Goal: Task Accomplishment & Management: Complete application form

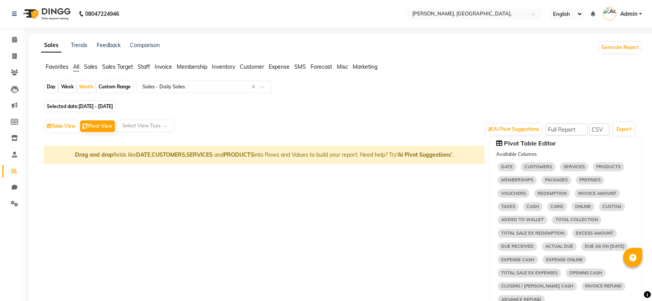
select select "full_report"
select select "csv"
click at [116, 133] on div "AI Pivot Suggestions Select Full Report Filtered Report Select CSV PDF Export" at bounding box center [339, 129] width 591 height 16
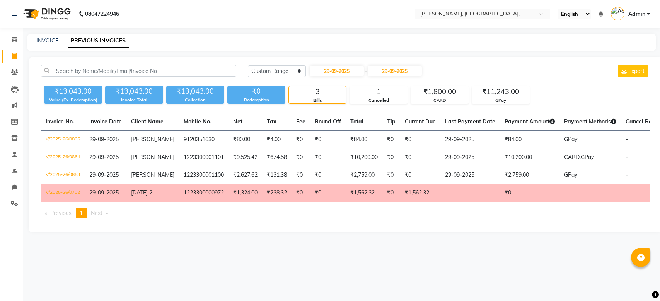
select select "range"
click at [340, 70] on input "29-09-2025" at bounding box center [337, 71] width 54 height 11
select select "9"
select select "2025"
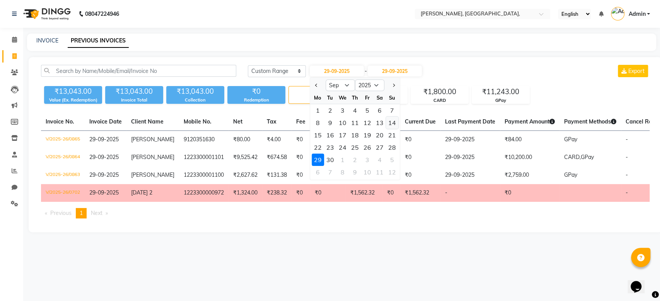
click at [390, 124] on div "14" at bounding box center [392, 123] width 12 height 12
type input "[DATE]"
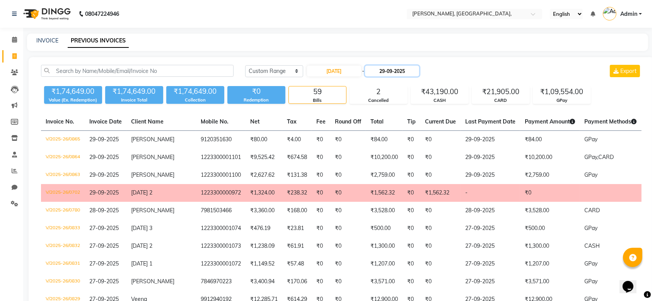
click at [394, 70] on input "29-09-2025" at bounding box center [392, 71] width 54 height 11
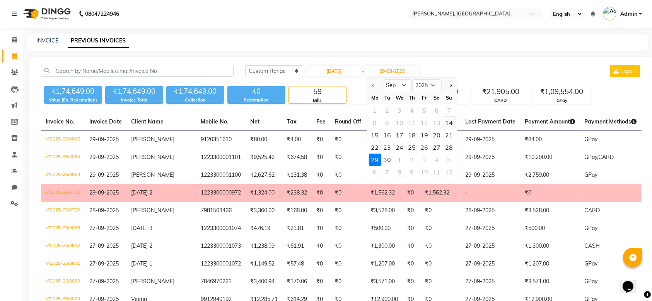
click at [450, 125] on div "14" at bounding box center [448, 123] width 12 height 12
type input "[DATE]"
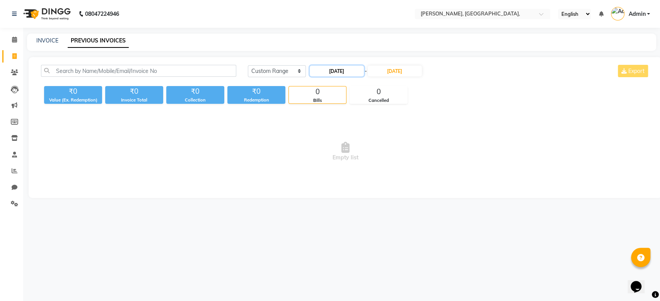
click at [331, 66] on input "[DATE]" at bounding box center [337, 71] width 54 height 11
select select "9"
select select "2025"
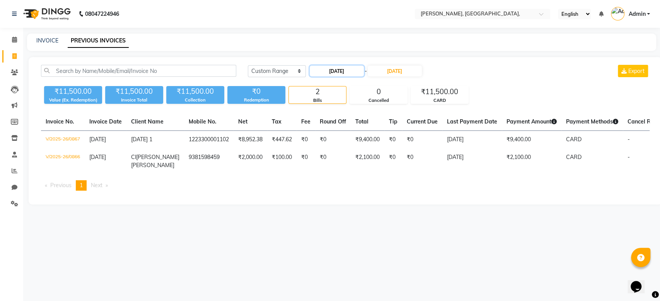
click at [326, 70] on input "[DATE]" at bounding box center [337, 71] width 54 height 11
select select "9"
select select "2025"
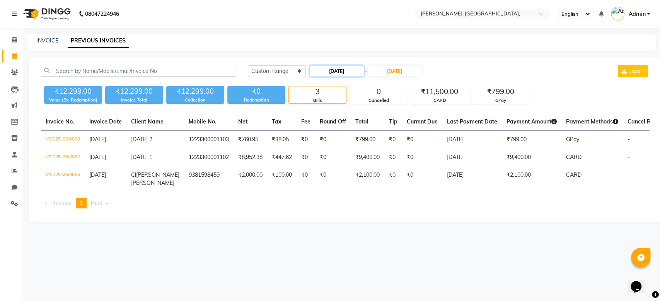
click at [344, 72] on input "[DATE]" at bounding box center [337, 71] width 54 height 11
select select "9"
select select "2025"
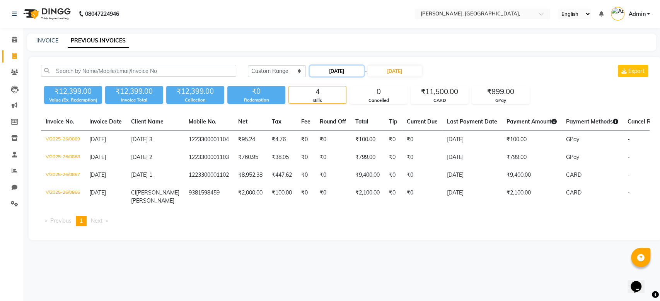
click at [321, 71] on input "[DATE]" at bounding box center [337, 71] width 54 height 11
select select "9"
select select "2025"
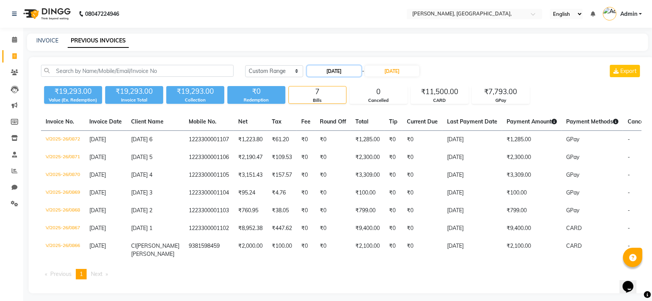
click at [348, 68] on input "[DATE]" at bounding box center [334, 71] width 54 height 11
select select "9"
select select "2025"
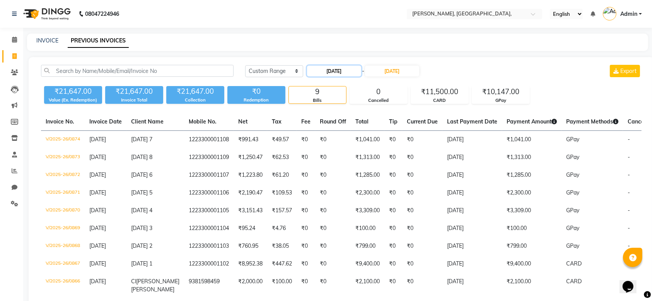
click at [346, 67] on input "[DATE]" at bounding box center [334, 71] width 54 height 11
select select "9"
select select "2025"
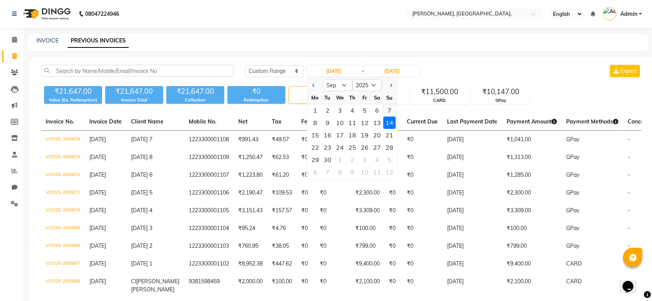
click at [386, 111] on div "7" at bounding box center [389, 110] width 12 height 12
type input "07-09-2025"
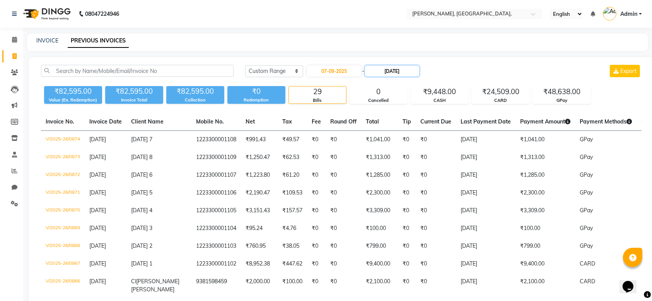
click at [388, 75] on input "[DATE]" at bounding box center [392, 71] width 54 height 11
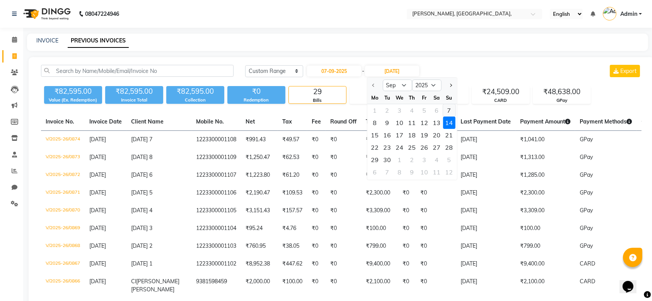
click at [446, 109] on div "7" at bounding box center [448, 110] width 12 height 12
type input "07-09-2025"
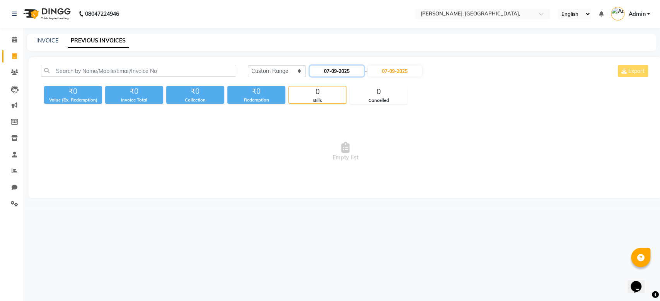
click at [326, 70] on input "07-09-2025" at bounding box center [337, 71] width 54 height 11
select select "9"
select select "2025"
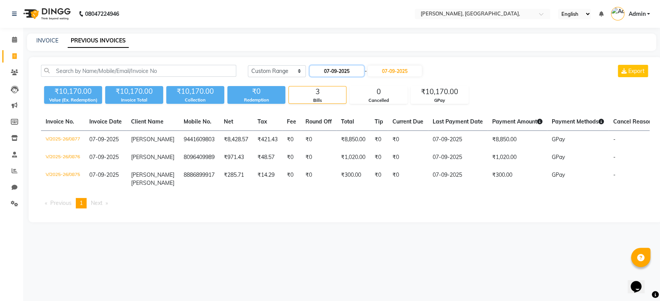
click at [328, 73] on input "07-09-2025" at bounding box center [337, 71] width 54 height 11
select select "9"
select select "2025"
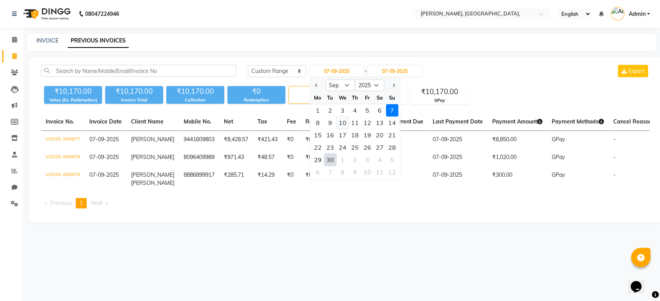
click at [343, 124] on div "10" at bounding box center [342, 123] width 12 height 12
type input "10-09-2025"
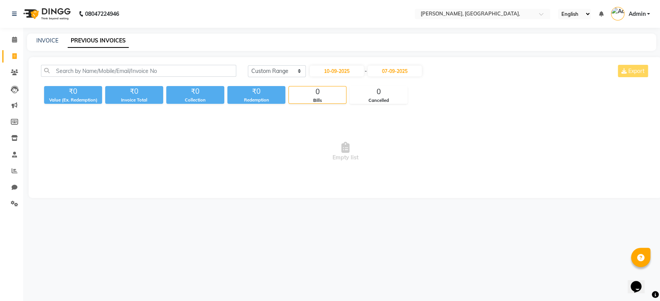
click at [388, 77] on div "10-09-2025 - 07-09-2025" at bounding box center [366, 71] width 114 height 12
click at [399, 66] on input "07-09-2025" at bounding box center [395, 71] width 54 height 11
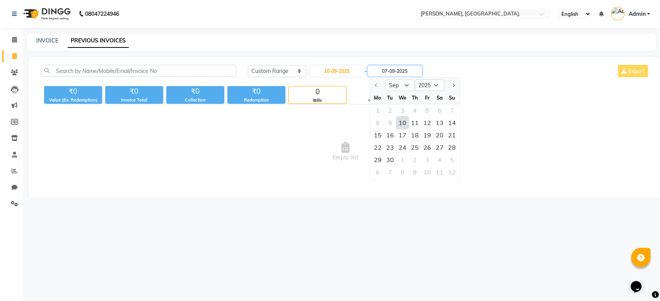
type input "10-09-2025"
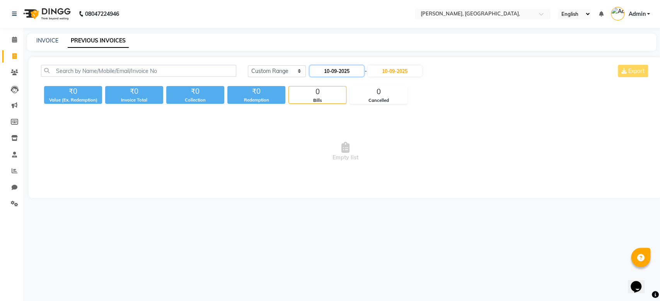
click at [338, 68] on input "10-09-2025" at bounding box center [337, 71] width 54 height 11
select select "9"
select select "2025"
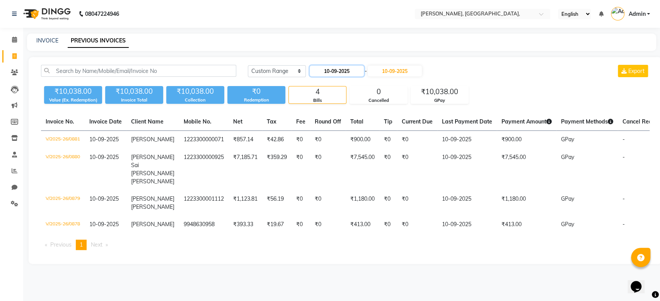
click at [330, 72] on input "10-09-2025" at bounding box center [337, 71] width 54 height 11
select select "9"
select select "2025"
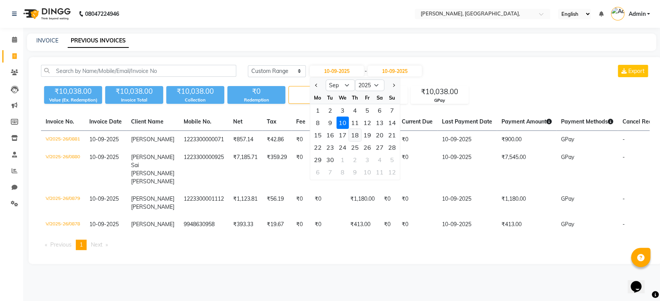
click at [353, 134] on div "18" at bounding box center [355, 135] width 12 height 12
type input "[DATE]"
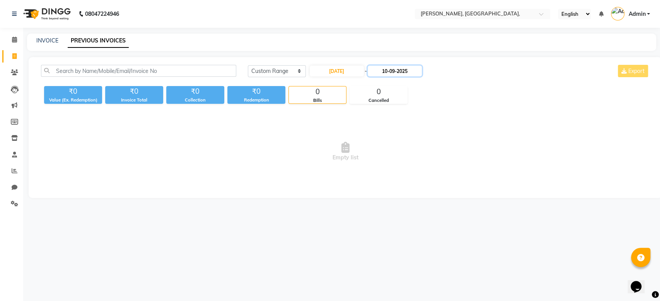
click at [386, 67] on input "10-09-2025" at bounding box center [395, 71] width 54 height 11
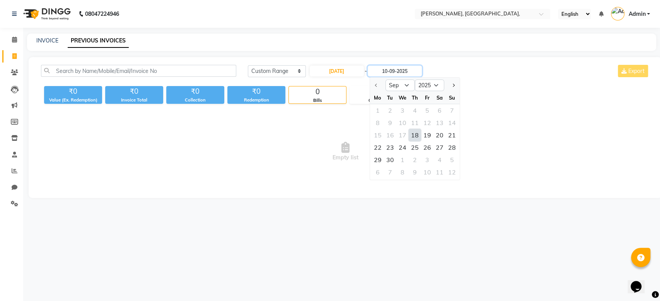
type input "[DATE]"
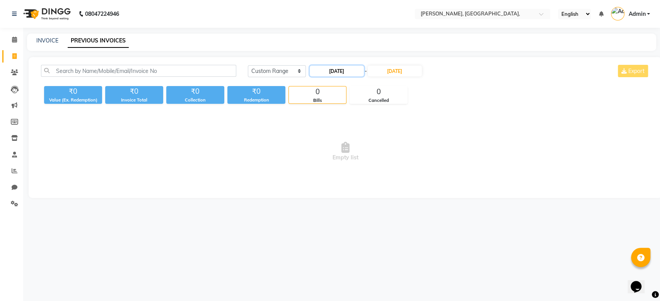
click at [343, 68] on input "[DATE]" at bounding box center [337, 71] width 54 height 11
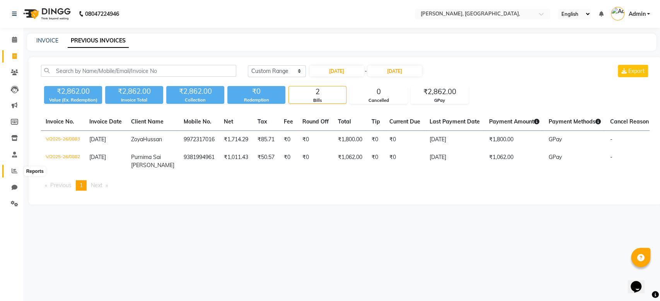
click at [12, 168] on icon at bounding box center [15, 171] width 6 height 6
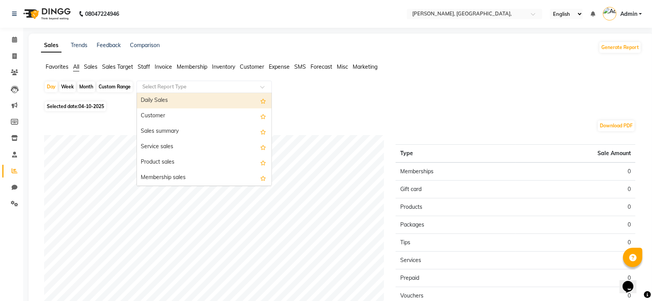
click at [164, 85] on input "text" at bounding box center [196, 87] width 111 height 8
select select "full_report"
select select "csv"
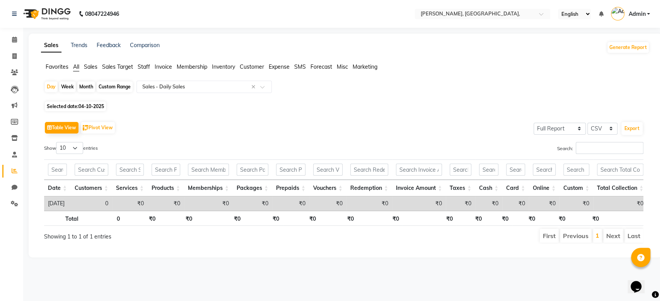
click at [71, 104] on span "Selected date: 04-10-2025" at bounding box center [75, 107] width 61 height 10
select select "10"
select select "2025"
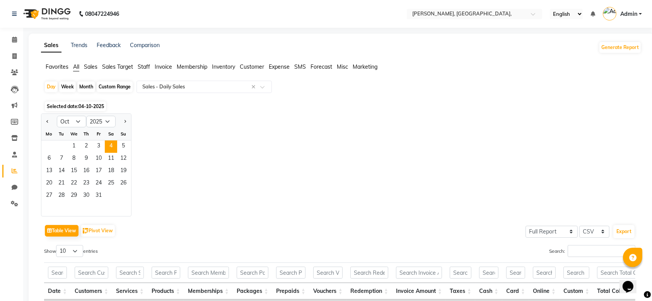
click at [52, 119] on div at bounding box center [48, 122] width 15 height 12
click at [49, 119] on button "Previous month" at bounding box center [47, 122] width 6 height 12
select select "9"
click at [44, 149] on span "1" at bounding box center [49, 147] width 12 height 12
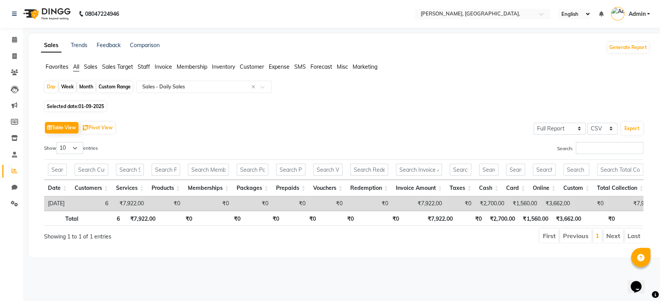
click at [90, 88] on div "Month" at bounding box center [86, 87] width 18 height 11
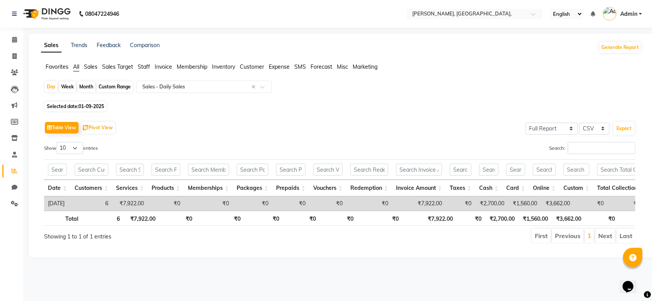
select select "9"
select select "2025"
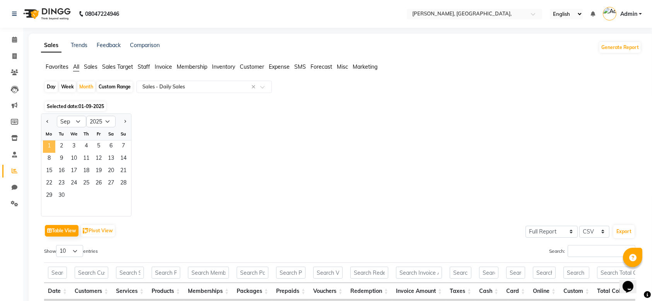
click at [49, 144] on span "1" at bounding box center [49, 147] width 12 height 12
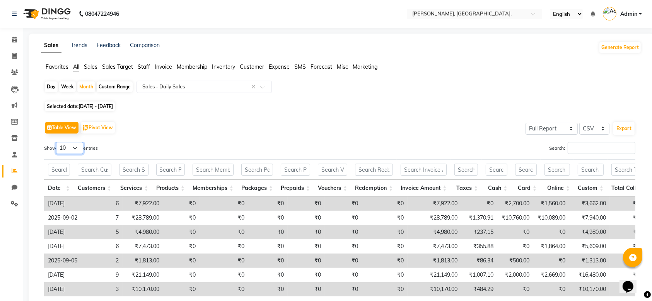
click at [68, 145] on select "10 25 50 100" at bounding box center [69, 148] width 27 height 12
select select "50"
click at [57, 142] on select "10 25 50 100" at bounding box center [69, 148] width 27 height 12
click at [173, 131] on div "Table View Pivot View Select Full Report Filtered Report Select CSV PDF Export" at bounding box center [339, 128] width 591 height 16
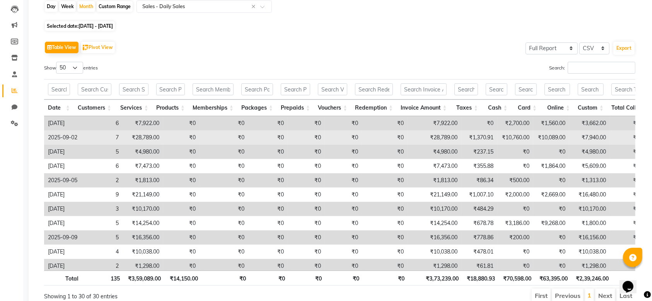
scroll to position [82, 0]
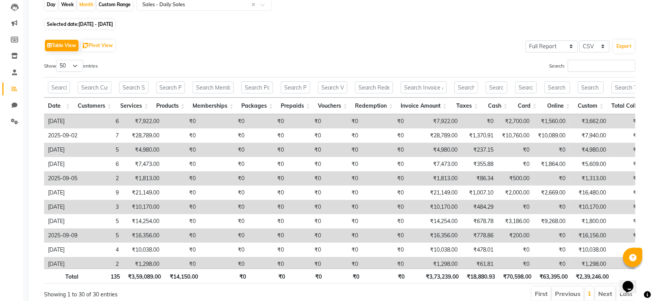
click at [297, 209] on td "₹0" at bounding box center [306, 207] width 37 height 14
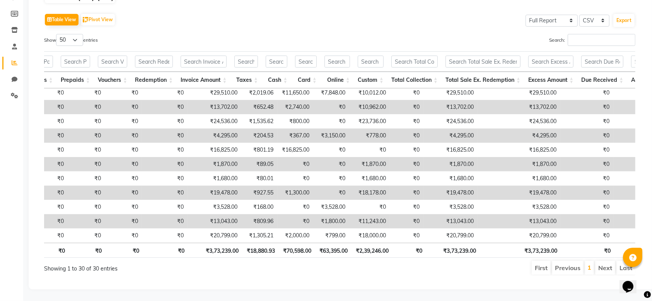
scroll to position [0, 309]
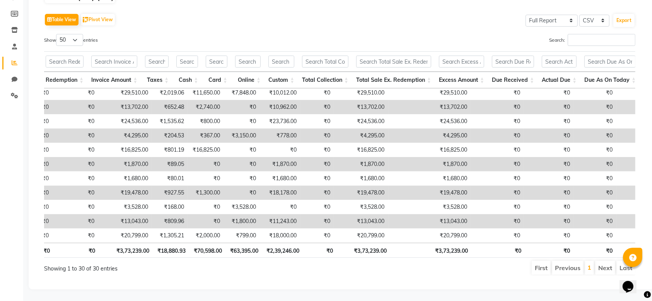
click at [364, 244] on th "₹3,73,239.00" at bounding box center [364, 250] width 54 height 15
click at [240, 246] on th "₹63,395.00" at bounding box center [244, 250] width 36 height 15
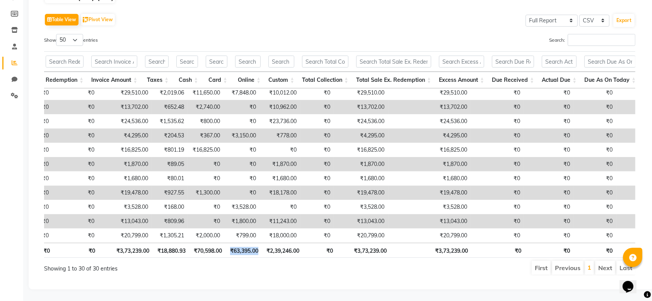
click at [240, 246] on th "₹63,395.00" at bounding box center [244, 250] width 36 height 15
click at [205, 243] on th "₹70,598.00" at bounding box center [207, 250] width 36 height 15
click at [278, 243] on th "₹2,39,246.00" at bounding box center [282, 250] width 41 height 15
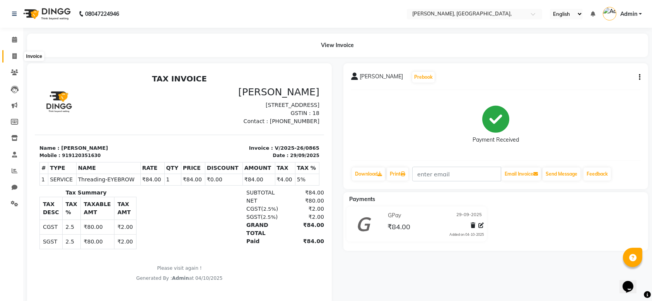
click at [10, 54] on span at bounding box center [15, 56] width 14 height 9
select select "5248"
select select "service"
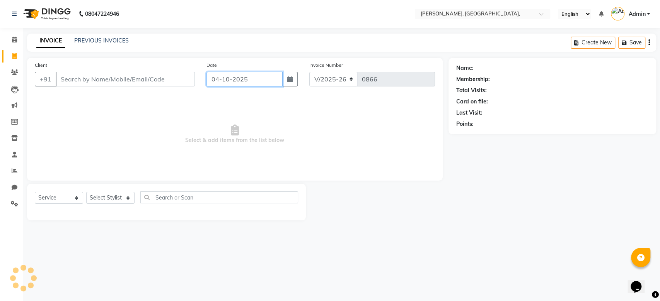
click at [235, 80] on input "04-10-2025" at bounding box center [244, 79] width 76 height 15
select select "10"
select select "2025"
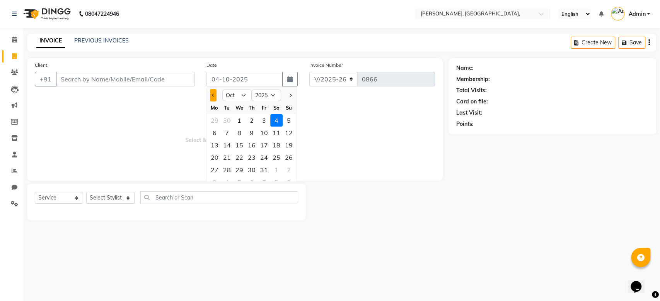
click at [212, 97] on button "Previous month" at bounding box center [213, 95] width 7 height 12
select select "9"
click at [285, 127] on div "14" at bounding box center [288, 133] width 12 height 12
type input "[DATE]"
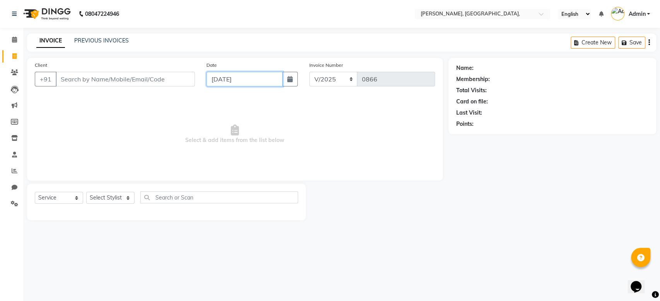
click at [232, 78] on input "[DATE]" at bounding box center [244, 79] width 76 height 15
select select "9"
select select "2025"
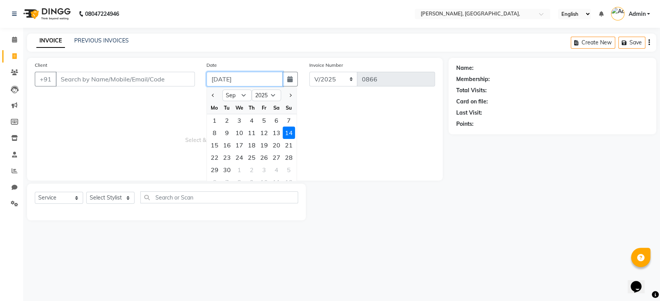
click at [232, 78] on input "[DATE]" at bounding box center [244, 79] width 76 height 15
paste input "[DATE]"
type input "[DATE]"
click at [105, 83] on input "Client" at bounding box center [125, 79] width 139 height 15
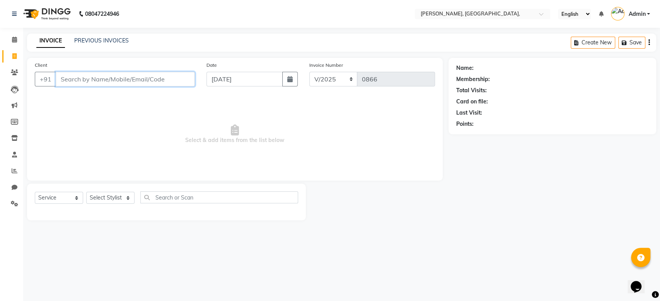
click at [105, 83] on input "Client" at bounding box center [125, 79] width 139 height 15
type input "9381598459"
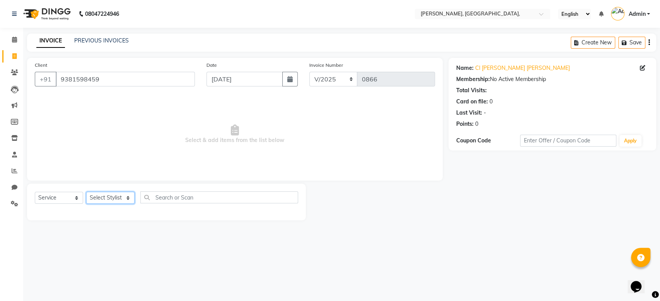
click at [106, 195] on select "Select Stylist Aarti Admin Anuradha Armaan [PERSON_NAME] [PERSON_NAME] [PERSON_…" at bounding box center [110, 198] width 48 height 12
select select "33984"
click at [86, 192] on select "Select Stylist Aarti Admin Anuradha Armaan [PERSON_NAME] [PERSON_NAME] [PERSON_…" at bounding box center [110, 198] width 48 height 12
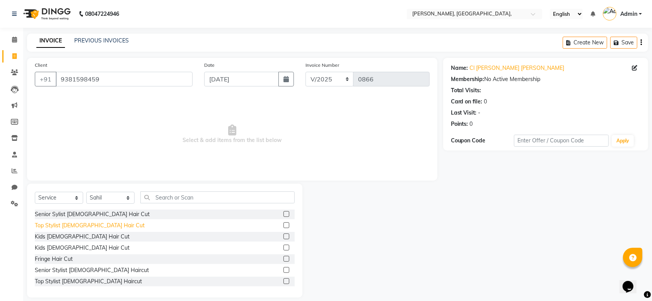
click at [80, 227] on div "Top Stylist [DEMOGRAPHIC_DATA] Hair Cut" at bounding box center [90, 226] width 110 height 8
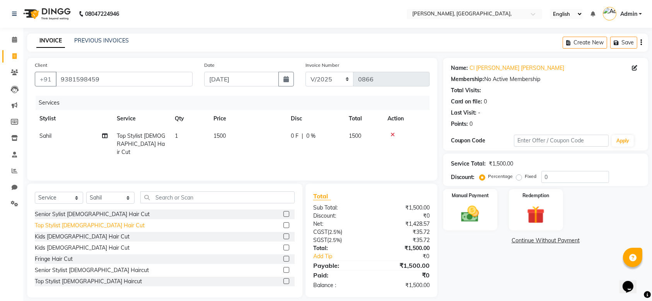
click at [80, 227] on div "Top Stylist [DEMOGRAPHIC_DATA] Hair Cut" at bounding box center [90, 226] width 110 height 8
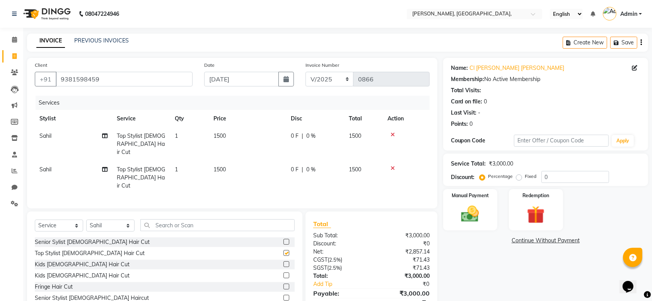
checkbox input "false"
click at [144, 136] on span "Top Stylist [DEMOGRAPHIC_DATA] Hair Cut" at bounding box center [141, 144] width 48 height 23
select select "33984"
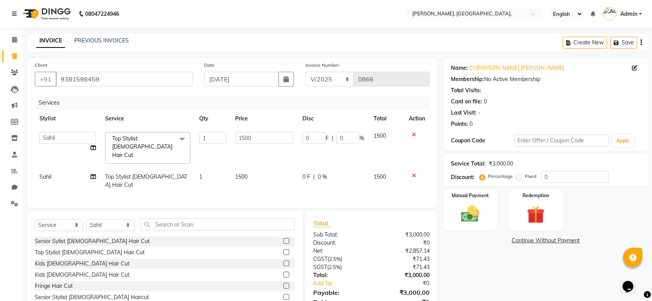
click at [142, 143] on span "Top Stylist [DEMOGRAPHIC_DATA] Hair Cut x" at bounding box center [144, 147] width 68 height 25
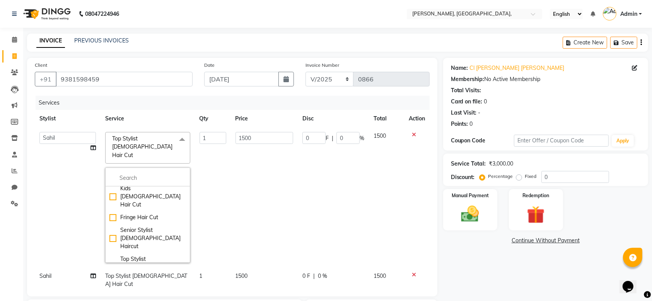
scroll to position [54, 0]
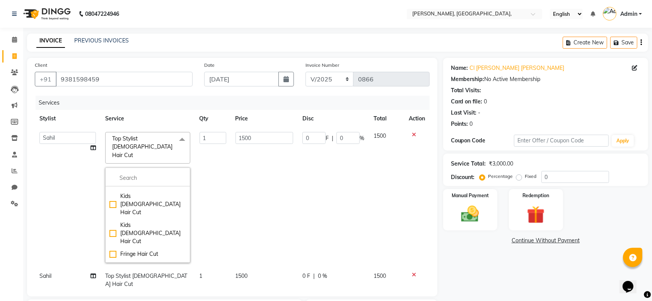
click at [152, 290] on li "Top Stylist [DEMOGRAPHIC_DATA] Haircut" at bounding box center [147, 304] width 84 height 29
checkbox input "false"
checkbox input "true"
type input "1000"
click at [65, 137] on select "Aarti Admin [PERSON_NAME] [PERSON_NAME] [PERSON_NAME] [PERSON_NAME] Rahat [PERS…" at bounding box center [67, 138] width 56 height 12
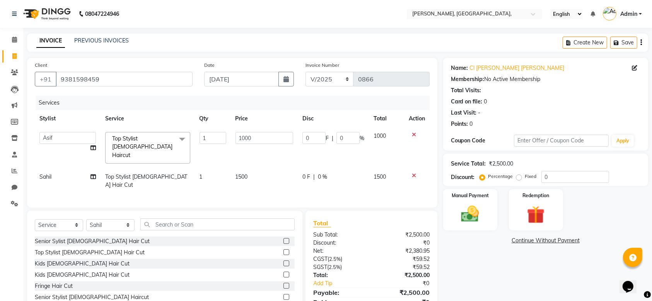
select select "33986"
click at [282, 141] on input "1000" at bounding box center [264, 138] width 58 height 12
drag, startPoint x: 282, startPoint y: 141, endPoint x: 86, endPoint y: 136, distance: 195.6
click at [86, 136] on tr "Aarti Admin Anuradha Armaan [PERSON_NAME] [PERSON_NAME] [PERSON_NAME] Rahat [PE…" at bounding box center [232, 148] width 395 height 41
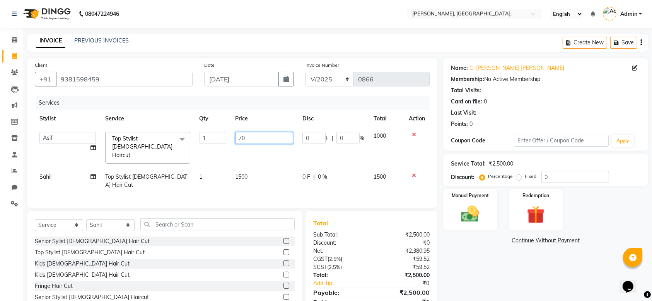
type input "700"
click at [240, 173] on td "1500" at bounding box center [264, 181] width 67 height 26
select select "33984"
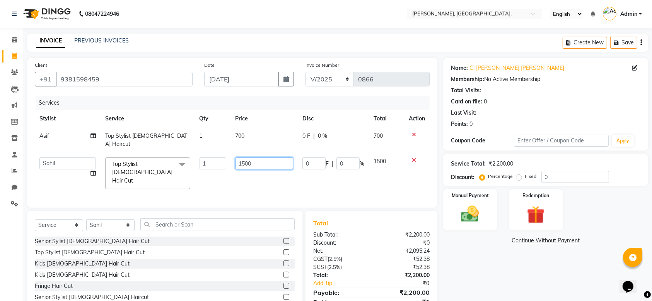
click at [274, 159] on input "1500" at bounding box center [264, 164] width 58 height 12
type input "1400"
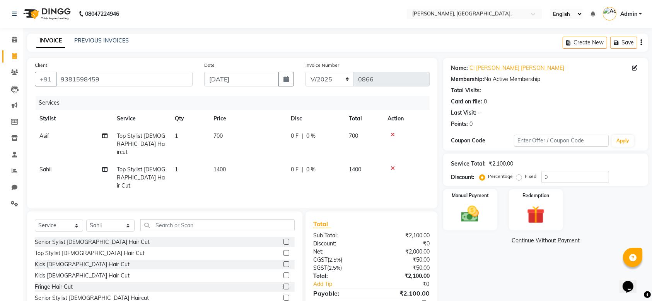
click at [291, 165] on tr "[PERSON_NAME] Top Stylist [DEMOGRAPHIC_DATA] Hair Cut 1 1400 0 F | 0 % 1400" at bounding box center [232, 178] width 395 height 34
click at [478, 199] on div "Manual Payment" at bounding box center [470, 210] width 56 height 43
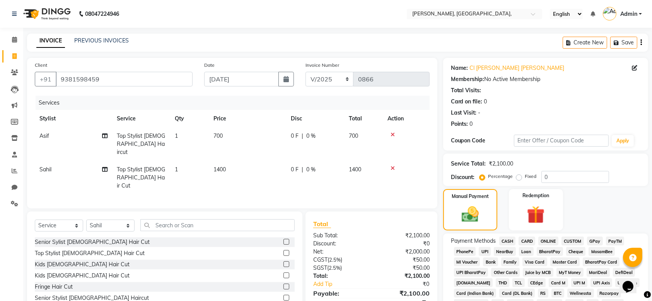
click at [526, 239] on span "CARD" at bounding box center [526, 241] width 17 height 9
click at [603, 208] on div "Manual Payment Redemption" at bounding box center [545, 209] width 216 height 41
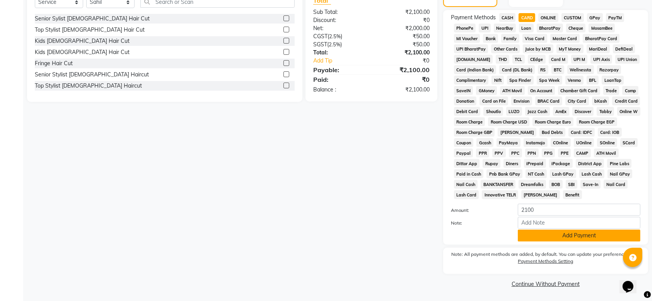
click at [552, 240] on button "Add Payment" at bounding box center [578, 236] width 123 height 12
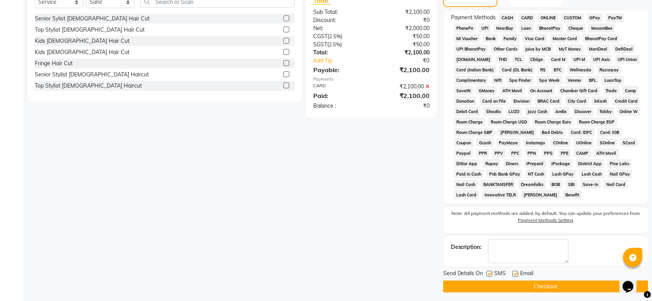
click at [488, 272] on label at bounding box center [489, 274] width 6 height 6
click at [488, 272] on input "checkbox" at bounding box center [488, 274] width 5 height 5
checkbox input "false"
click at [515, 276] on label at bounding box center [515, 274] width 6 height 6
click at [515, 276] on input "checkbox" at bounding box center [514, 274] width 5 height 5
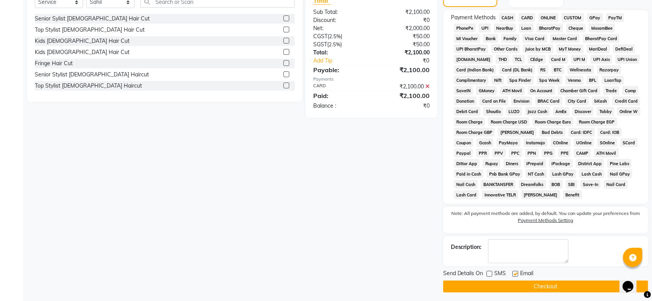
checkbox input "false"
click at [453, 277] on span "Send Details On" at bounding box center [463, 275] width 40 height 10
click at [456, 289] on button "Checkout" at bounding box center [545, 287] width 205 height 12
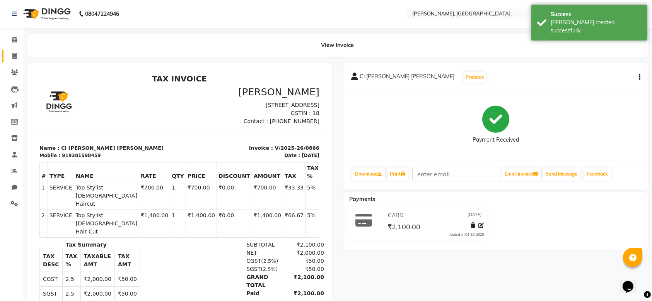
click at [12, 51] on link "Invoice" at bounding box center [11, 56] width 19 height 13
select select "5248"
select select "service"
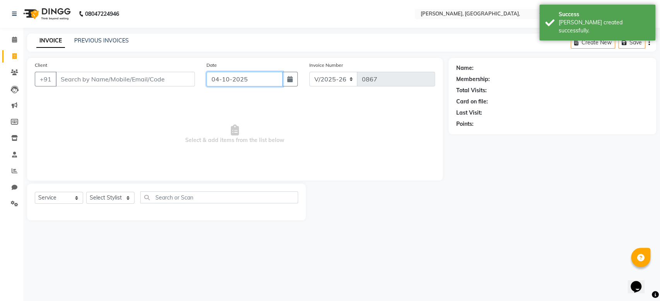
click at [238, 82] on input "04-10-2025" at bounding box center [244, 79] width 76 height 15
select select "10"
select select "2025"
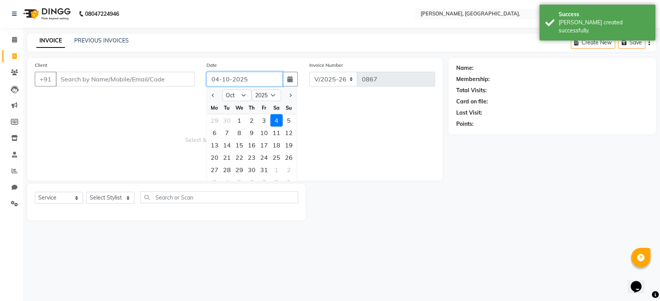
click at [238, 82] on input "04-10-2025" at bounding box center [244, 79] width 76 height 15
paste input "14-09"
type input "[DATE]"
click at [122, 119] on span "Select & add items from the list below" at bounding box center [235, 134] width 400 height 77
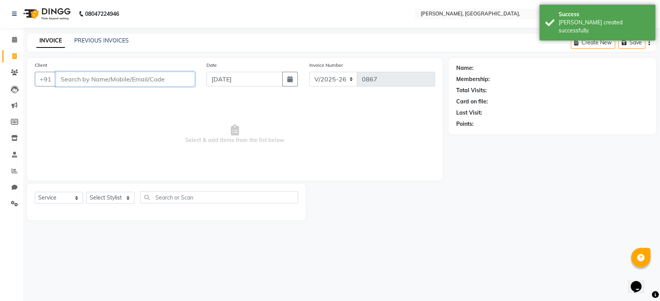
click at [119, 82] on input "Client" at bounding box center [125, 79] width 139 height 15
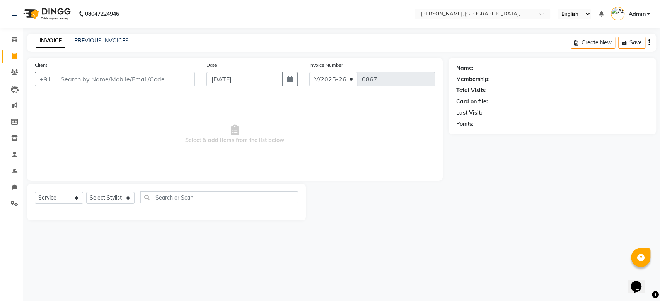
drag, startPoint x: 235, startPoint y: 71, endPoint x: 226, endPoint y: 81, distance: 13.7
click at [226, 81] on div "Date [DATE]" at bounding box center [252, 77] width 103 height 32
click at [226, 81] on input "[DATE]" at bounding box center [244, 79] width 76 height 15
select select "9"
select select "2025"
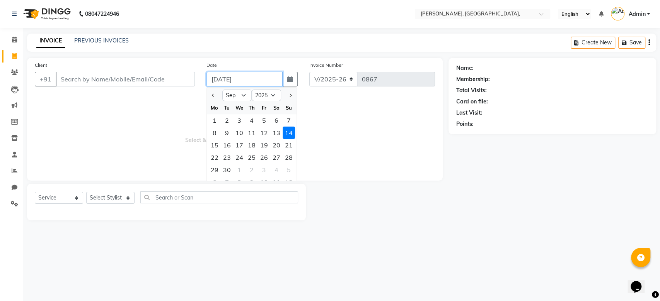
click at [226, 81] on input "[DATE]" at bounding box center [244, 79] width 76 height 15
paste input "[DATE]"
type input "[DATE]"
click at [105, 72] on input "Client" at bounding box center [125, 79] width 139 height 15
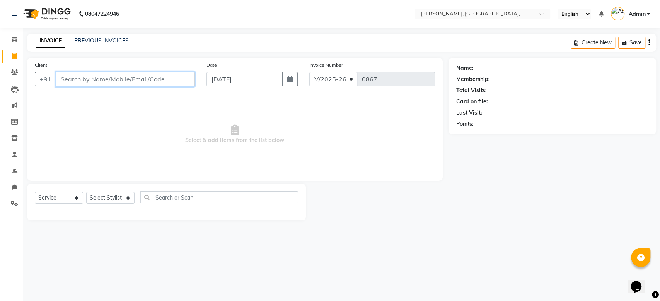
click at [105, 72] on input "Client" at bounding box center [125, 79] width 139 height 15
paste input "[DATE]"
type input "[DATE] 1"
click at [186, 82] on span "Add Client" at bounding box center [175, 79] width 31 height 8
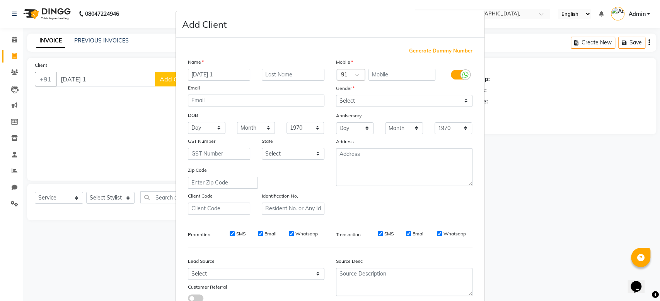
click at [461, 51] on span "Generate Dummy Number" at bounding box center [440, 51] width 63 height 8
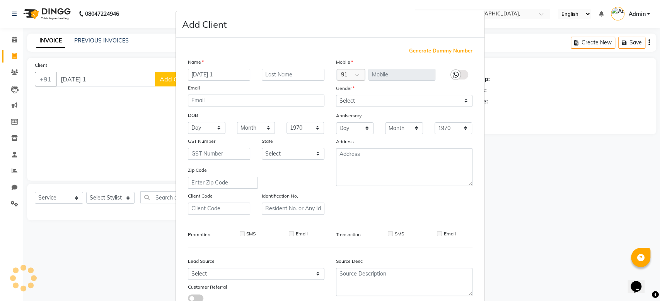
type input "1223300001102"
checkbox input "false"
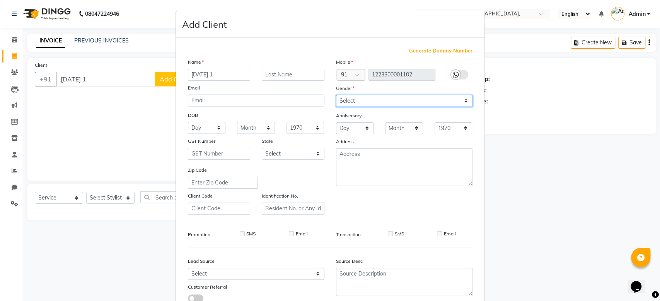
click at [336, 95] on select "Select [DEMOGRAPHIC_DATA] [DEMOGRAPHIC_DATA] Other Prefer Not To Say" at bounding box center [404, 101] width 136 height 12
select select "prefer_not_to_say"
click at [432, 140] on div "Mobile Country Code × 91 1223300001102 Gender Select [DEMOGRAPHIC_DATA] [DEMOGR…" at bounding box center [404, 136] width 148 height 157
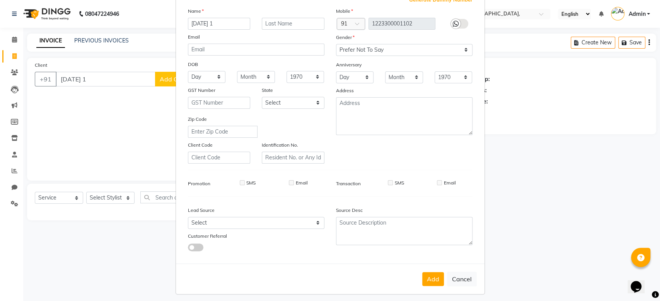
scroll to position [53, 0]
click at [428, 276] on button "Add" at bounding box center [433, 277] width 22 height 14
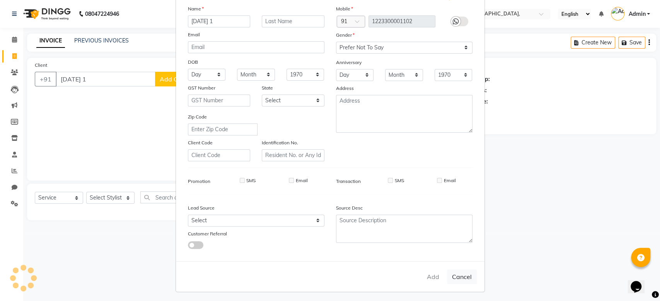
type input "1223300001102"
select select
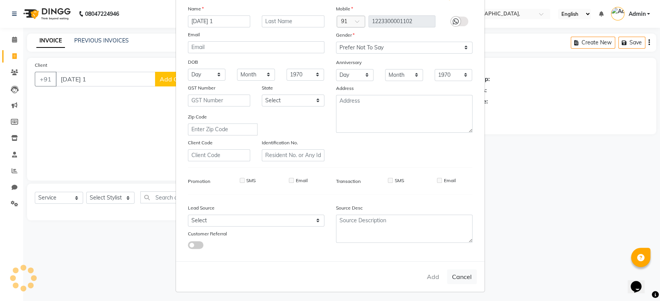
select select
checkbox input "false"
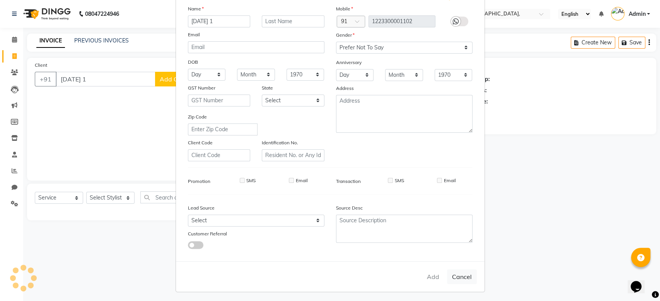
checkbox input "false"
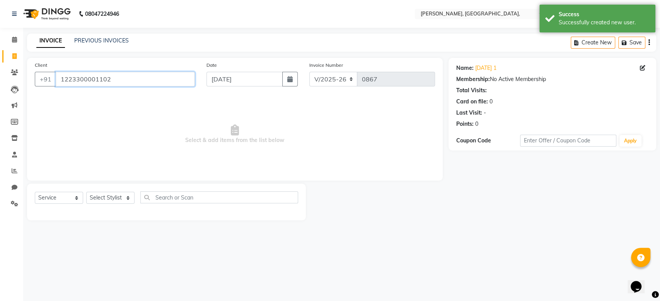
click at [89, 77] on input "1223300001102" at bounding box center [125, 79] width 139 height 15
paste input "[DATE]"
type input "[DATE] 2"
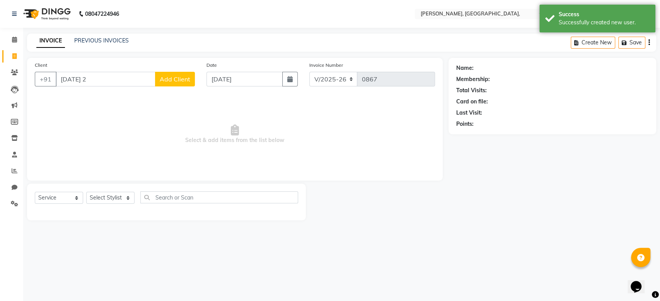
click at [175, 82] on span "Add Client" at bounding box center [175, 79] width 31 height 8
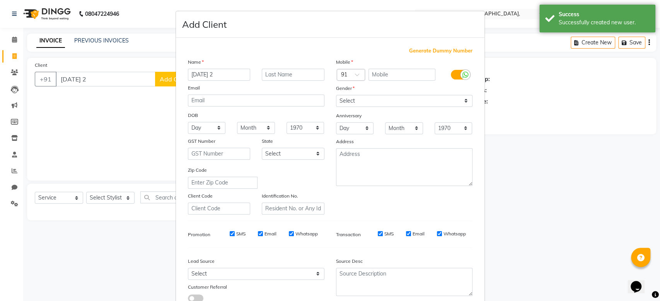
click at [455, 47] on span "Generate Dummy Number" at bounding box center [440, 51] width 63 height 8
type input "1223300001103"
checkbox input "false"
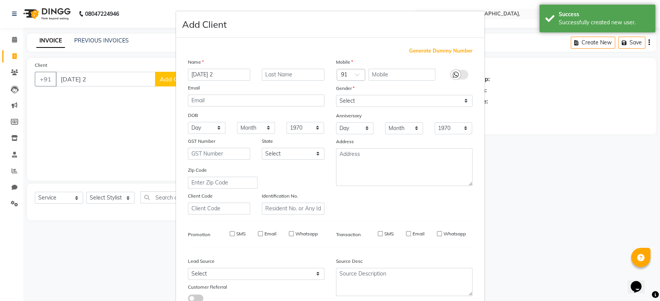
checkbox input "false"
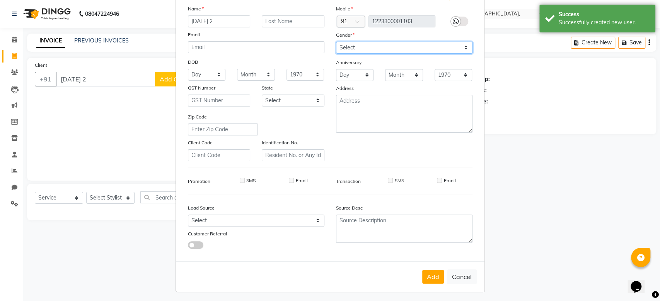
click at [398, 51] on select "Select [DEMOGRAPHIC_DATA] [DEMOGRAPHIC_DATA] Other Prefer Not To Say" at bounding box center [404, 48] width 136 height 12
select select "prefer_not_to_say"
click at [426, 279] on button "Add" at bounding box center [433, 277] width 22 height 14
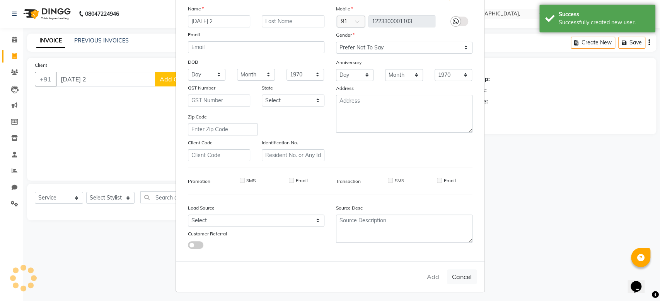
type input "1223300001103"
select select
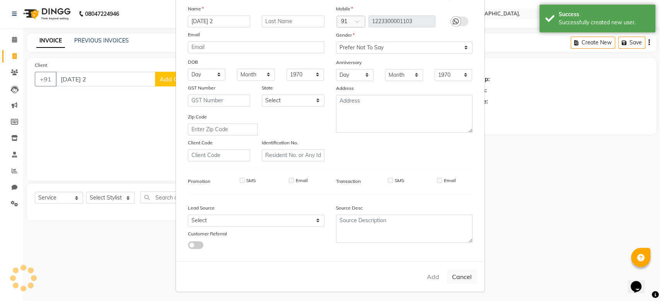
select select
checkbox input "false"
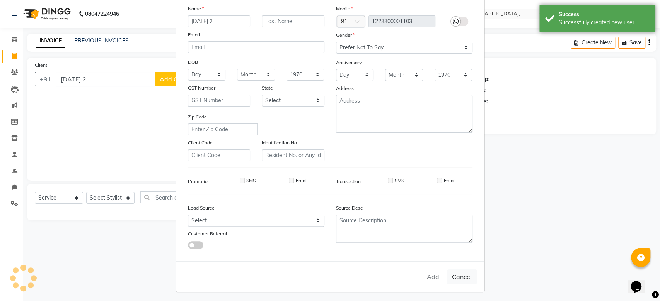
checkbox input "false"
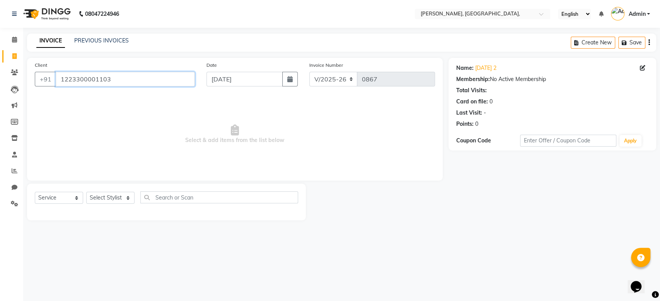
click at [111, 76] on input "1223300001103" at bounding box center [125, 79] width 139 height 15
paste input "[DATE]"
drag, startPoint x: 152, startPoint y: 80, endPoint x: 179, endPoint y: 78, distance: 26.3
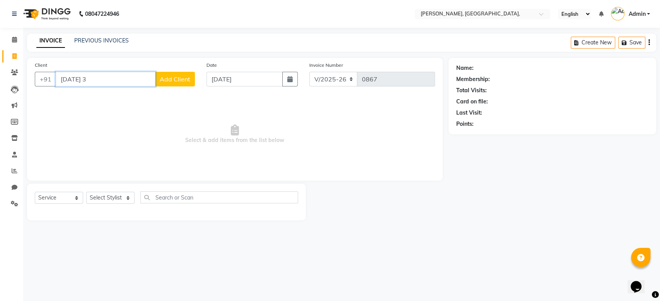
click at [179, 78] on div "[PHONE_NUMBER][DATE] 3 Add Client" at bounding box center [115, 79] width 160 height 15
type input "[DATE] 3"
click at [179, 78] on span "Add Client" at bounding box center [175, 79] width 31 height 8
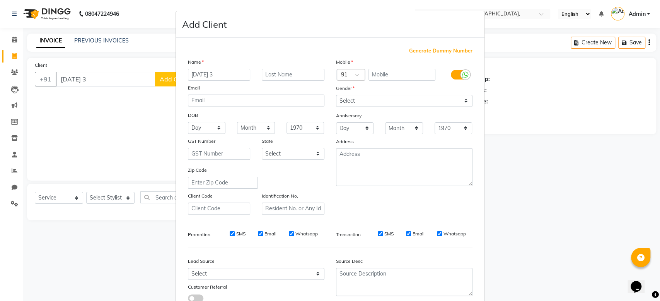
click at [424, 53] on span "Generate Dummy Number" at bounding box center [440, 51] width 63 height 8
type input "1223300001104"
checkbox input "false"
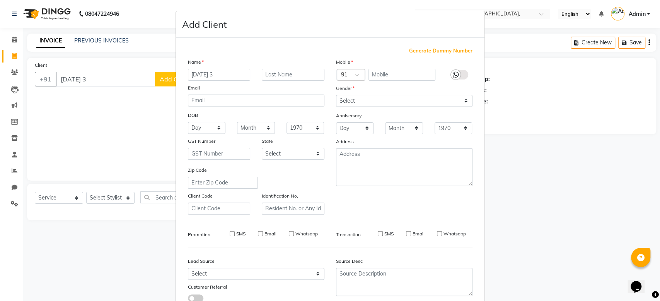
checkbox input "false"
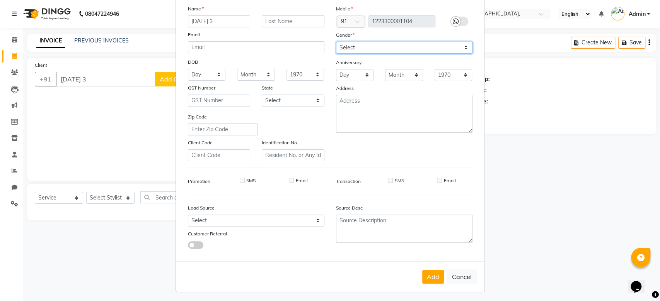
click at [414, 49] on select "Select [DEMOGRAPHIC_DATA] [DEMOGRAPHIC_DATA] Other Prefer Not To Say" at bounding box center [404, 48] width 136 height 12
select select "prefer_not_to_say"
click at [427, 277] on button "Add" at bounding box center [433, 277] width 22 height 14
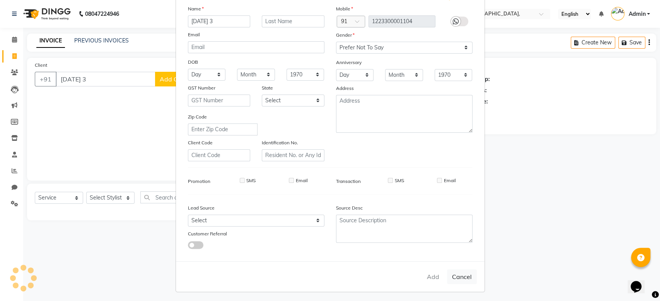
type input "1223300001104"
select select
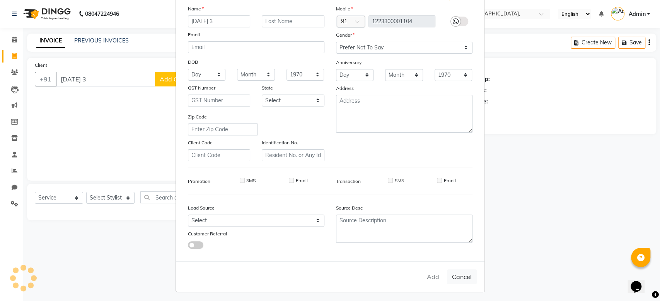
select select
checkbox input "false"
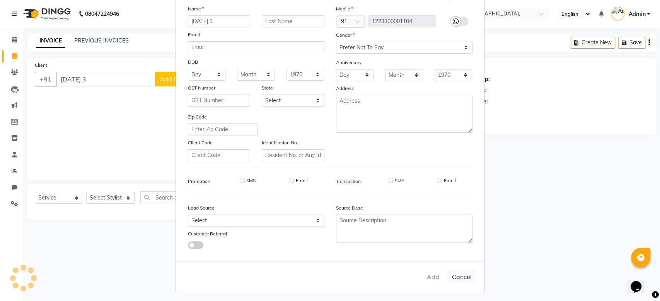
checkbox input "false"
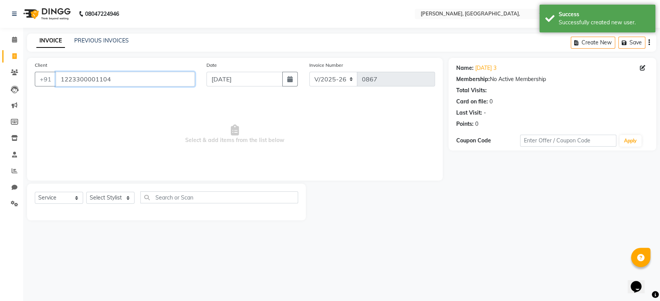
click at [78, 85] on input "1223300001104" at bounding box center [125, 79] width 139 height 15
paste input "[DATE]"
type input "[DATE] 4"
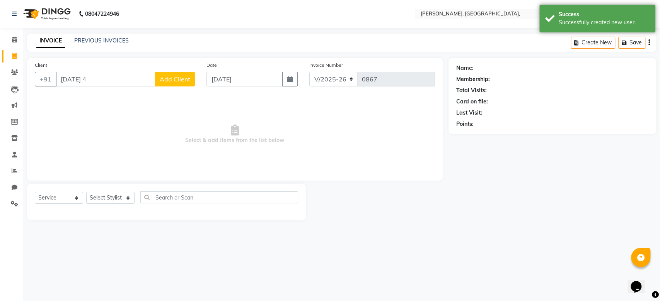
click at [176, 76] on span "Add Client" at bounding box center [175, 79] width 31 height 8
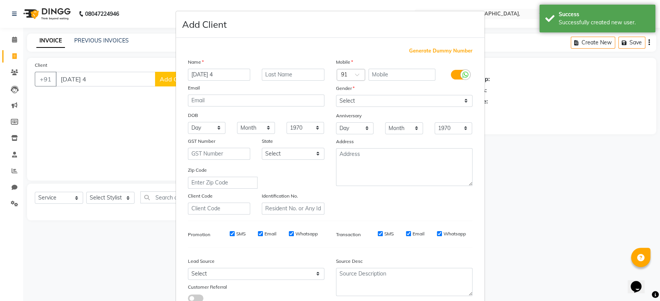
click at [432, 54] on span "Generate Dummy Number" at bounding box center [440, 51] width 63 height 8
type input "1223300001105"
checkbox input "false"
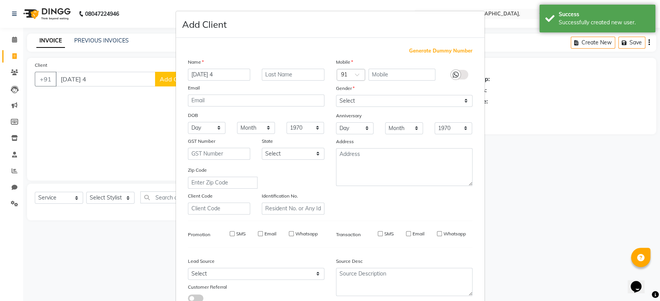
checkbox input "false"
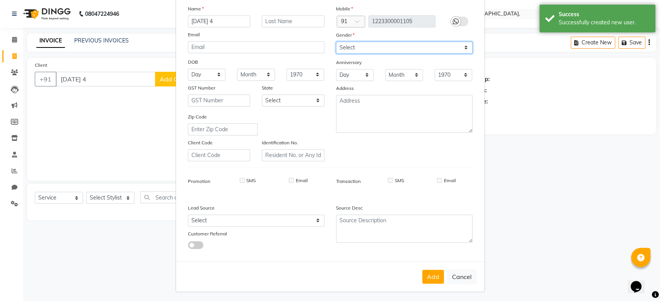
click at [410, 48] on select "Select [DEMOGRAPHIC_DATA] [DEMOGRAPHIC_DATA] Other Prefer Not To Say" at bounding box center [404, 48] width 136 height 12
select select "prefer_not_to_say"
click at [424, 272] on button "Add" at bounding box center [433, 277] width 22 height 14
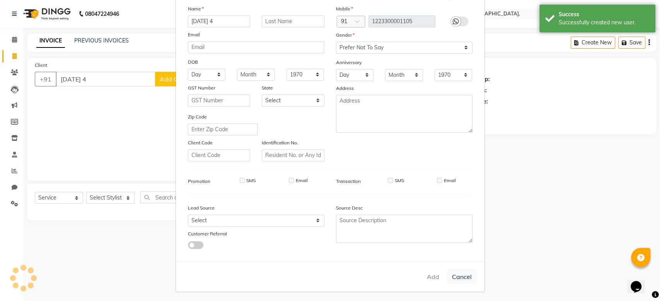
type input "1223300001105"
select select
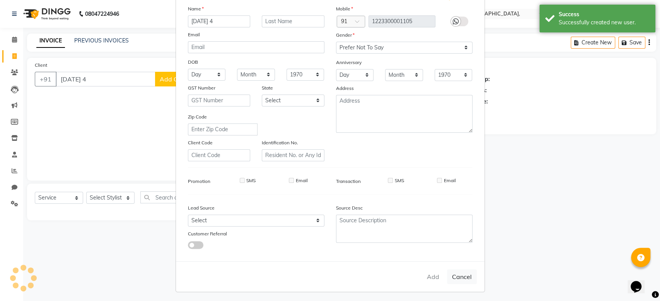
select select
checkbox input "false"
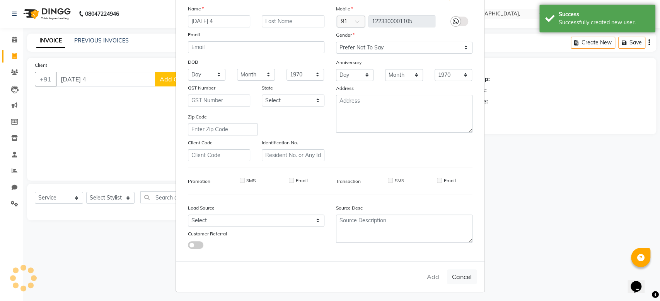
checkbox input "false"
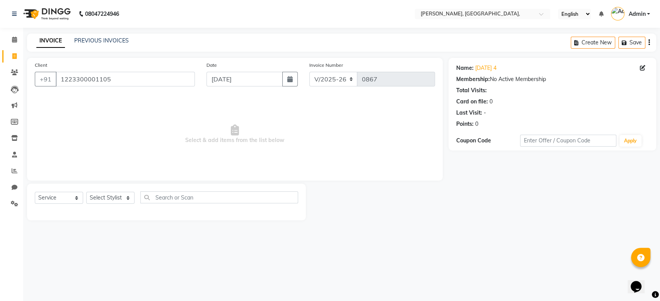
drag, startPoint x: 92, startPoint y: 70, endPoint x: 92, endPoint y: 74, distance: 3.9
click at [92, 74] on div "Client [PHONE_NUMBER]" at bounding box center [115, 77] width 172 height 32
click at [92, 74] on input "1223300001105" at bounding box center [125, 79] width 139 height 15
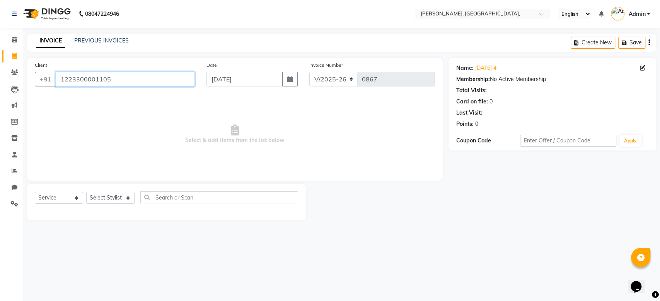
paste input "4-09-202"
drag, startPoint x: 103, startPoint y: 77, endPoint x: 97, endPoint y: 91, distance: 15.8
click at [97, 91] on div "Client [PHONE_NUMBER][DATE] 6 Add Client" at bounding box center [115, 77] width 172 height 32
type input "[DATE] 5"
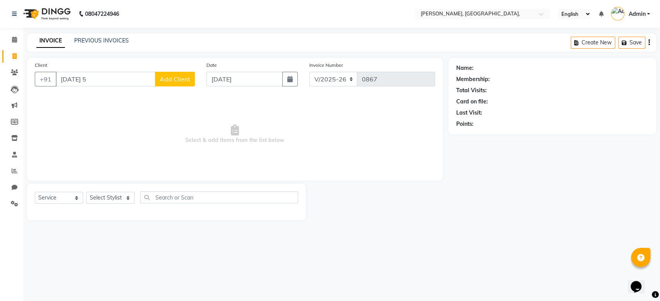
click at [168, 81] on span "Add Client" at bounding box center [175, 79] width 31 height 8
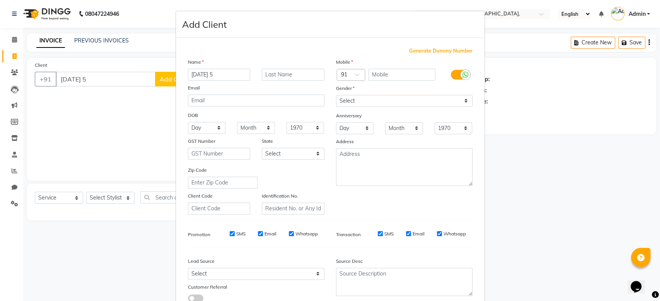
click at [442, 50] on span "Generate Dummy Number" at bounding box center [440, 51] width 63 height 8
type input "1223300001106"
checkbox input "false"
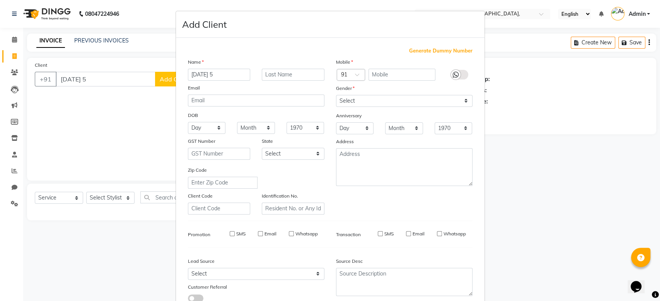
checkbox input "false"
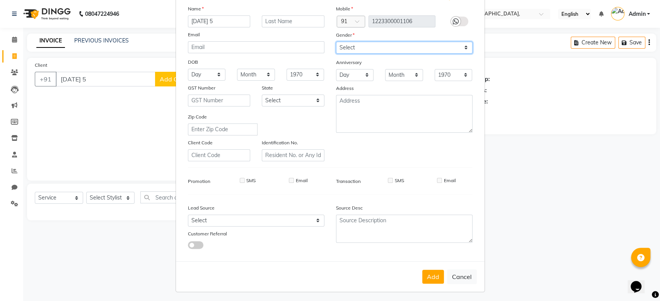
click at [422, 49] on select "Select [DEMOGRAPHIC_DATA] [DEMOGRAPHIC_DATA] Other Prefer Not To Say" at bounding box center [404, 48] width 136 height 12
select select "prefer_not_to_say"
click at [432, 270] on button "Add" at bounding box center [433, 277] width 22 height 14
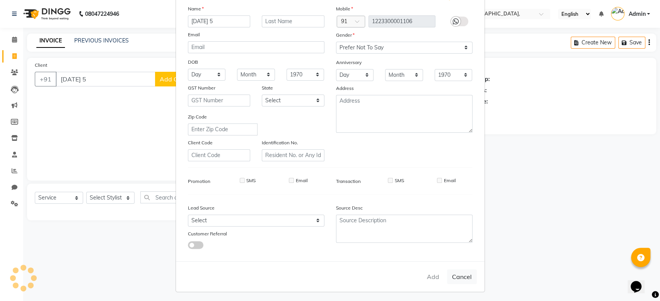
type input "1223300001106"
select select
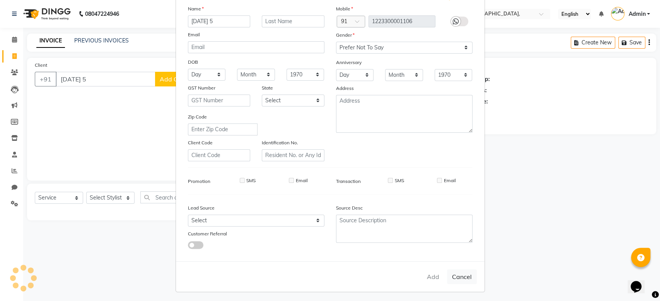
select select
checkbox input "false"
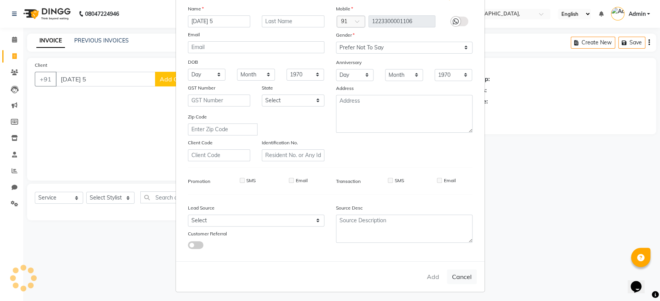
checkbox input "false"
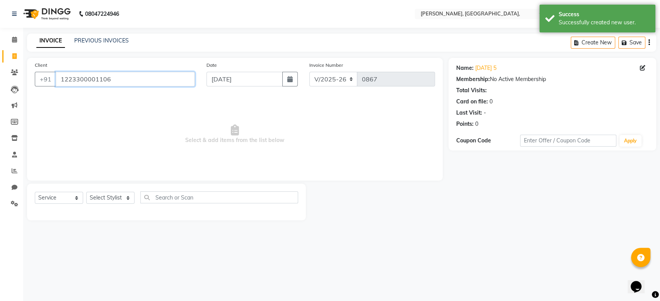
click at [90, 82] on input "1223300001106" at bounding box center [125, 79] width 139 height 15
type input "v"
paste input "[DATE]"
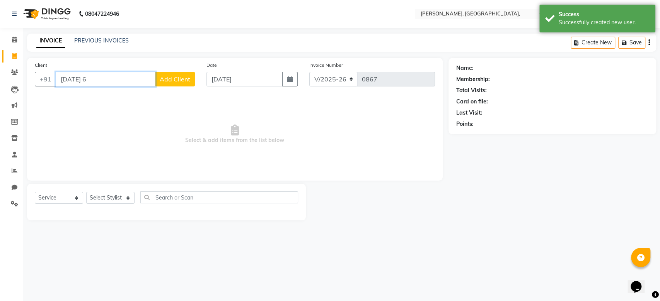
type input "[DATE] 6"
click at [161, 79] on span "Add Client" at bounding box center [175, 79] width 31 height 8
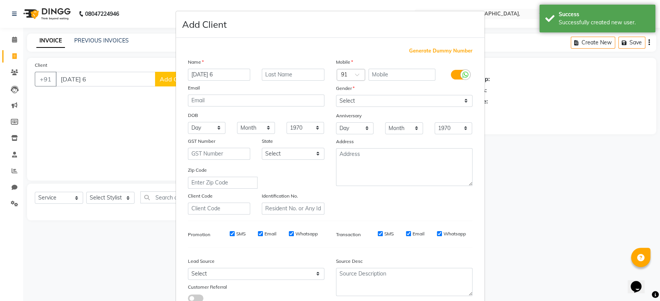
drag, startPoint x: 429, startPoint y: 57, endPoint x: 434, endPoint y: 49, distance: 8.8
click at [434, 49] on div "Generate Dummy Number Name [DEMOGRAPHIC_DATA] 6 Email DOB Day 01 02 03 04 05 06…" at bounding box center [330, 178] width 296 height 262
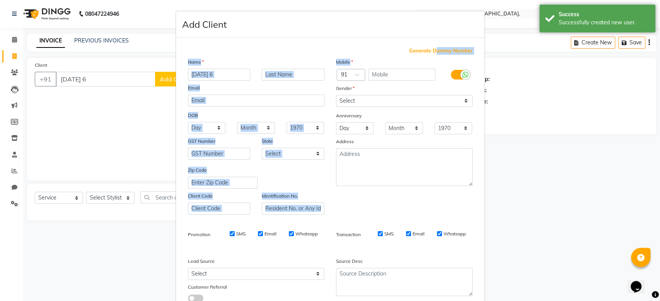
click at [434, 49] on span "Generate Dummy Number" at bounding box center [440, 51] width 63 height 8
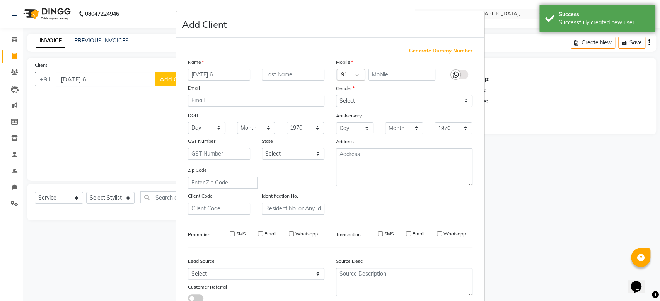
type input "1223300001107"
checkbox input "false"
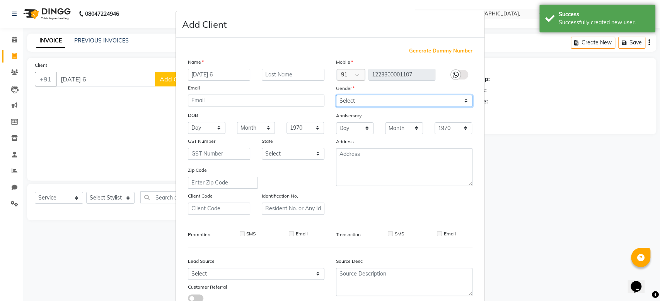
click at [405, 101] on select "Select [DEMOGRAPHIC_DATA] [DEMOGRAPHIC_DATA] Other Prefer Not To Say" at bounding box center [404, 101] width 136 height 12
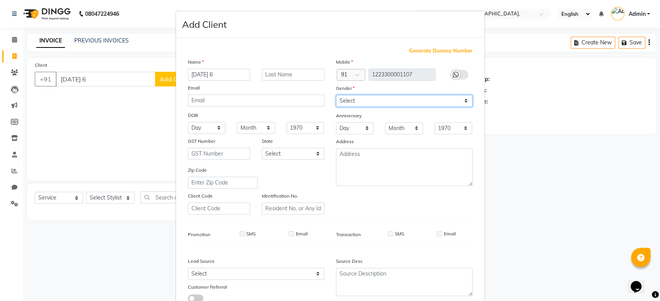
click at [405, 101] on select "Select [DEMOGRAPHIC_DATA] [DEMOGRAPHIC_DATA] Other Prefer Not To Say" at bounding box center [404, 101] width 136 height 12
click at [336, 95] on select "Select [DEMOGRAPHIC_DATA] [DEMOGRAPHIC_DATA] Other Prefer Not To Say" at bounding box center [404, 101] width 136 height 12
select select "prefer_not_to_say"
click at [445, 261] on div "Source Desc" at bounding box center [404, 262] width 148 height 11
click at [445, 261] on div "Source Desc" at bounding box center [404, 278] width 148 height 48
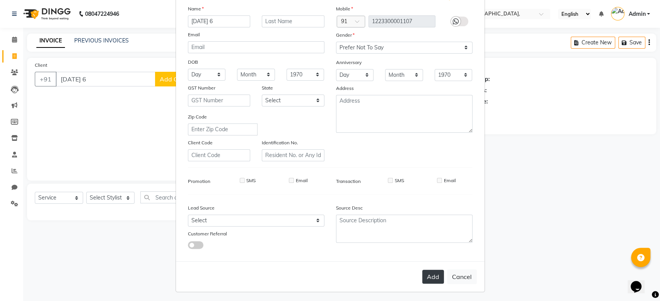
click at [427, 271] on button "Add" at bounding box center [433, 277] width 22 height 14
type input "1223300001107"
select select
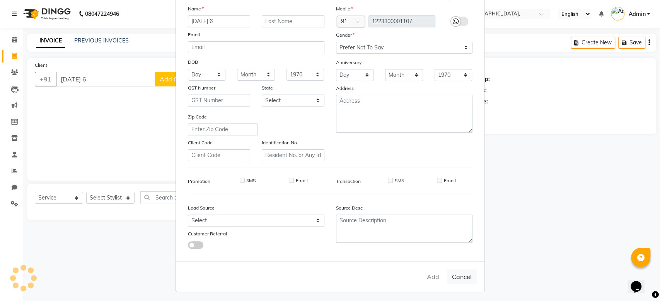
select select
checkbox input "false"
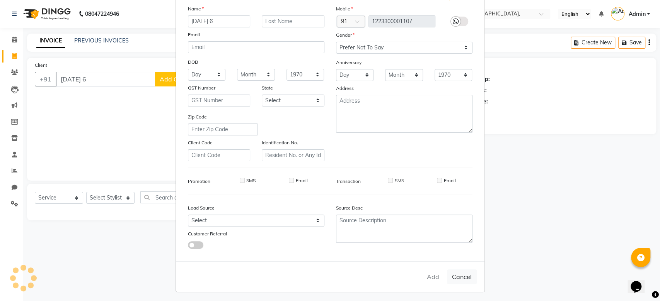
checkbox input "false"
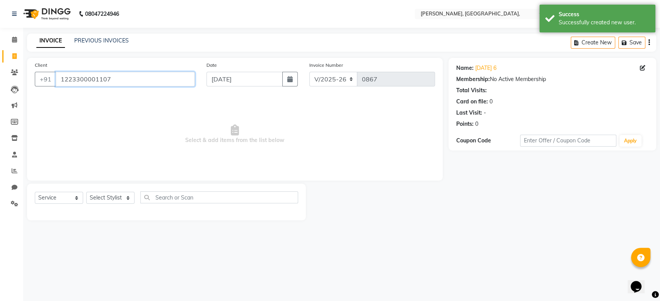
click at [87, 85] on input "1223300001107" at bounding box center [125, 79] width 139 height 15
paste input "[DATE]"
type input "[DATE] 7"
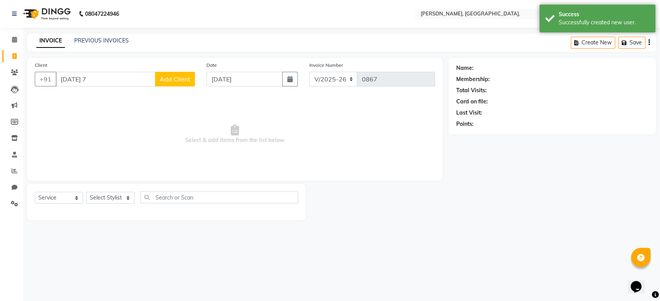
click at [195, 82] on div "Client [PHONE_NUMBER][DATE] 7 Add Client" at bounding box center [115, 77] width 172 height 32
click at [192, 80] on button "Add Client" at bounding box center [175, 79] width 40 height 15
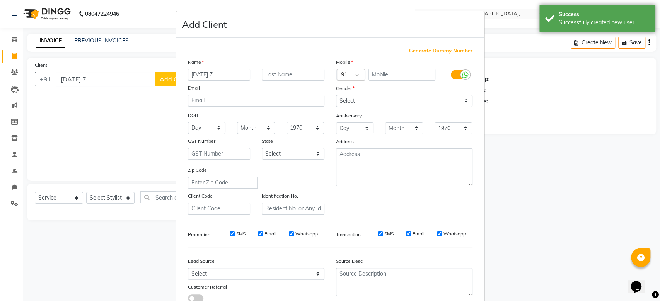
click at [442, 54] on span "Generate Dummy Number" at bounding box center [440, 51] width 63 height 8
type input "1223300001108"
checkbox input "false"
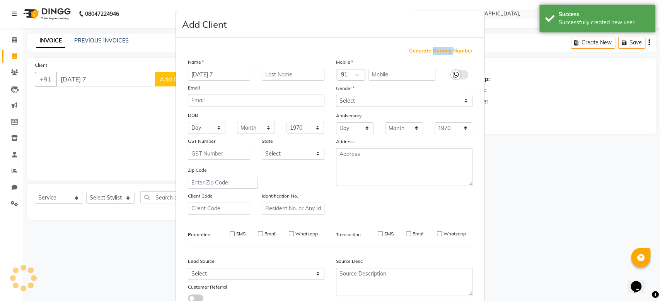
checkbox input "false"
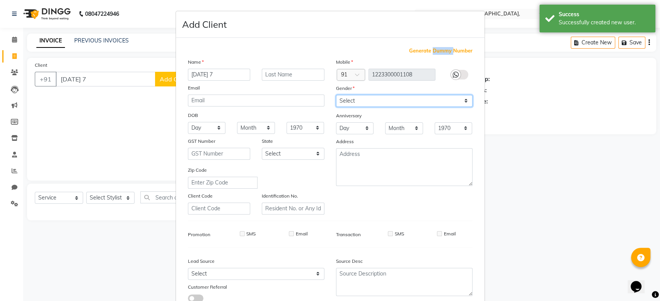
click at [432, 99] on select "Select [DEMOGRAPHIC_DATA] [DEMOGRAPHIC_DATA] Other Prefer Not To Say" at bounding box center [404, 101] width 136 height 12
select select "prefer_not_to_say"
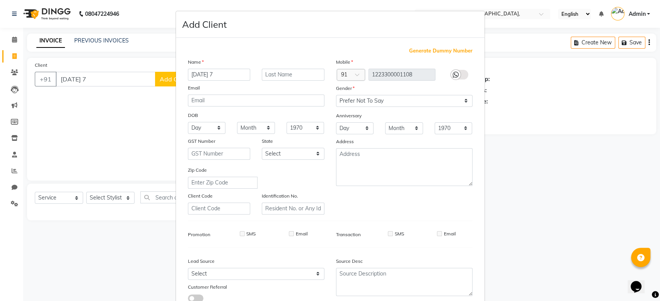
click at [428, 147] on div "Address" at bounding box center [404, 143] width 148 height 11
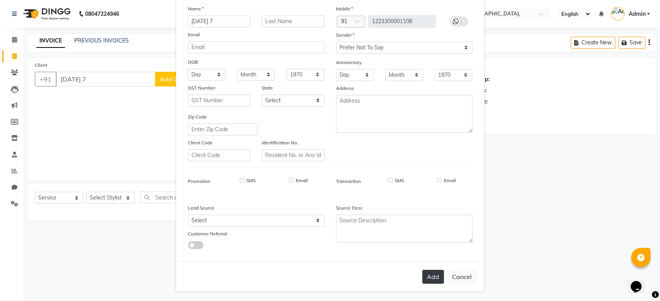
click at [422, 281] on button "Add" at bounding box center [433, 277] width 22 height 14
type input "1223300001108"
select select
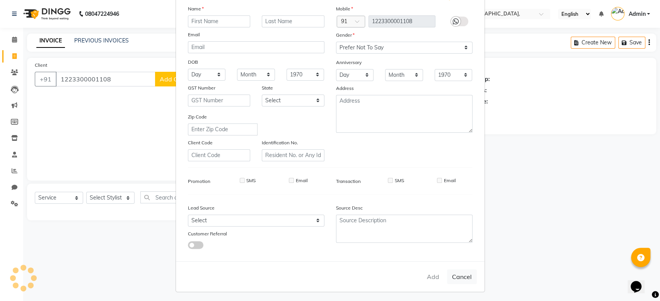
select select
checkbox input "false"
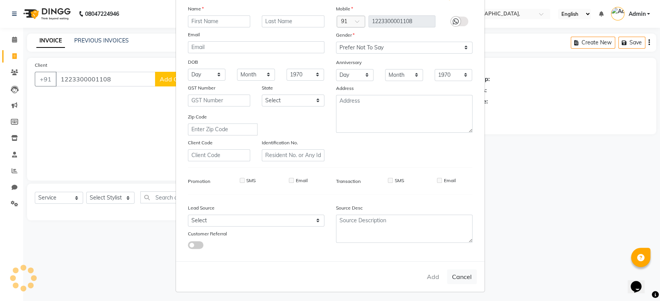
checkbox input "false"
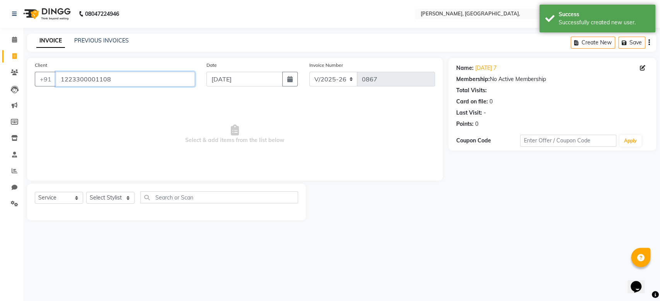
click at [80, 75] on input "1223300001108" at bounding box center [125, 79] width 139 height 15
paste input "[DATE]"
type input "[DATE] 8"
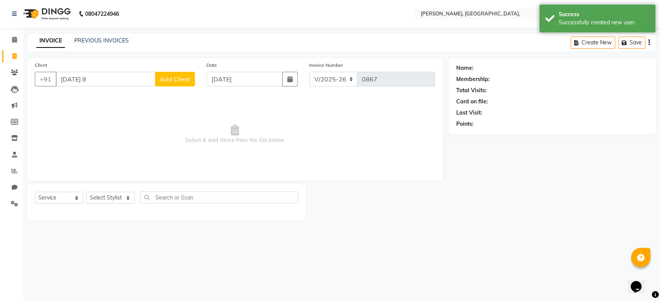
click at [172, 75] on button "Add Client" at bounding box center [175, 79] width 40 height 15
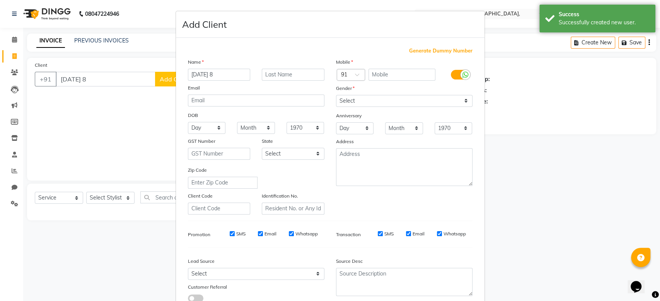
click at [436, 48] on span "Generate Dummy Number" at bounding box center [440, 51] width 63 height 8
type input "1223300001109"
checkbox input "false"
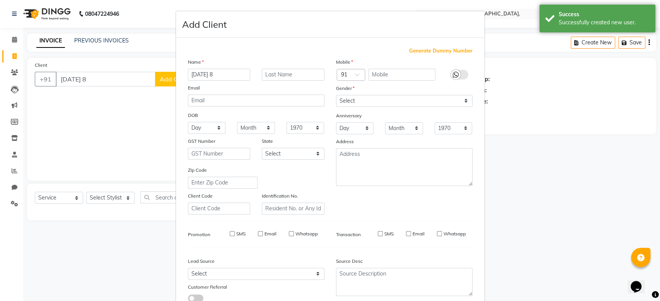
checkbox input "false"
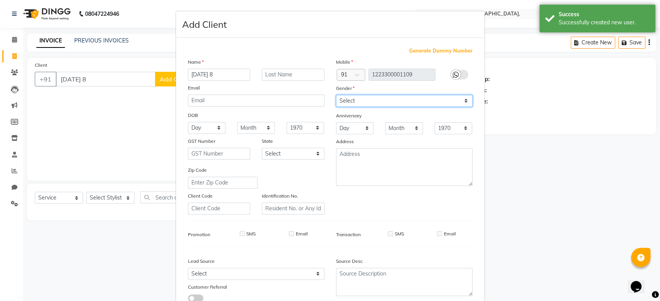
click at [424, 97] on select "Select [DEMOGRAPHIC_DATA] [DEMOGRAPHIC_DATA] Other Prefer Not To Say" at bounding box center [404, 101] width 136 height 12
select select "prefer_not_to_say"
click at [422, 140] on div "Address" at bounding box center [404, 143] width 148 height 11
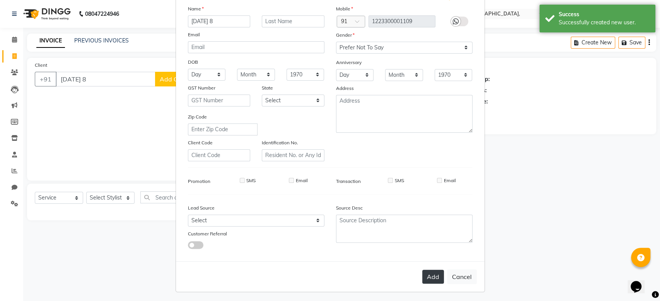
click at [430, 270] on button "Add" at bounding box center [433, 277] width 22 height 14
type input "1223300001109"
select select
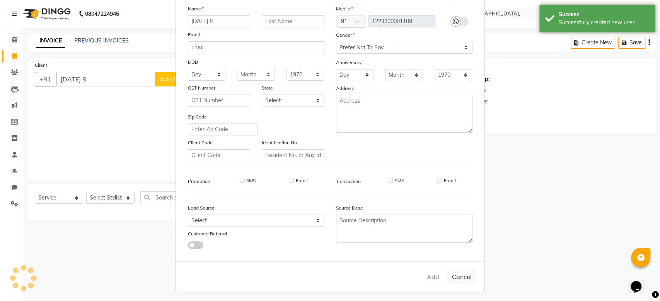
select select
checkbox input "false"
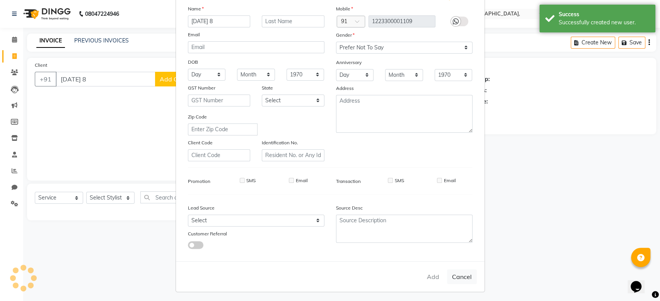
checkbox input "false"
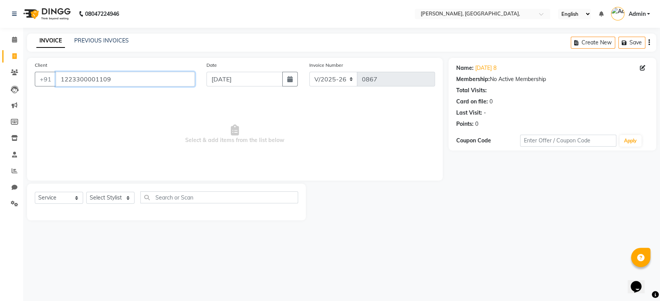
click at [88, 78] on input "1223300001109" at bounding box center [125, 79] width 139 height 15
paste input "[DATE]"
type input "[DATE] 9"
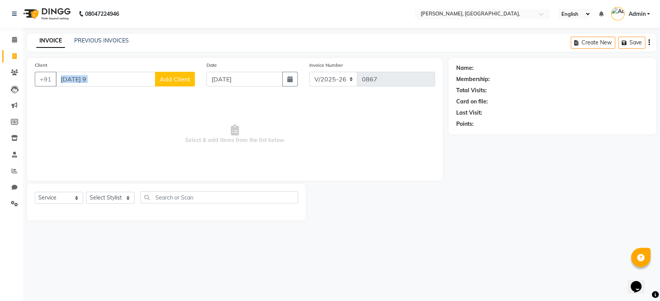
drag, startPoint x: 168, startPoint y: 70, endPoint x: 184, endPoint y: 87, distance: 22.7
click at [184, 87] on div "Client [PHONE_NUMBER][DATE] 9 Add Client" at bounding box center [115, 77] width 172 height 32
click at [184, 82] on span "Add Client" at bounding box center [175, 79] width 31 height 8
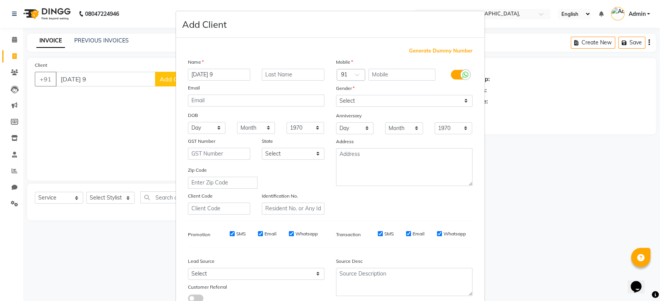
click at [422, 50] on span "Generate Dummy Number" at bounding box center [440, 51] width 63 height 8
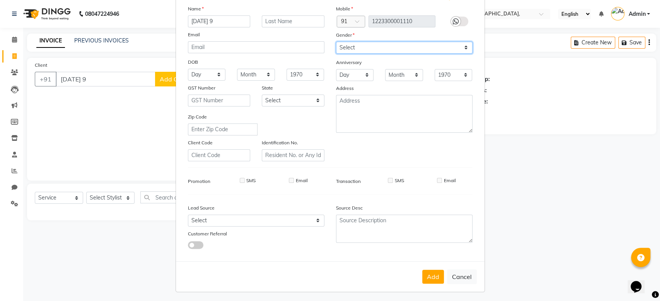
click at [389, 51] on select "Select [DEMOGRAPHIC_DATA] [DEMOGRAPHIC_DATA] Other Prefer Not To Say" at bounding box center [404, 48] width 136 height 12
click at [336, 42] on select "Select [DEMOGRAPHIC_DATA] [DEMOGRAPHIC_DATA] Other Prefer Not To Say" at bounding box center [404, 48] width 136 height 12
click at [431, 275] on button "Add" at bounding box center [433, 277] width 22 height 14
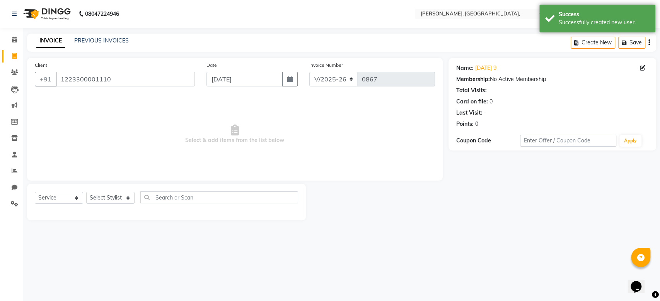
drag, startPoint x: 75, startPoint y: 88, endPoint x: 78, endPoint y: 79, distance: 10.0
click at [78, 79] on div "Client [PHONE_NUMBER]" at bounding box center [115, 77] width 172 height 32
click at [78, 79] on input "1223300001110" at bounding box center [125, 79] width 139 height 15
paste input "[DATE]"
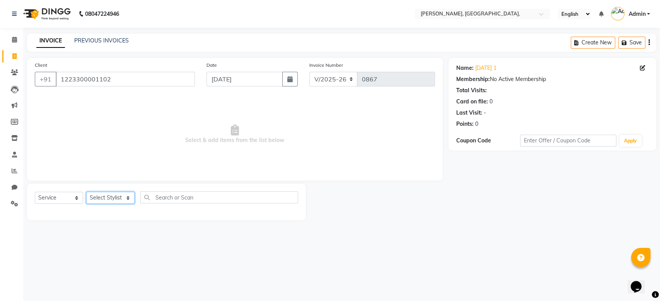
click at [114, 197] on select "Select Stylist Aarti Admin Anuradha Armaan [PERSON_NAME] [PERSON_NAME] [PERSON_…" at bounding box center [110, 198] width 48 height 12
click at [86, 192] on select "Select Stylist Aarti Admin Anuradha Armaan [PERSON_NAME] [PERSON_NAME] [PERSON_…" at bounding box center [110, 198] width 48 height 12
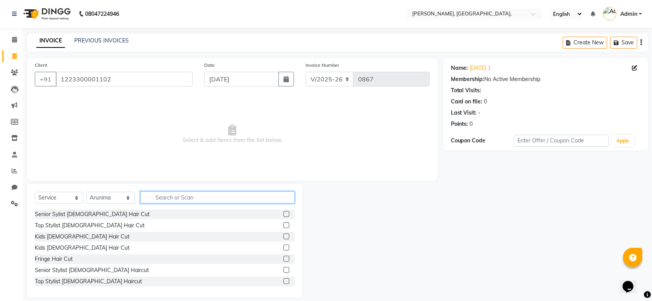
click at [164, 194] on input "text" at bounding box center [217, 198] width 154 height 12
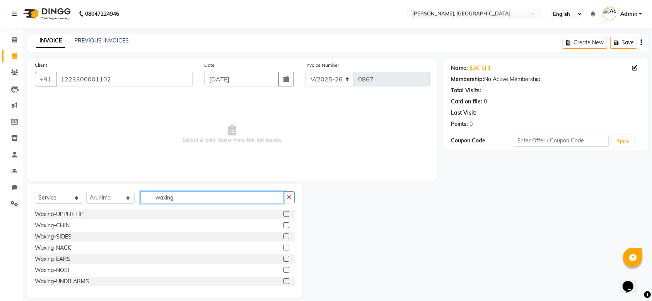
scroll to position [147, 0]
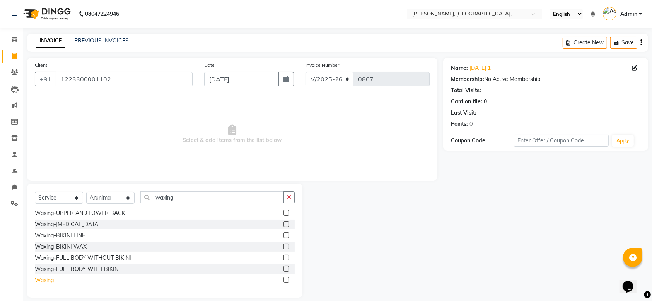
click at [53, 277] on div "Waxing" at bounding box center [44, 281] width 19 height 8
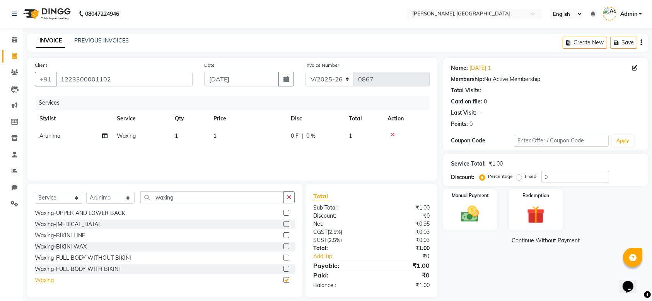
click at [53, 277] on div "Waxing" at bounding box center [44, 281] width 19 height 8
click at [63, 149] on td "Arunima" at bounding box center [73, 153] width 77 height 17
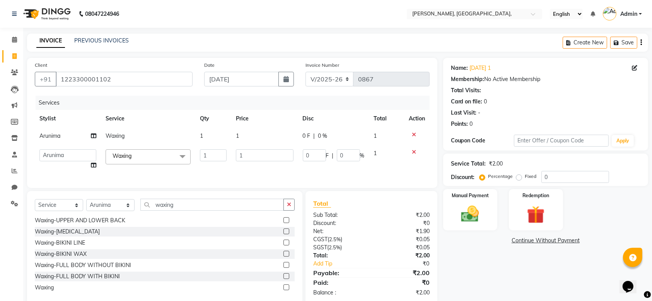
click at [63, 150] on select "Aarti Admin [PERSON_NAME] [PERSON_NAME] [PERSON_NAME] [PERSON_NAME] Rahat [PERS…" at bounding box center [67, 156] width 57 height 12
click at [268, 135] on td "1" at bounding box center [264, 136] width 67 height 17
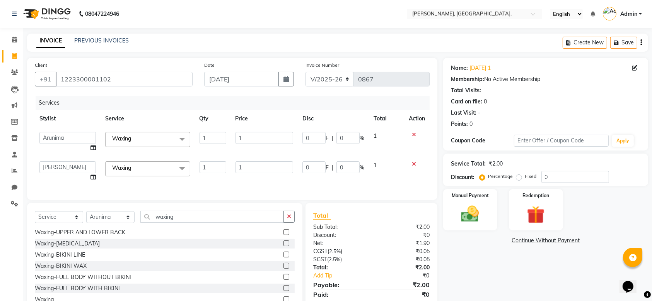
click at [268, 135] on input "1" at bounding box center [264, 138] width 58 height 12
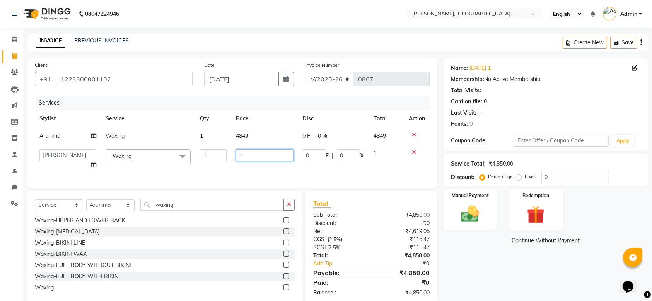
drag, startPoint x: 277, startPoint y: 174, endPoint x: 263, endPoint y: 163, distance: 17.2
click at [263, 163] on td "1" at bounding box center [264, 159] width 67 height 29
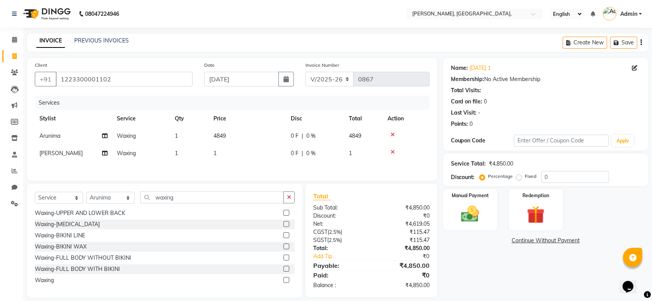
click at [263, 163] on div "Services Stylist Service Qty Price Disc Total Action [PERSON_NAME] Waxing 1 484…" at bounding box center [232, 134] width 395 height 77
click at [253, 156] on td "1" at bounding box center [247, 153] width 77 height 17
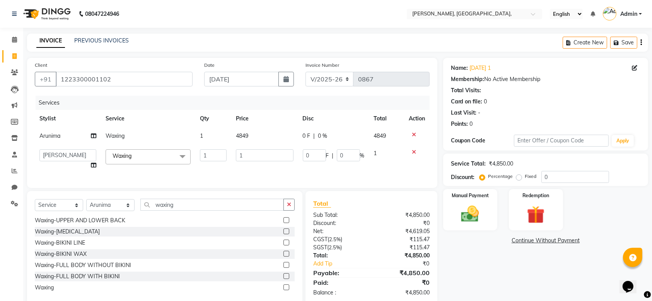
click at [253, 156] on input "1" at bounding box center [265, 156] width 58 height 12
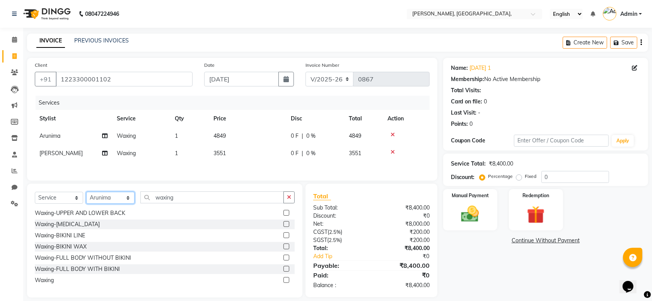
click at [114, 209] on div "Select Service Product Membership Package Voucher Prepaid Gift Card Select Styl…" at bounding box center [165, 201] width 260 height 18
click at [86, 195] on select "Select Stylist Aarti Admin Anuradha Armaan [PERSON_NAME] [PERSON_NAME] [PERSON_…" at bounding box center [110, 198] width 48 height 12
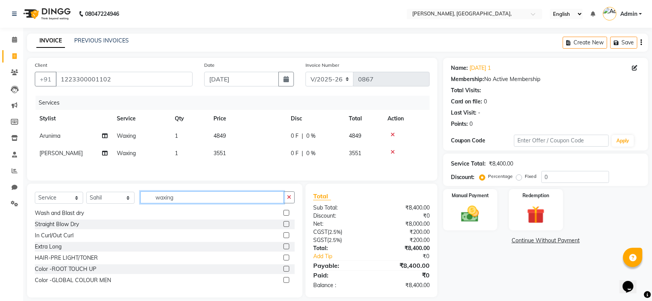
click at [185, 195] on input "waxing" at bounding box center [211, 198] width 143 height 12
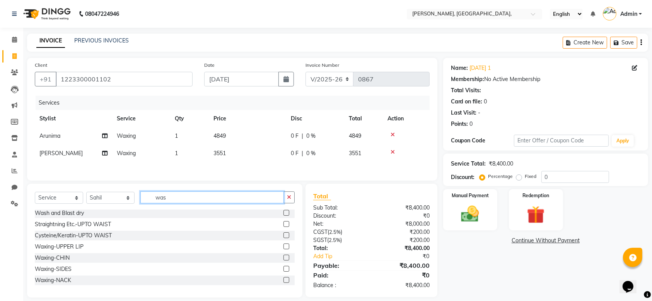
scroll to position [0, 0]
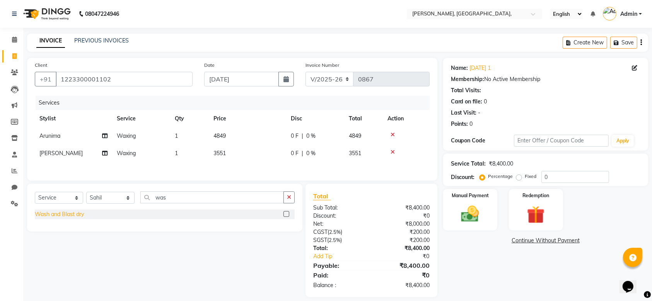
click at [80, 218] on div "Wash and Blast dry" at bounding box center [59, 215] width 49 height 8
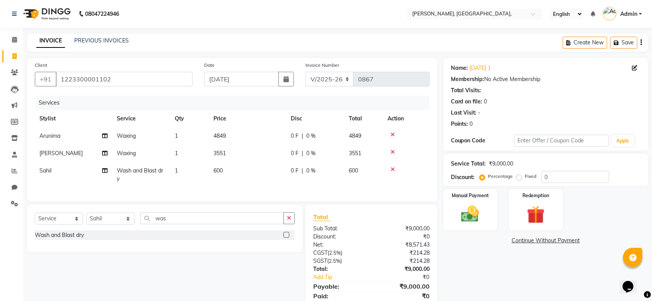
click at [236, 174] on td "600" at bounding box center [247, 175] width 77 height 26
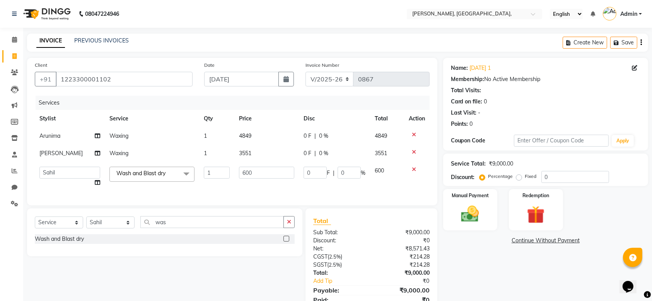
click at [239, 174] on input "600" at bounding box center [266, 173] width 55 height 12
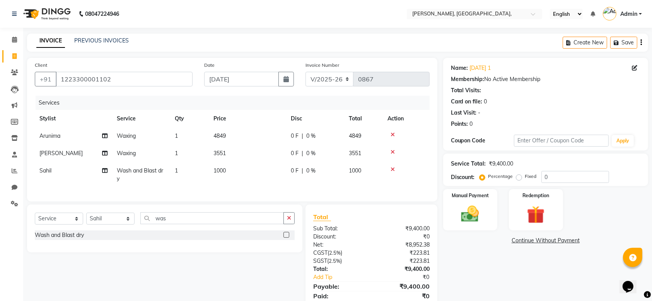
click at [257, 189] on div "Services Stylist Service Qty Price Disc Total Action [PERSON_NAME] Waxing 1 484…" at bounding box center [232, 145] width 395 height 98
click at [480, 216] on img at bounding box center [470, 214] width 30 height 21
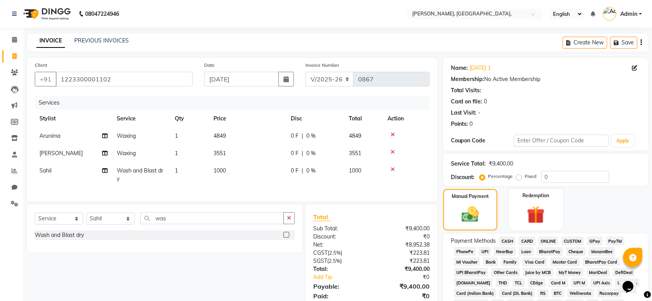
click at [527, 240] on span "CARD" at bounding box center [526, 241] width 17 height 9
click at [595, 222] on div "Name: [DATE] 1 Membership: No Active Membership Total Visits: Card on file: 0 L…" at bounding box center [548, 286] width 211 height 456
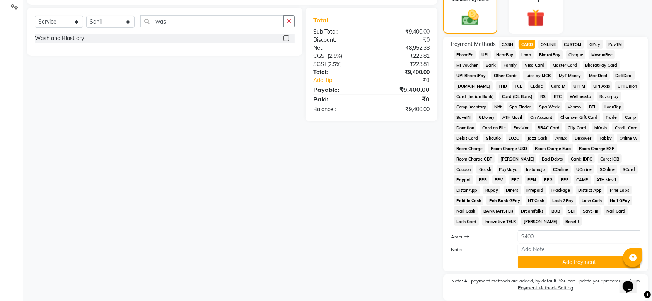
scroll to position [224, 0]
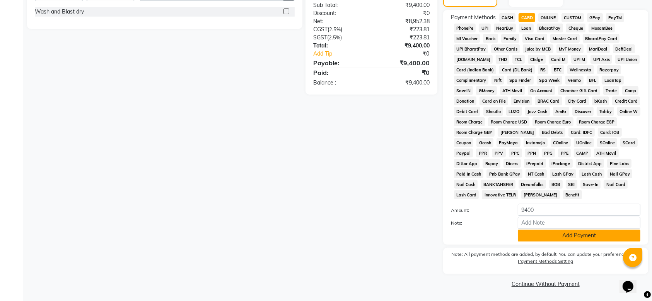
click at [569, 234] on button "Add Payment" at bounding box center [578, 236] width 123 height 12
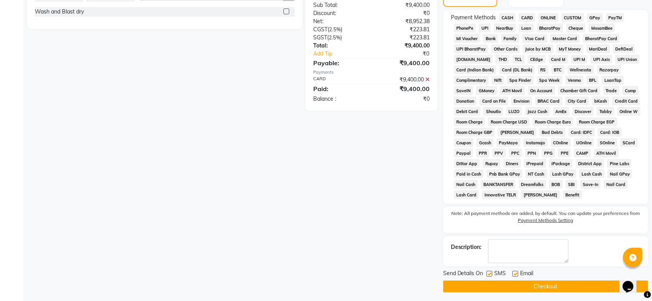
click at [487, 275] on label at bounding box center [489, 274] width 6 height 6
click at [487, 275] on input "checkbox" at bounding box center [488, 274] width 5 height 5
click at [514, 270] on div "Email" at bounding box center [525, 275] width 27 height 10
click at [514, 276] on label at bounding box center [515, 274] width 6 height 6
click at [514, 276] on input "checkbox" at bounding box center [514, 274] width 5 height 5
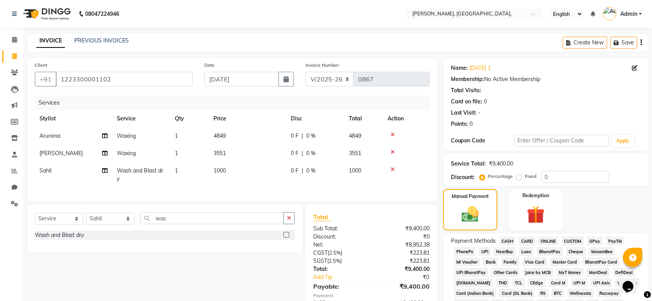
scroll to position [226, 0]
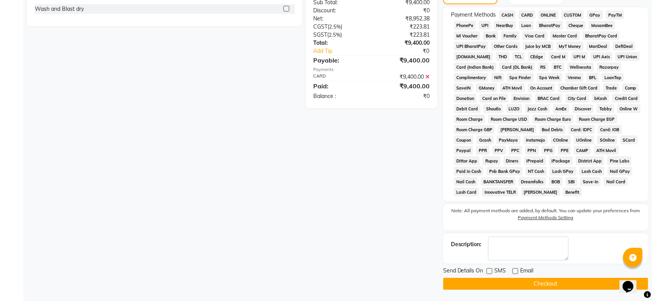
click at [515, 283] on button "Checkout" at bounding box center [545, 284] width 205 height 12
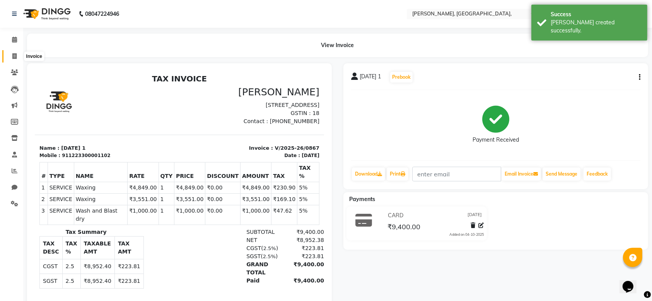
click at [13, 56] on icon at bounding box center [14, 56] width 4 height 6
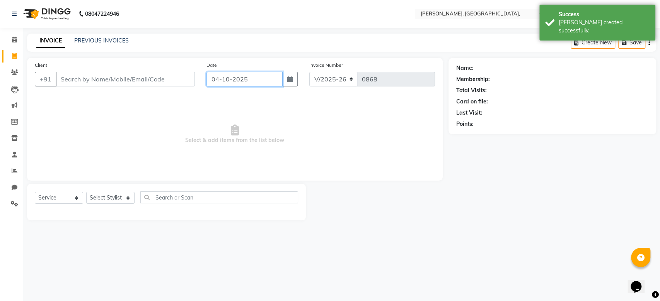
click at [214, 72] on input "04-10-2025" at bounding box center [244, 79] width 76 height 15
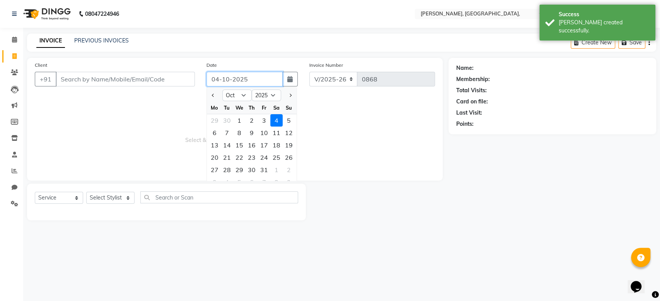
click at [214, 72] on input "04-10-2025" at bounding box center [244, 79] width 76 height 15
paste input "14-09"
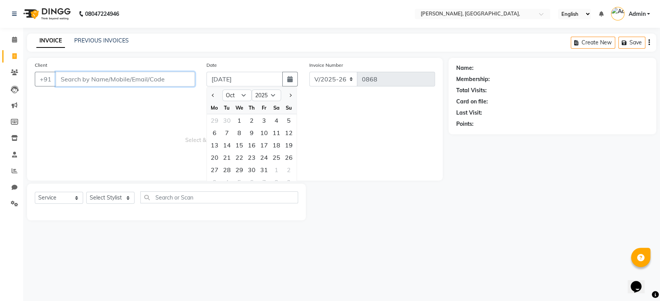
click at [151, 85] on input "Client" at bounding box center [125, 79] width 139 height 15
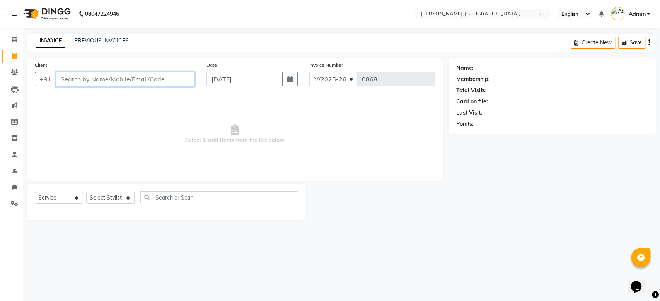
click at [151, 85] on input "Client" at bounding box center [125, 79] width 139 height 15
paste input "[DATE]"
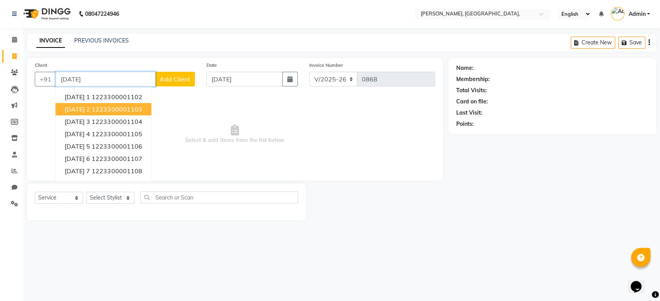
click at [90, 107] on span "[DATE] 2" at bounding box center [78, 109] width 26 height 8
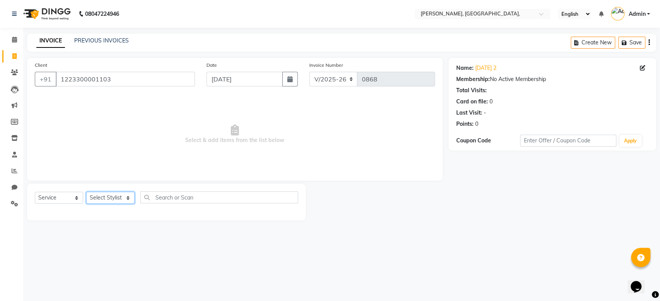
click at [115, 202] on select "Select Stylist Aarti Admin Anuradha Armaan [PERSON_NAME] [PERSON_NAME] [PERSON_…" at bounding box center [110, 198] width 48 height 12
click at [86, 192] on select "Select Stylist Aarti Admin Anuradha Armaan [PERSON_NAME] [PERSON_NAME] [PERSON_…" at bounding box center [110, 198] width 48 height 12
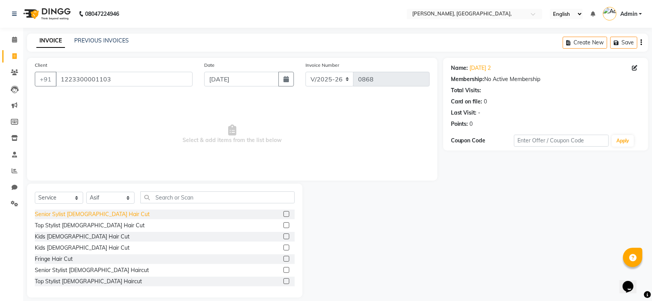
click at [94, 217] on div "Senior Sylist [DEMOGRAPHIC_DATA] Hair Cut" at bounding box center [92, 215] width 115 height 8
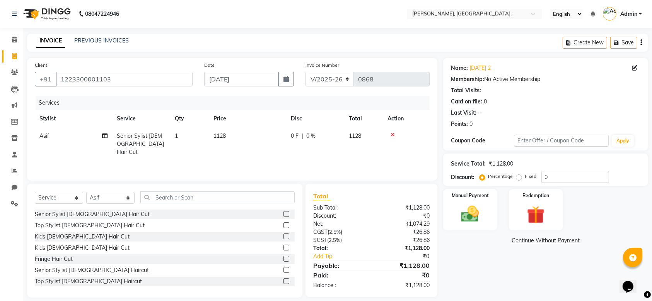
click at [266, 137] on td "1128" at bounding box center [247, 145] width 77 height 34
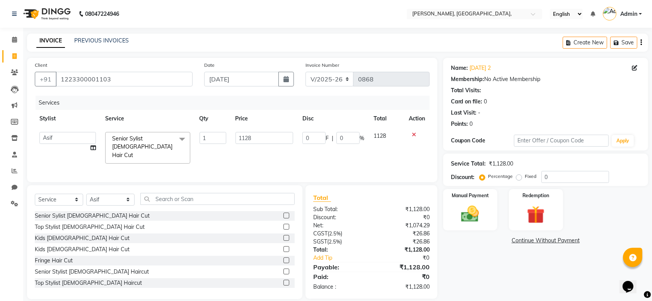
click at [266, 137] on input "1128" at bounding box center [264, 138] width 58 height 12
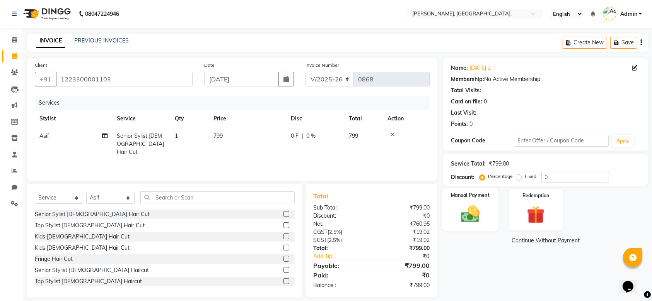
click at [487, 223] on div "Manual Payment" at bounding box center [470, 210] width 56 height 43
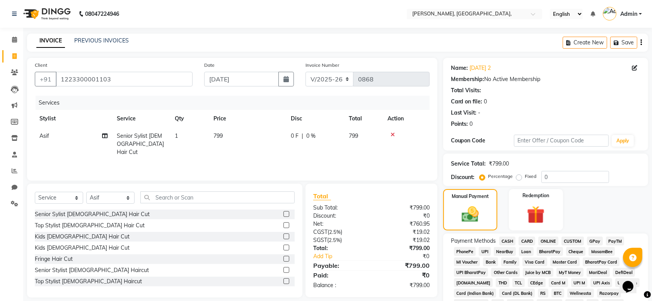
click at [595, 241] on span "GPay" at bounding box center [595, 241] width 16 height 9
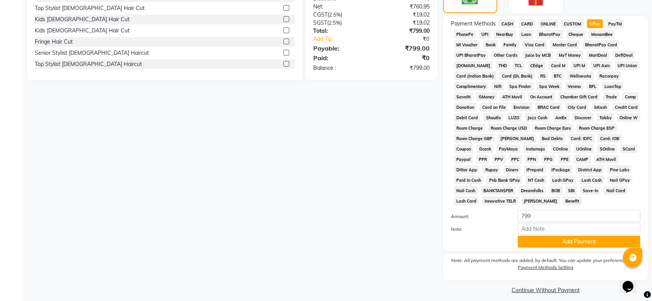
scroll to position [224, 0]
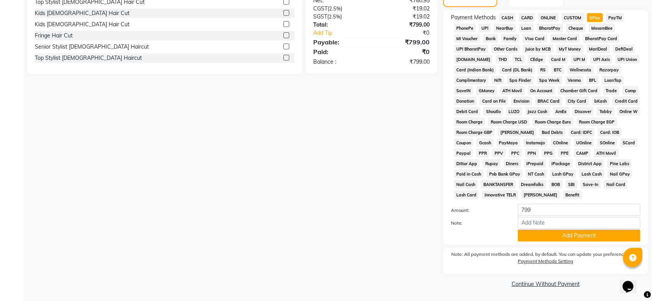
click at [613, 242] on div "Payment Methods CASH CARD ONLINE CUSTOM GPay PayTM PhonePe UPI NearBuy Loan Bha…" at bounding box center [545, 127] width 205 height 235
click at [597, 237] on button "Add Payment" at bounding box center [578, 236] width 123 height 12
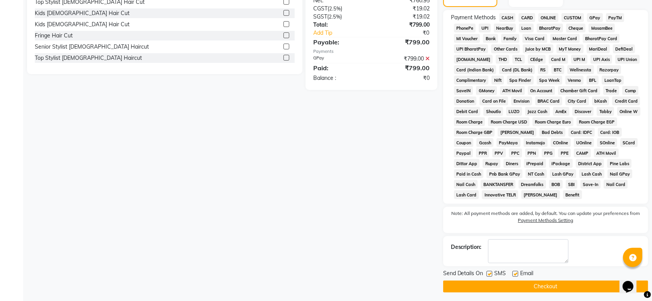
click at [489, 272] on label at bounding box center [489, 274] width 6 height 6
click at [489, 272] on input "checkbox" at bounding box center [488, 274] width 5 height 5
click at [513, 270] on div "Email" at bounding box center [525, 275] width 27 height 10
click at [516, 277] on div at bounding box center [514, 275] width 5 height 8
click at [515, 272] on label at bounding box center [515, 274] width 6 height 6
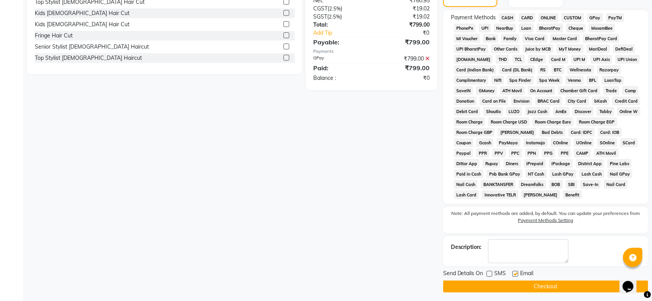
click at [515, 272] on input "checkbox" at bounding box center [514, 274] width 5 height 5
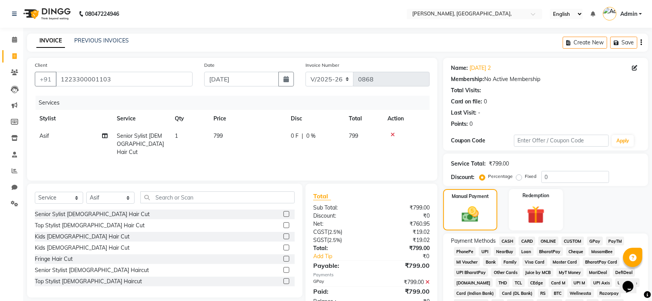
scroll to position [226, 0]
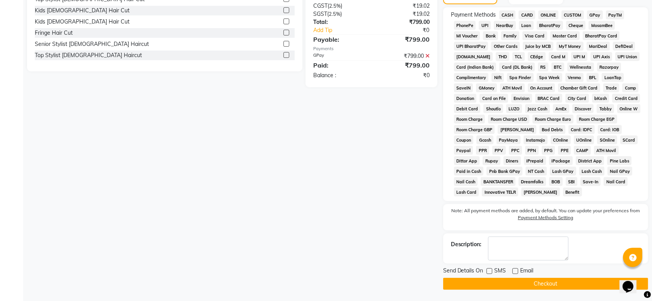
click at [529, 297] on main "INVOICE PREVIOUS INVOICES Create New Save Client [PHONE_NUMBER] Date [DATE] Inv…" at bounding box center [337, 54] width 628 height 495
click at [512, 287] on button "Checkout" at bounding box center [545, 284] width 205 height 12
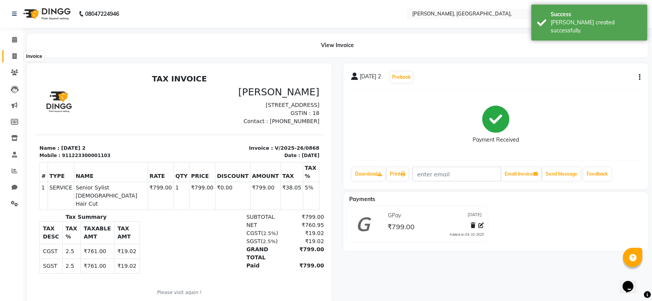
click at [13, 56] on icon at bounding box center [14, 56] width 4 height 6
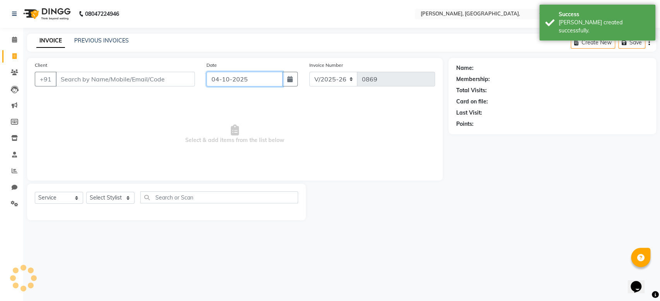
click at [230, 86] on input "04-10-2025" at bounding box center [244, 79] width 76 height 15
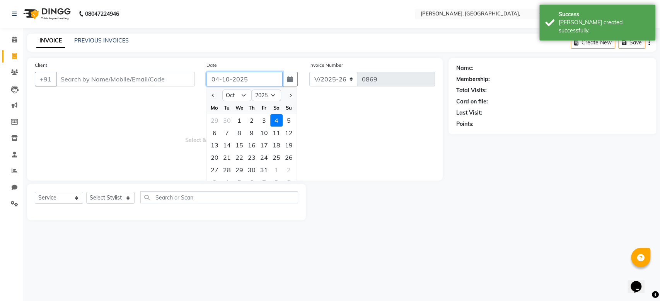
click at [230, 86] on input "04-10-2025" at bounding box center [244, 79] width 76 height 15
paste input "14-09"
click at [168, 85] on input "Client" at bounding box center [125, 79] width 139 height 15
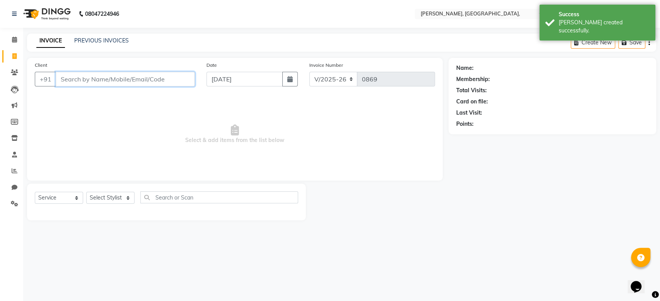
click at [168, 85] on input "Client" at bounding box center [125, 79] width 139 height 15
click at [151, 79] on input "Client" at bounding box center [125, 79] width 139 height 15
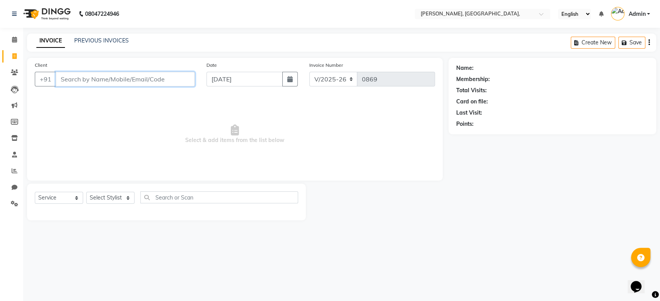
click at [151, 79] on input "Client" at bounding box center [125, 79] width 139 height 15
paste input "[DATE]"
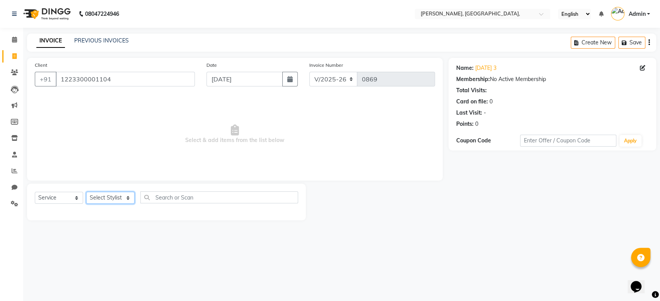
click at [113, 195] on select "Select Stylist Aarti Admin Anuradha Armaan [PERSON_NAME] [PERSON_NAME] [PERSON_…" at bounding box center [110, 198] width 48 height 12
click at [86, 192] on select "Select Stylist Aarti Admin Anuradha Armaan [PERSON_NAME] [PERSON_NAME] [PERSON_…" at bounding box center [110, 198] width 48 height 12
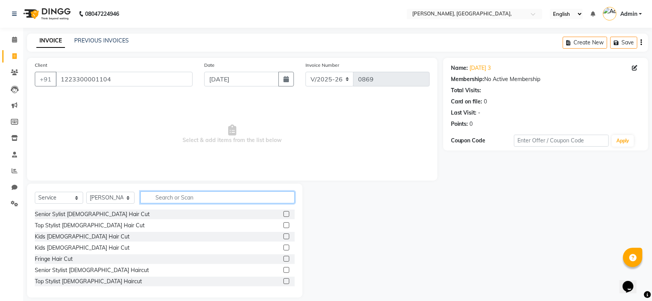
click at [161, 196] on input "text" at bounding box center [217, 198] width 154 height 12
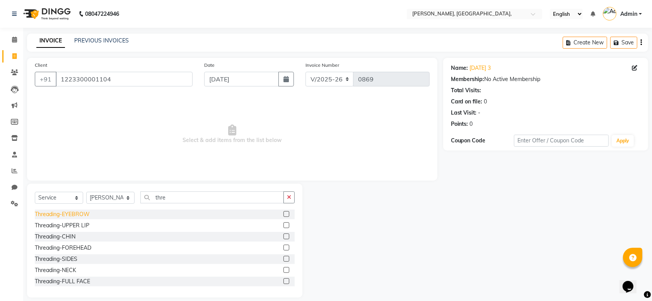
click at [73, 212] on div "Threading-EYEBROW" at bounding box center [62, 215] width 55 height 8
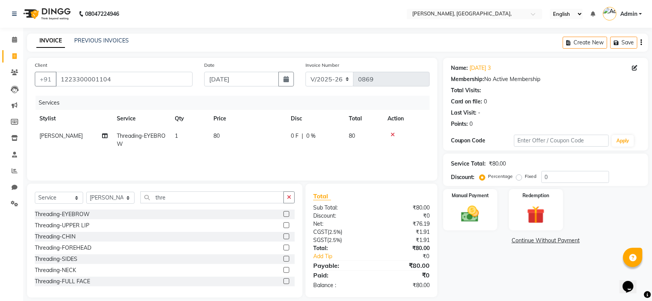
click at [232, 125] on th "Price" at bounding box center [247, 118] width 77 height 17
drag, startPoint x: 232, startPoint y: 125, endPoint x: 250, endPoint y: 141, distance: 23.8
click at [250, 141] on table "Stylist Service Qty Price Disc Total Action Yon Zon Threading-EYEBROW 1 80 0 F …" at bounding box center [232, 131] width 395 height 43
click at [250, 141] on td "80" at bounding box center [247, 141] width 77 height 26
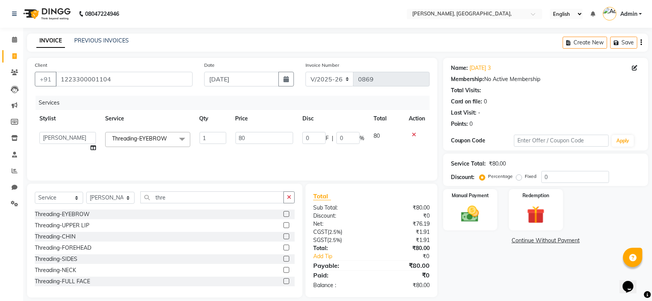
click at [250, 141] on input "80" at bounding box center [264, 138] width 58 height 12
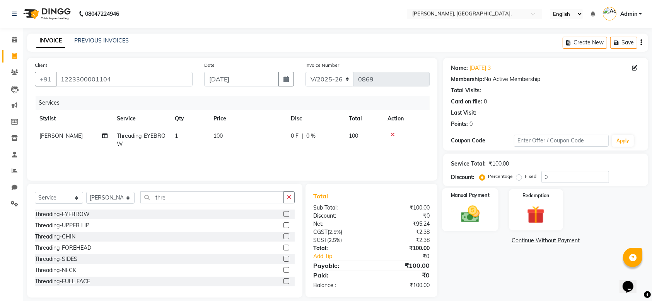
click at [461, 223] on img at bounding box center [470, 214] width 30 height 21
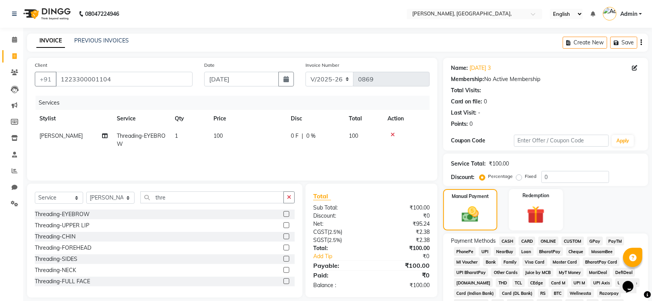
drag, startPoint x: 595, startPoint y: 240, endPoint x: 616, endPoint y: 212, distance: 35.0
click at [616, 212] on div "Name: [DATE] 3 Membership: No Active Membership Total Visits: Card on file: 0 L…" at bounding box center [548, 265] width 211 height 415
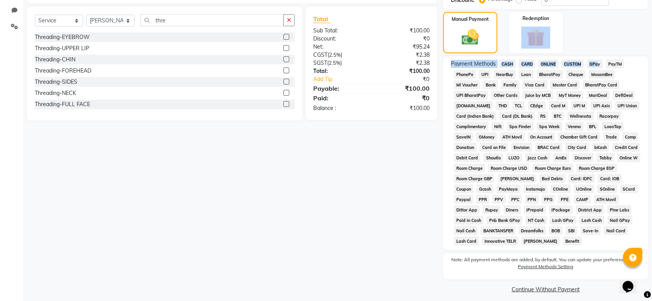
click at [616, 212] on div "Name: [DATE] 3 Membership: No Active Membership Total Visits: Card on file: 0 L…" at bounding box center [548, 88] width 211 height 415
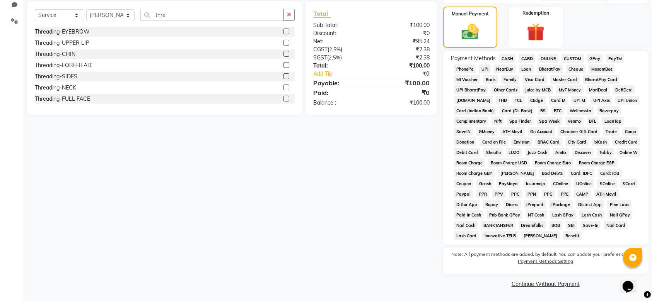
click at [596, 56] on span "GPay" at bounding box center [595, 58] width 16 height 9
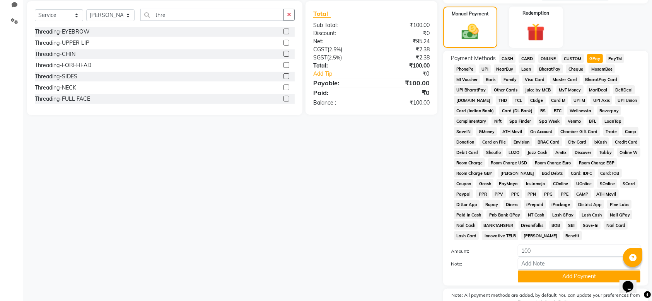
click at [540, 284] on div "Payment Methods CASH CARD ONLINE CUSTOM GPay PayTM PhonePe UPI NearBuy Loan Bha…" at bounding box center [545, 168] width 205 height 235
click at [529, 281] on button "Add Payment" at bounding box center [578, 277] width 123 height 12
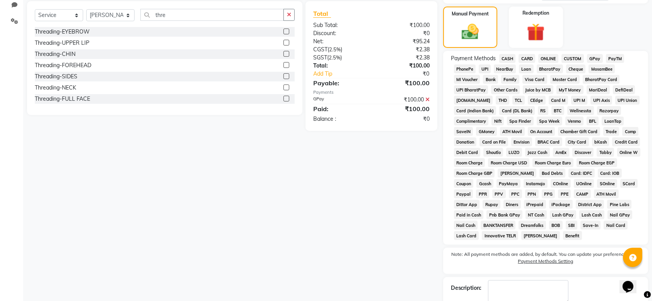
scroll to position [226, 0]
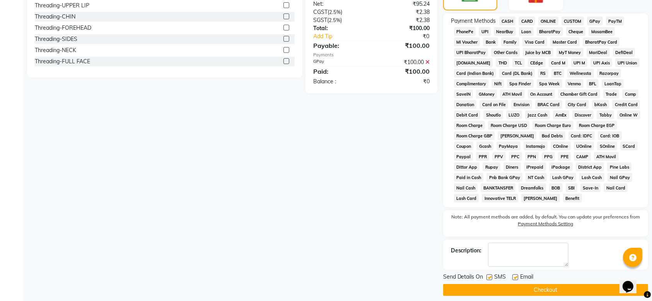
click at [602, 267] on div "Name: [DATE] 3 Membership: No Active Membership Total Visits: Card on file: 0 L…" at bounding box center [548, 67] width 211 height 459
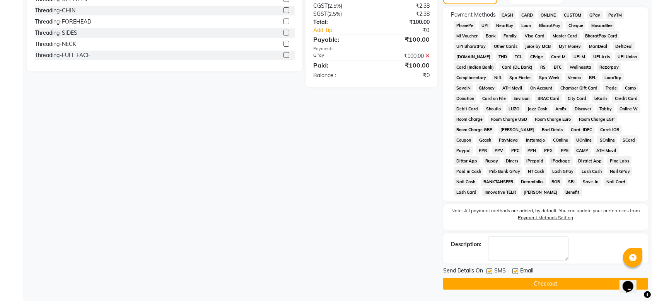
click at [490, 272] on label at bounding box center [489, 272] width 6 height 6
click at [490, 272] on input "checkbox" at bounding box center [488, 271] width 5 height 5
click at [512, 272] on label at bounding box center [515, 272] width 6 height 6
click at [512, 272] on input "checkbox" at bounding box center [514, 271] width 5 height 5
click at [502, 282] on button "Checkout" at bounding box center [545, 284] width 205 height 12
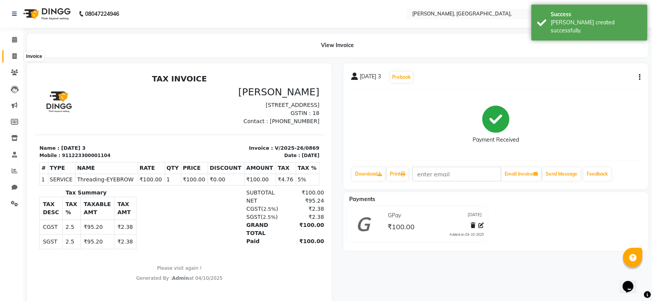
click at [9, 57] on span at bounding box center [15, 56] width 14 height 9
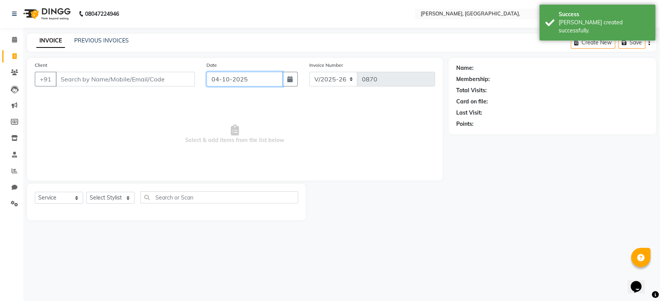
click at [226, 72] on input "04-10-2025" at bounding box center [244, 79] width 76 height 15
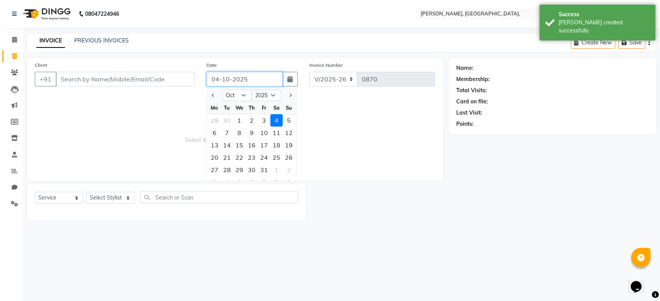
click at [226, 72] on input "04-10-2025" at bounding box center [244, 79] width 76 height 15
paste input "14-09"
click at [132, 83] on input "Client" at bounding box center [125, 79] width 139 height 15
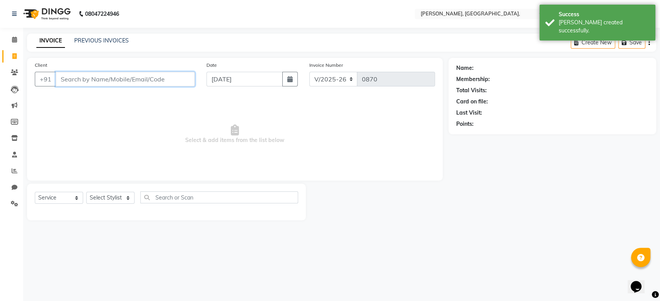
click at [132, 83] on input "Client" at bounding box center [125, 79] width 139 height 15
paste input "[DATE]"
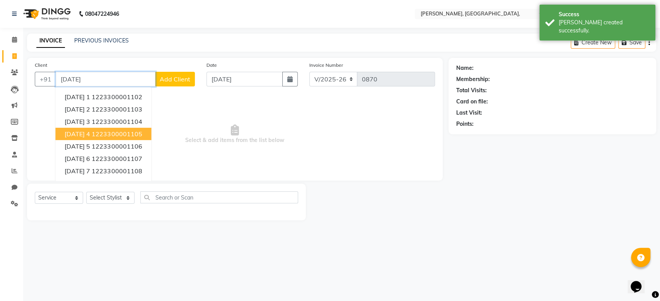
click at [118, 130] on ngb-highlight "1223300001105" at bounding box center [117, 134] width 50 height 8
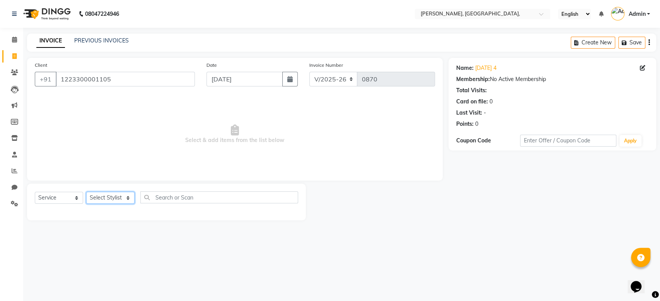
click at [131, 194] on select "Select Stylist Aarti Admin Anuradha Armaan [PERSON_NAME] [PERSON_NAME] [PERSON_…" at bounding box center [110, 198] width 48 height 12
click at [86, 192] on select "Select Stylist Aarti Admin Anuradha Armaan [PERSON_NAME] [PERSON_NAME] [PERSON_…" at bounding box center [110, 198] width 48 height 12
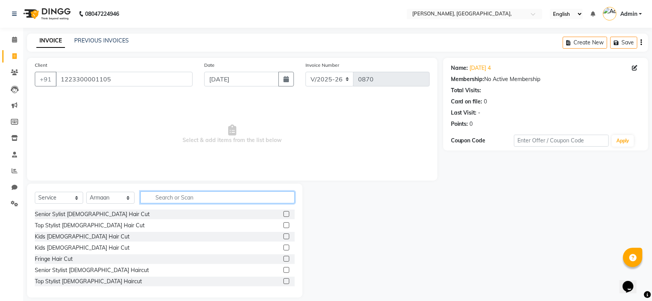
click at [168, 195] on input "text" at bounding box center [217, 198] width 154 height 12
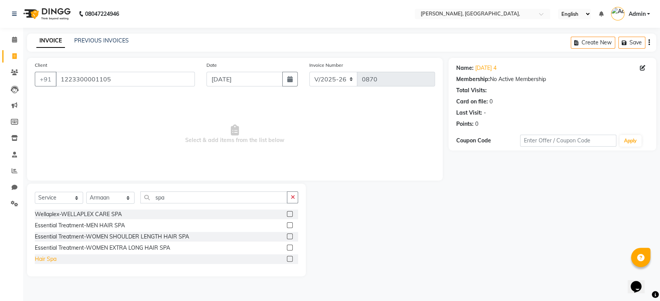
click at [52, 260] on div "Hair Spa" at bounding box center [46, 259] width 22 height 8
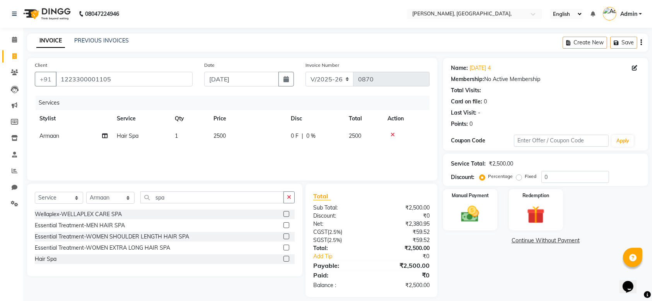
click at [246, 141] on td "2500" at bounding box center [247, 136] width 77 height 17
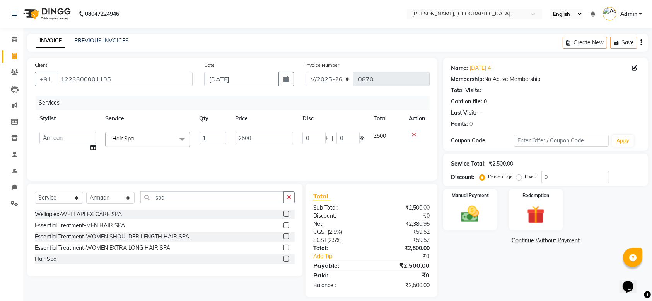
click at [246, 141] on input "2500" at bounding box center [264, 138] width 58 height 12
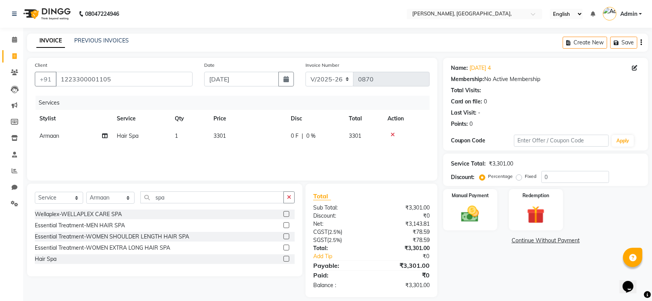
click at [250, 164] on div "Services Stylist Service Qty Price Disc Total Action Armaan Hair Spa 1 3301 0 F…" at bounding box center [232, 134] width 395 height 77
click at [253, 132] on td "3301" at bounding box center [247, 136] width 77 height 17
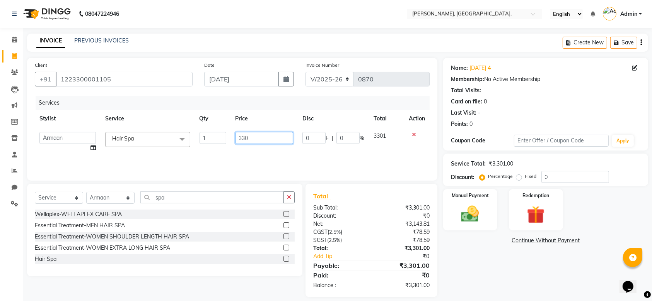
click at [263, 137] on input "330" at bounding box center [264, 138] width 58 height 12
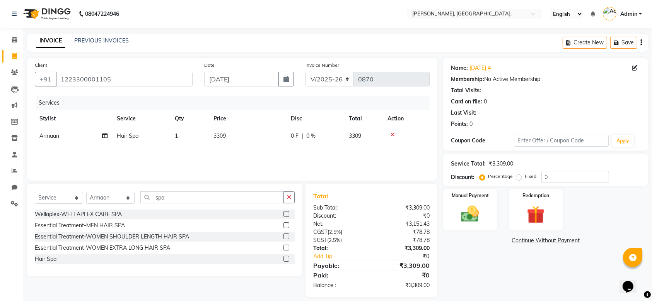
click at [277, 160] on div "Services Stylist Service Qty Price Disc Total Action Armaan Hair Spa 1 3309 0 F…" at bounding box center [232, 134] width 395 height 77
click at [453, 215] on div "Manual Payment" at bounding box center [470, 210] width 56 height 43
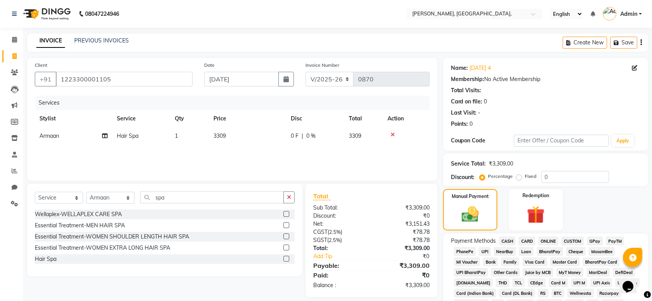
click at [599, 244] on span "GPay" at bounding box center [595, 241] width 16 height 9
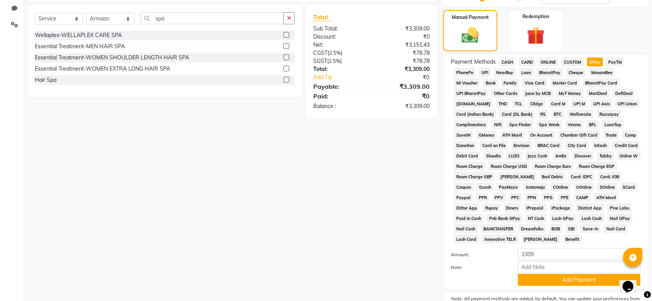
scroll to position [224, 0]
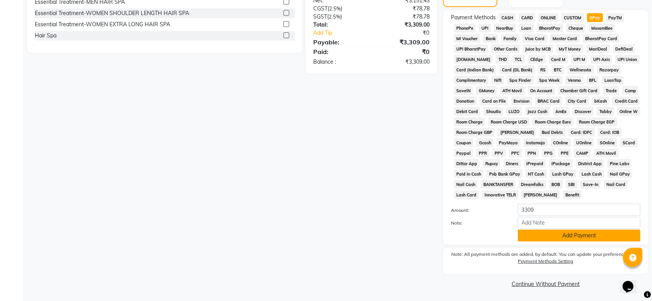
click at [543, 237] on button "Add Payment" at bounding box center [578, 236] width 123 height 12
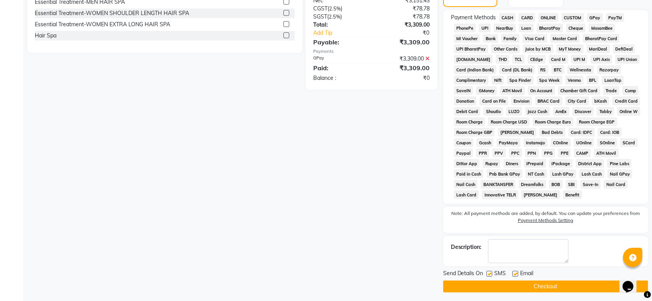
click at [490, 275] on label at bounding box center [489, 274] width 6 height 6
click at [490, 275] on input "checkbox" at bounding box center [488, 274] width 5 height 5
click at [515, 276] on label at bounding box center [515, 274] width 6 height 6
click at [515, 276] on input "checkbox" at bounding box center [514, 274] width 5 height 5
click at [499, 286] on button "Checkout" at bounding box center [545, 287] width 205 height 12
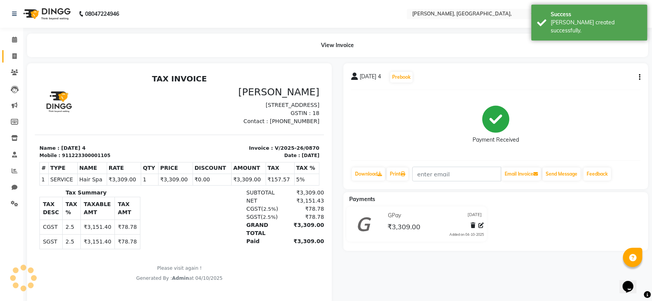
click at [15, 55] on icon at bounding box center [14, 56] width 4 height 6
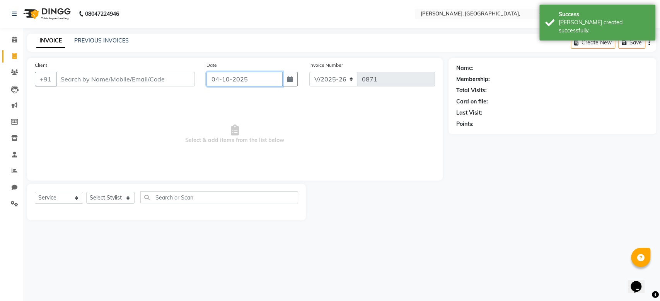
click at [242, 81] on input "04-10-2025" at bounding box center [244, 79] width 76 height 15
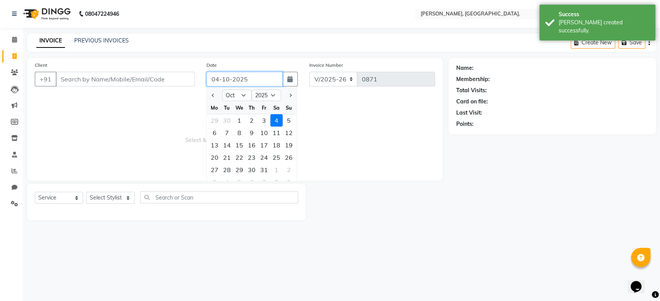
click at [242, 81] on input "04-10-2025" at bounding box center [244, 79] width 76 height 15
paste input "14-09"
click at [127, 86] on input "Client" at bounding box center [125, 79] width 139 height 15
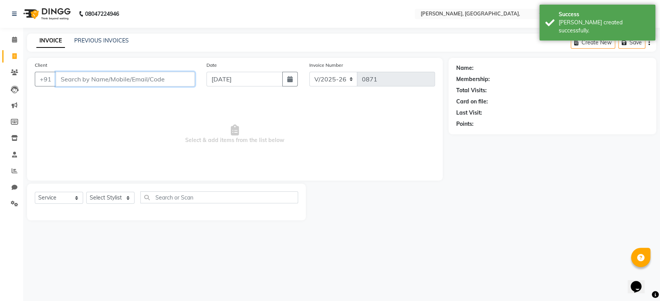
click at [127, 86] on input "Client" at bounding box center [125, 79] width 139 height 15
paste input "[DATE]"
click at [127, 86] on input "1223300001107" at bounding box center [125, 79] width 139 height 15
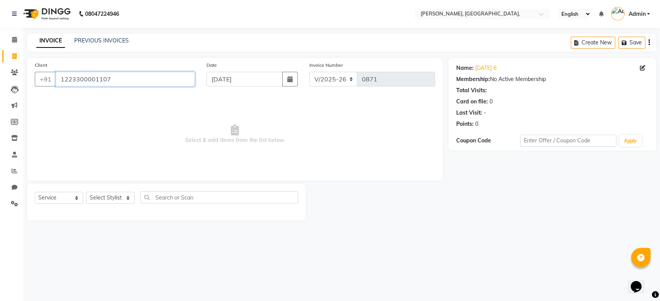
click at [127, 86] on input "1223300001107" at bounding box center [125, 79] width 139 height 15
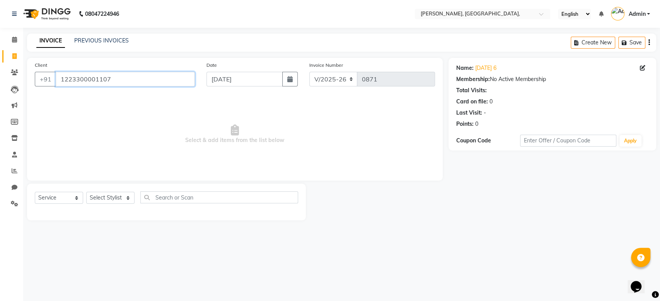
paste input "[DATE]"
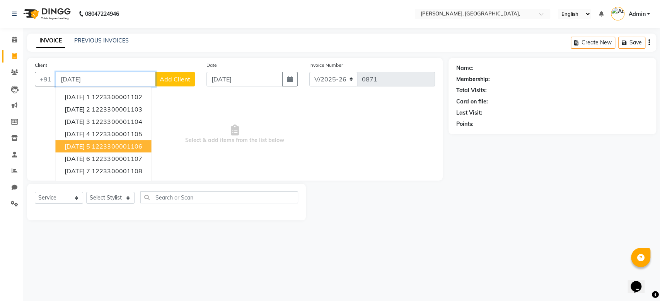
click at [128, 151] on button "[DATE] 5 1223300001106" at bounding box center [103, 146] width 96 height 12
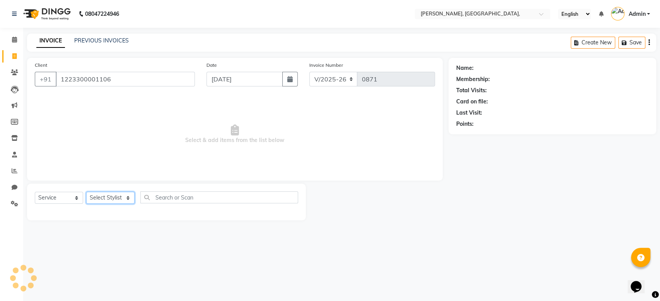
click at [107, 203] on select "Select Stylist Aarti Admin Anuradha Armaan [PERSON_NAME] [PERSON_NAME] [PERSON_…" at bounding box center [110, 198] width 48 height 12
click at [86, 192] on select "Select Stylist Aarti Admin Anuradha Armaan [PERSON_NAME] [PERSON_NAME] [PERSON_…" at bounding box center [110, 198] width 48 height 12
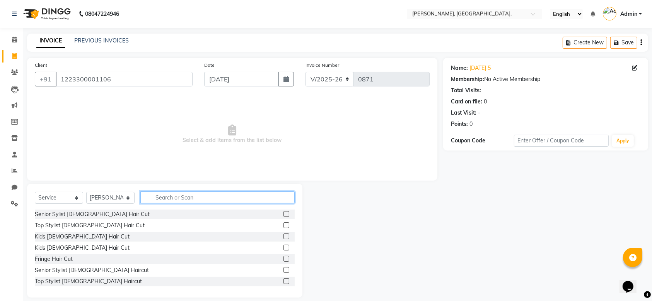
click at [165, 192] on input "text" at bounding box center [217, 198] width 154 height 12
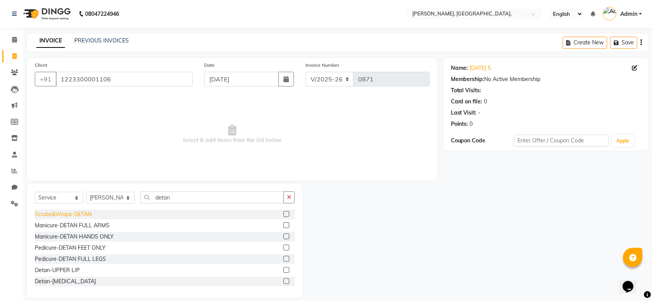
click at [85, 217] on div "Scrubs&Wraps-DETAN" at bounding box center [63, 215] width 57 height 8
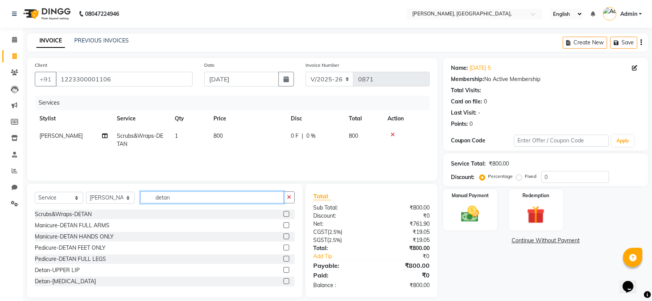
click at [181, 192] on input "detan" at bounding box center [211, 198] width 143 height 12
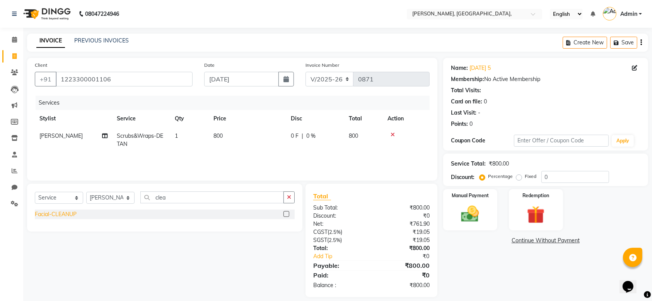
click at [54, 216] on div "Facial-CLEANUP" at bounding box center [56, 215] width 42 height 8
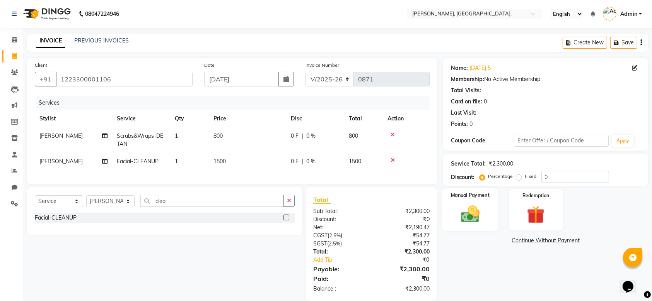
click at [466, 209] on img at bounding box center [470, 214] width 30 height 21
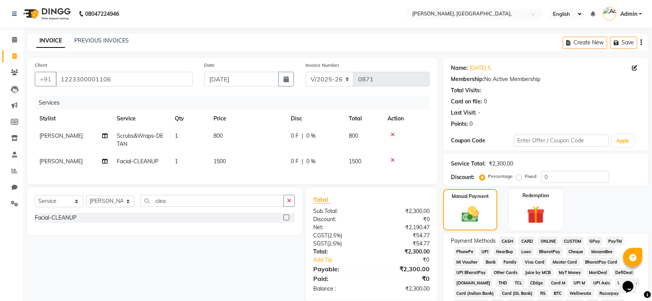
click at [592, 241] on span "GPay" at bounding box center [595, 241] width 16 height 9
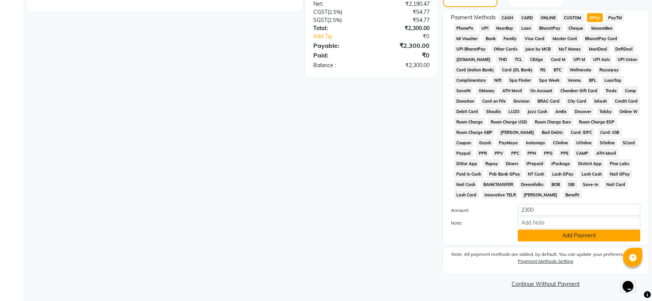
click at [557, 237] on button "Add Payment" at bounding box center [578, 236] width 123 height 12
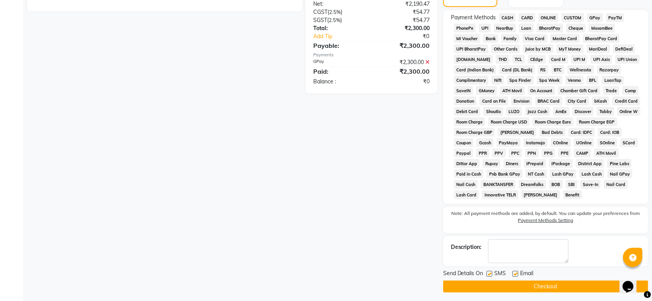
click at [491, 273] on label at bounding box center [489, 274] width 6 height 6
click at [491, 273] on input "checkbox" at bounding box center [488, 274] width 5 height 5
click at [514, 276] on label at bounding box center [515, 274] width 6 height 6
click at [514, 276] on input "checkbox" at bounding box center [514, 274] width 5 height 5
click at [508, 283] on button "Checkout" at bounding box center [545, 287] width 205 height 12
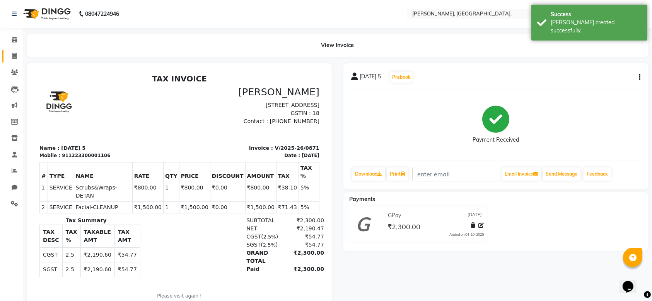
click at [17, 56] on span at bounding box center [15, 56] width 14 height 9
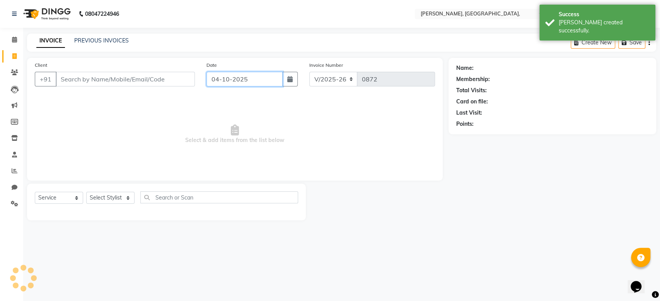
click at [234, 80] on input "04-10-2025" at bounding box center [244, 79] width 76 height 15
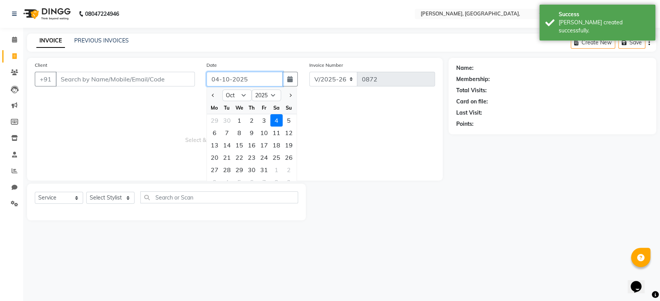
click at [234, 80] on input "04-10-2025" at bounding box center [244, 79] width 76 height 15
paste input "14-09"
click at [108, 72] on input "Client" at bounding box center [125, 79] width 139 height 15
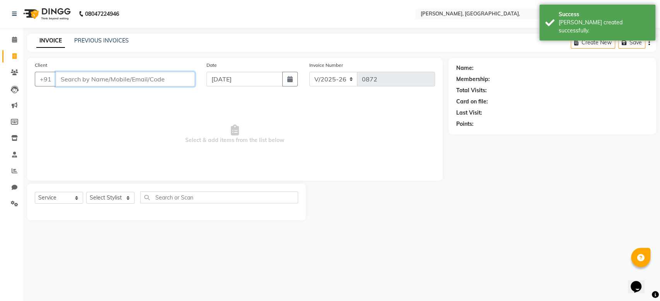
click at [108, 72] on input "Client" at bounding box center [125, 79] width 139 height 15
paste input "[DATE]"
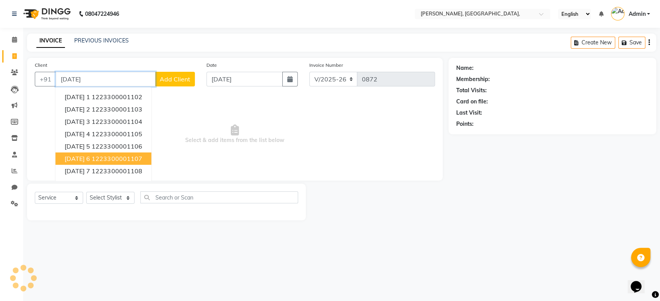
click at [90, 156] on span "[DATE] 6" at bounding box center [78, 159] width 26 height 8
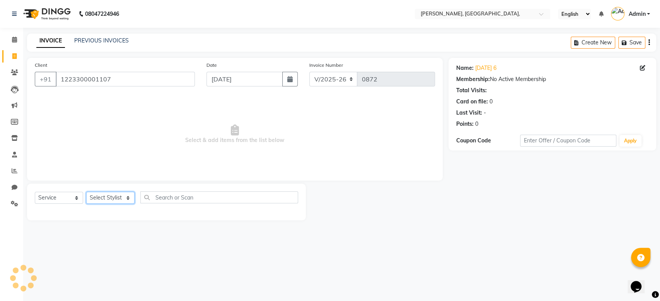
click at [108, 203] on select "Select Stylist Aarti Admin Anuradha Armaan [PERSON_NAME] [PERSON_NAME] [PERSON_…" at bounding box center [110, 198] width 48 height 12
click at [86, 192] on select "Select Stylist Aarti Admin Anuradha Armaan [PERSON_NAME] [PERSON_NAME] [PERSON_…" at bounding box center [110, 198] width 48 height 12
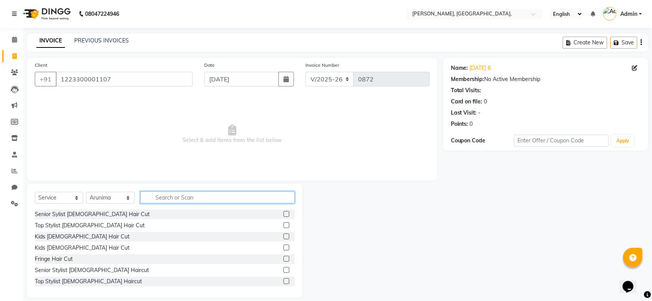
click at [147, 199] on input "text" at bounding box center [217, 198] width 154 height 12
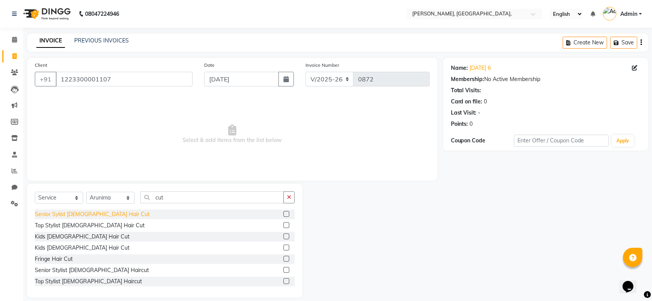
click at [87, 217] on div "Senior Sylist [DEMOGRAPHIC_DATA] Hair Cut" at bounding box center [92, 215] width 115 height 8
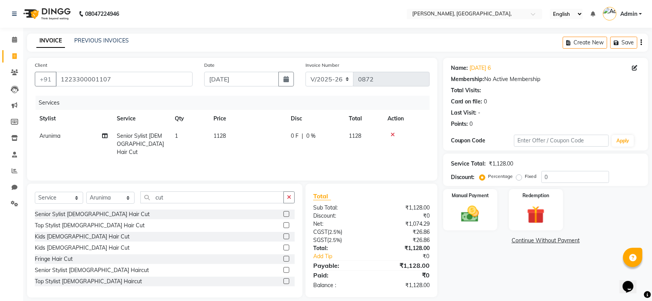
click at [266, 146] on td "1128" at bounding box center [247, 145] width 77 height 34
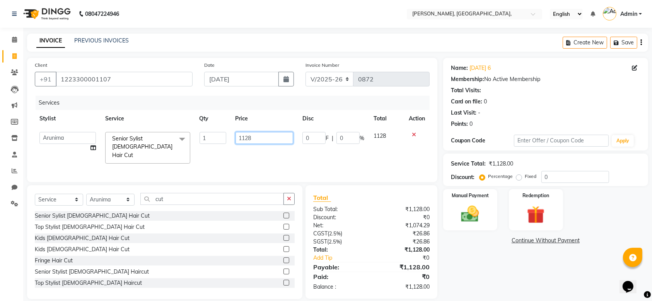
drag, startPoint x: 274, startPoint y: 141, endPoint x: 248, endPoint y: 145, distance: 25.4
click at [248, 145] on td "1128" at bounding box center [264, 148] width 67 height 41
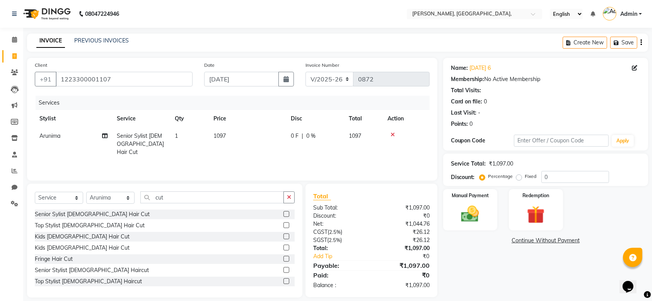
click at [237, 153] on div "Services Stylist Service Qty Price Disc Total Action [PERSON_NAME] Senior Sylis…" at bounding box center [232, 134] width 395 height 77
click at [104, 198] on select "Select Stylist Aarti Admin Anuradha Armaan [PERSON_NAME] [PERSON_NAME] [PERSON_…" at bounding box center [110, 198] width 48 height 12
click at [86, 192] on select "Select Stylist Aarti Admin Anuradha Armaan [PERSON_NAME] [PERSON_NAME] [PERSON_…" at bounding box center [110, 198] width 48 height 12
drag, startPoint x: 185, startPoint y: 199, endPoint x: 22, endPoint y: 211, distance: 163.5
click at [22, 211] on div "Select Service Product Membership Package Voucher Prepaid Gift Card Select Styl…" at bounding box center [161, 241] width 281 height 114
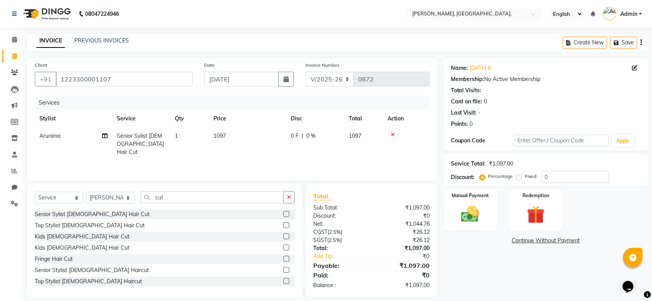
click at [22, 211] on div "Select Service Product Membership Package Voucher Prepaid Gift Card Select Styl…" at bounding box center [161, 241] width 281 height 114
drag, startPoint x: 176, startPoint y: 194, endPoint x: 140, endPoint y: 206, distance: 38.0
click at [140, 206] on div "Select Service Product Membership Package Voucher Prepaid Gift Card Select Styl…" at bounding box center [165, 201] width 260 height 18
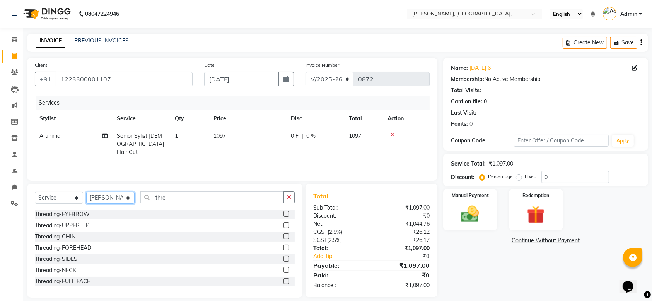
click at [107, 196] on select "Select Stylist Aarti Admin Anuradha Armaan [PERSON_NAME] [PERSON_NAME] [PERSON_…" at bounding box center [110, 198] width 48 height 12
click at [86, 192] on select "Select Stylist Aarti Admin Anuradha Armaan [PERSON_NAME] [PERSON_NAME] [PERSON_…" at bounding box center [110, 198] width 48 height 12
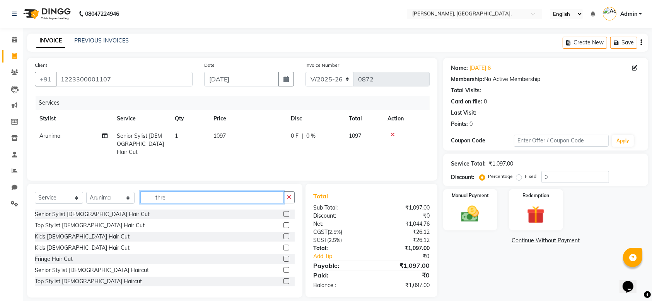
click at [167, 201] on input "thre" at bounding box center [211, 198] width 143 height 12
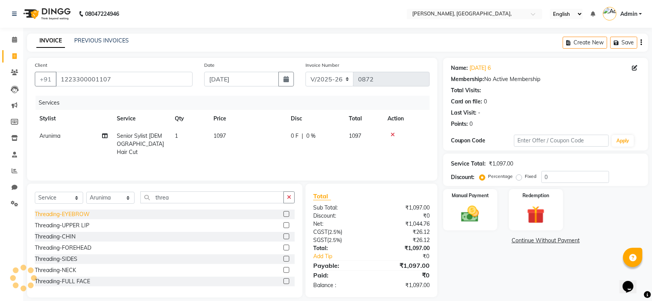
click at [88, 212] on div "Threading-EYEBROW" at bounding box center [62, 215] width 55 height 8
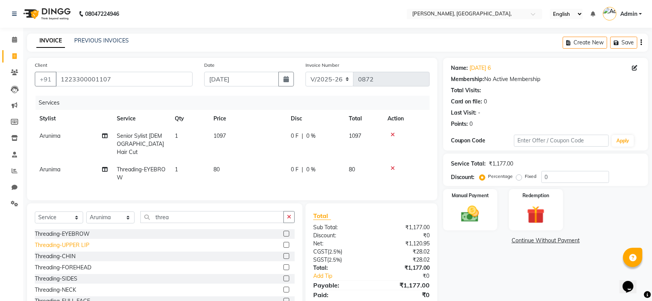
click at [80, 242] on div "Threading-UPPER LIP" at bounding box center [62, 246] width 54 height 8
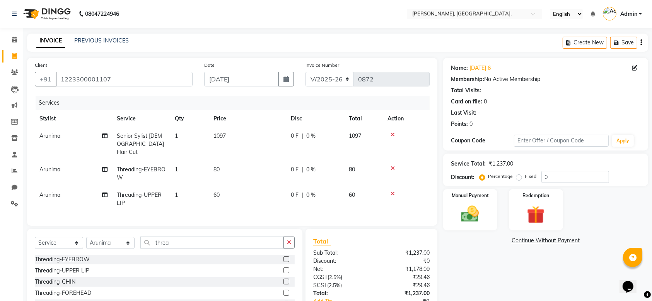
click at [252, 187] on td "60" at bounding box center [247, 200] width 77 height 26
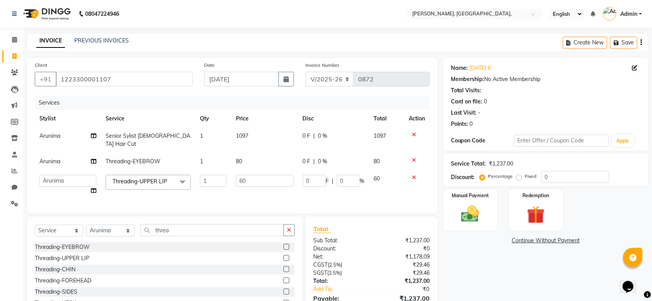
drag, startPoint x: 252, startPoint y: 185, endPoint x: 251, endPoint y: 171, distance: 14.0
click at [251, 171] on td "60" at bounding box center [264, 184] width 67 height 29
drag, startPoint x: 251, startPoint y: 171, endPoint x: 223, endPoint y: 172, distance: 28.2
click at [223, 172] on tr "Aarti Admin Anuradha Armaan [PERSON_NAME] [PERSON_NAME] [PERSON_NAME] Rahat [PE…" at bounding box center [232, 184] width 395 height 29
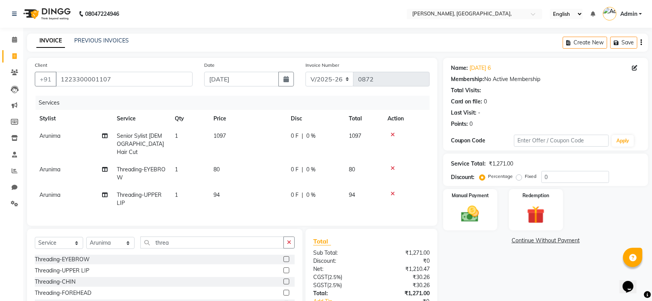
click at [280, 148] on tbody "[PERSON_NAME] Senior Sylist [DEMOGRAPHIC_DATA] Hair Cut 1 1097 0 F | 0 % 1097 […" at bounding box center [232, 170] width 395 height 85
click at [257, 161] on td "80" at bounding box center [247, 174] width 77 height 26
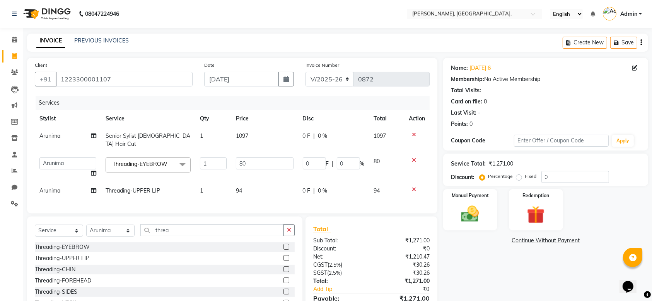
click at [257, 161] on input "80" at bounding box center [265, 164] width 58 height 12
click at [365, 213] on div "Client [PHONE_NUMBER] Date [DATE] Invoice Number V/2025 V/[PHONE_NUMBER] Servic…" at bounding box center [232, 136] width 410 height 156
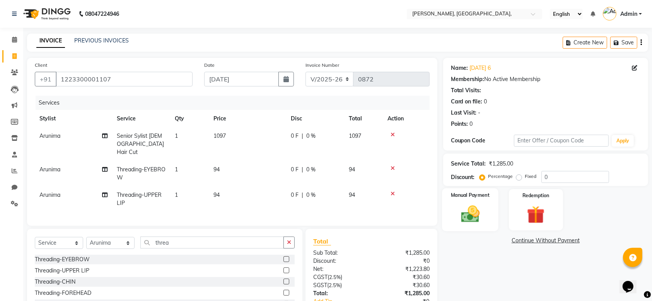
click at [476, 230] on div "Manual Payment" at bounding box center [470, 210] width 56 height 43
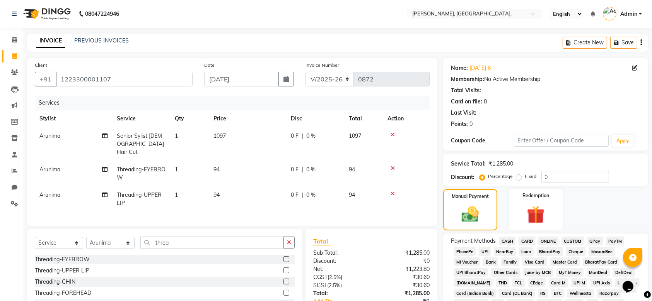
click at [595, 243] on span "GPay" at bounding box center [595, 241] width 16 height 9
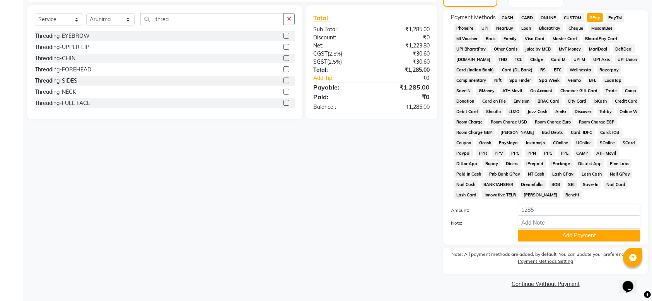
drag, startPoint x: 541, startPoint y: 242, endPoint x: 539, endPoint y: 234, distance: 8.6
click at [539, 234] on button "Add Payment" at bounding box center [578, 236] width 123 height 12
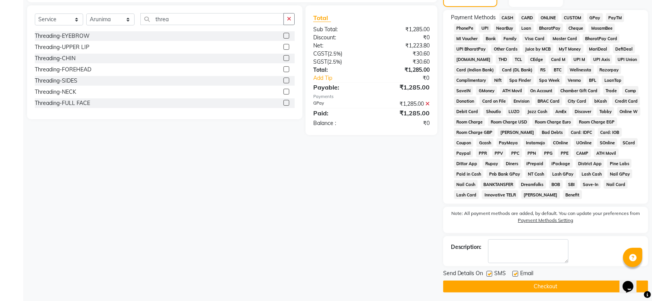
click at [492, 273] on div "SMS" at bounding box center [499, 275] width 26 height 10
click at [492, 273] on label at bounding box center [489, 274] width 6 height 6
click at [491, 273] on input "checkbox" at bounding box center [488, 274] width 5 height 5
click at [512, 274] on label at bounding box center [515, 274] width 6 height 6
click at [512, 274] on input "checkbox" at bounding box center [514, 274] width 5 height 5
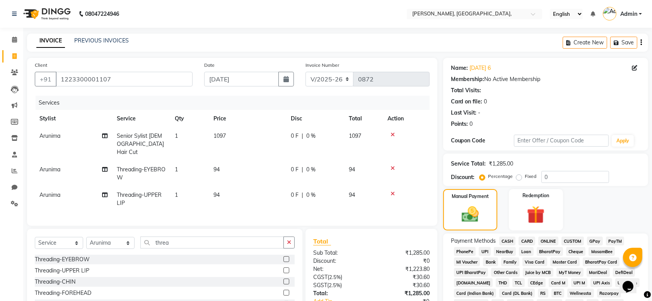
scroll to position [226, 0]
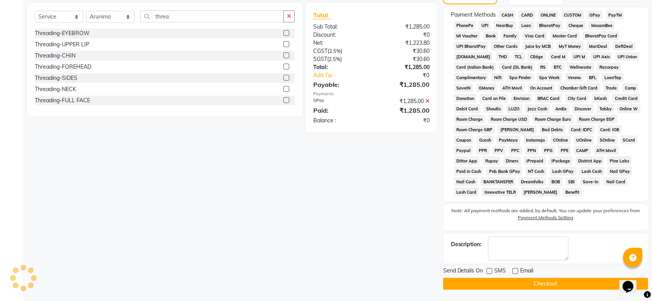
click at [495, 277] on div "Send Details On SMS Email Checkout" at bounding box center [545, 278] width 205 height 23
click at [485, 282] on button "Checkout" at bounding box center [545, 284] width 205 height 12
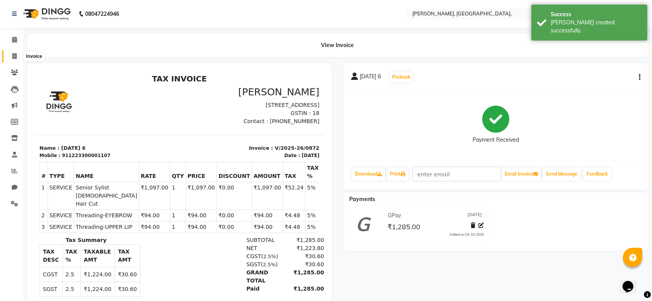
click at [15, 52] on span at bounding box center [15, 56] width 14 height 9
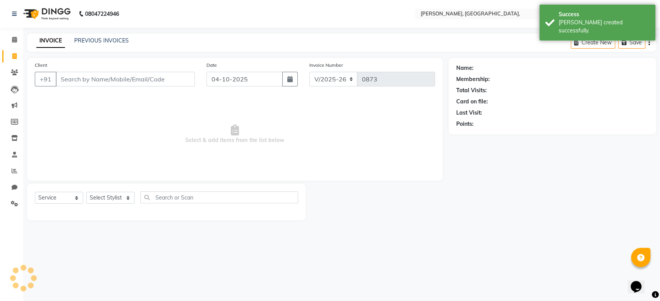
drag, startPoint x: 229, startPoint y: 88, endPoint x: 229, endPoint y: 84, distance: 4.3
click at [229, 84] on div "Date [DATE]" at bounding box center [252, 77] width 103 height 32
click at [229, 84] on input "04-10-2025" at bounding box center [244, 79] width 76 height 15
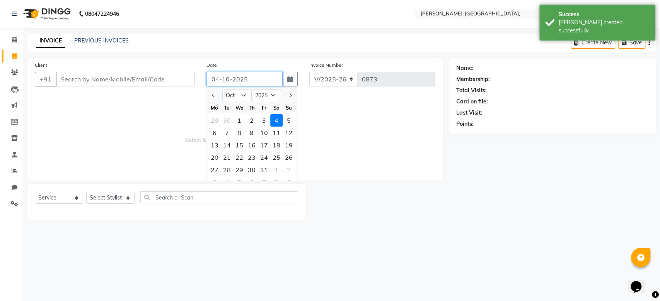
click at [229, 84] on input "04-10-2025" at bounding box center [244, 79] width 76 height 15
paste input "14-09"
click at [128, 80] on input "Client" at bounding box center [125, 79] width 139 height 15
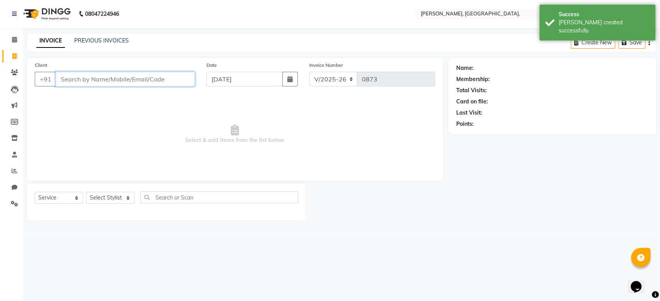
click at [128, 80] on input "Client" at bounding box center [125, 79] width 139 height 15
paste input "[DATE]"
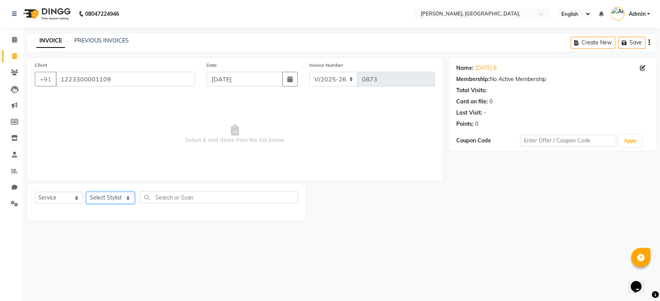
click at [109, 194] on select "Select Stylist Aarti Admin Anuradha Armaan [PERSON_NAME] [PERSON_NAME] [PERSON_…" at bounding box center [110, 198] width 48 height 12
click at [86, 192] on select "Select Stylist Aarti Admin Anuradha Armaan [PERSON_NAME] [PERSON_NAME] [PERSON_…" at bounding box center [110, 198] width 48 height 12
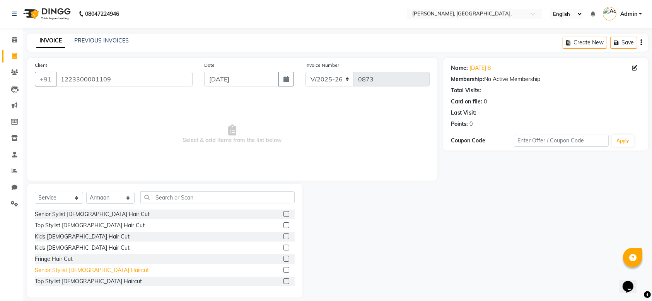
click at [82, 272] on div "Senior Stylist [DEMOGRAPHIC_DATA] Haircut" at bounding box center [92, 271] width 114 height 8
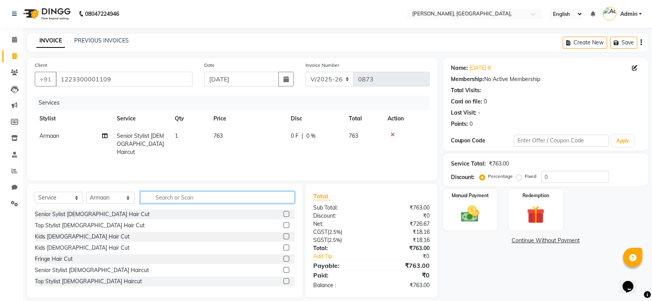
click at [163, 201] on input "text" at bounding box center [217, 198] width 154 height 12
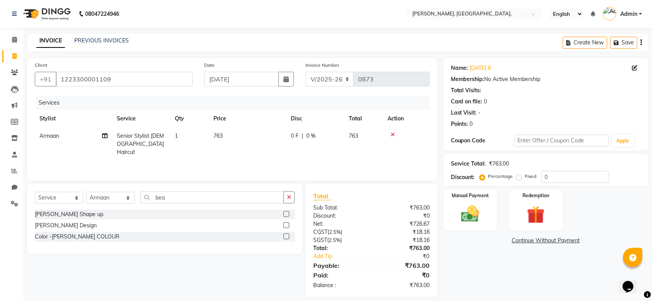
click at [73, 220] on div "[PERSON_NAME] Shape up [PERSON_NAME] Design Color -[PERSON_NAME] COLOUR" at bounding box center [165, 227] width 260 height 34
click at [70, 217] on div "[PERSON_NAME] Shape up" at bounding box center [69, 215] width 68 height 8
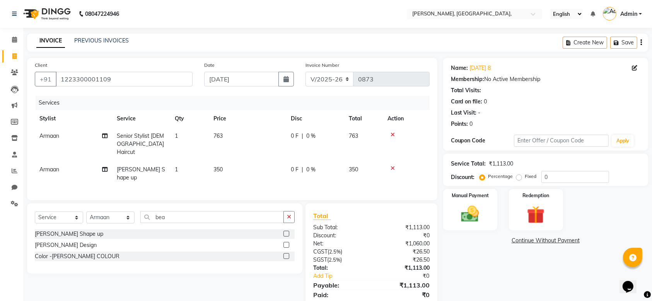
click at [259, 133] on td "763" at bounding box center [247, 145] width 77 height 34
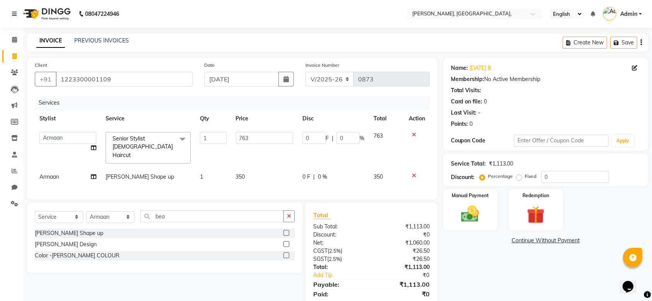
click at [259, 133] on input "763" at bounding box center [265, 138] width 58 height 12
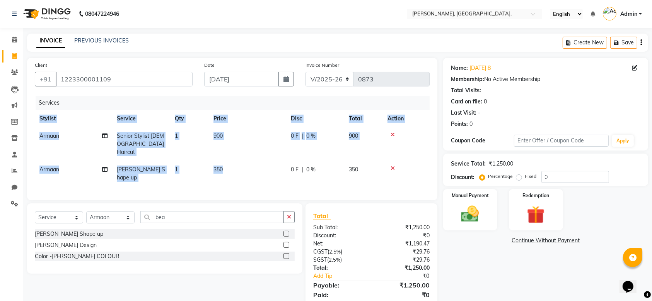
drag, startPoint x: 264, startPoint y: 175, endPoint x: 254, endPoint y: 162, distance: 17.2
click at [254, 162] on td "350" at bounding box center [247, 174] width 77 height 26
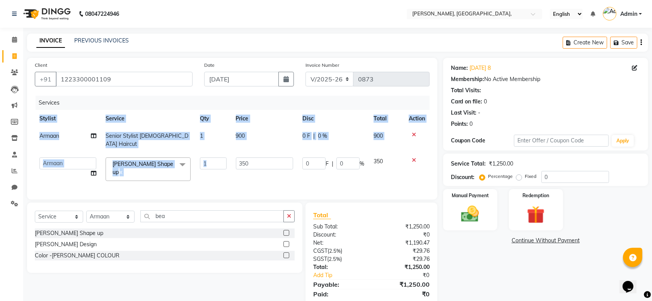
click at [254, 162] on td "350" at bounding box center [264, 169] width 67 height 33
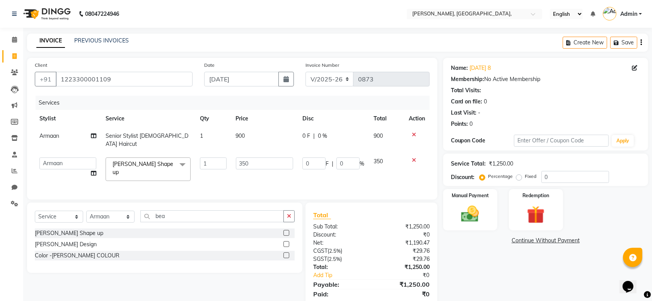
click at [254, 162] on td "350" at bounding box center [264, 169] width 67 height 33
click at [253, 158] on input "350" at bounding box center [265, 164] width 58 height 12
click at [253, 158] on input "number" at bounding box center [265, 164] width 58 height 12
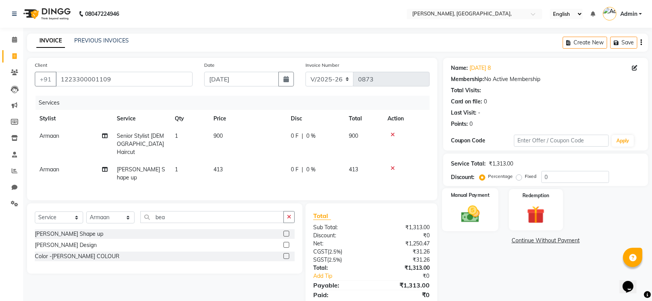
click at [493, 198] on div "Manual Payment" at bounding box center [470, 210] width 56 height 43
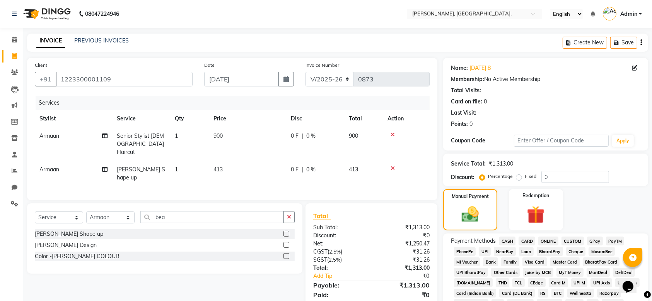
click at [597, 240] on span "GPay" at bounding box center [595, 241] width 16 height 9
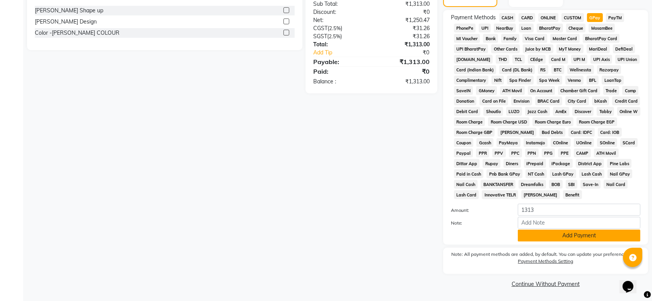
click at [561, 235] on button "Add Payment" at bounding box center [578, 236] width 123 height 12
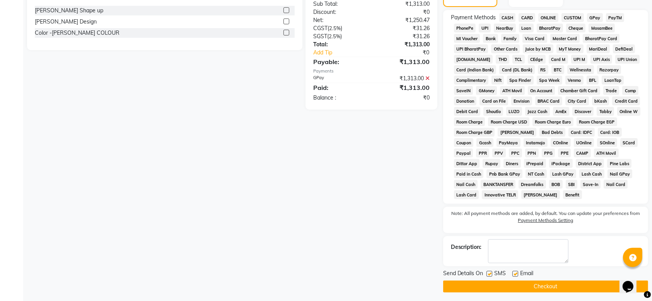
click at [486, 275] on label at bounding box center [489, 274] width 6 height 6
click at [486, 275] on input "checkbox" at bounding box center [488, 274] width 5 height 5
click at [513, 274] on label at bounding box center [515, 274] width 6 height 6
click at [513, 274] on input "checkbox" at bounding box center [514, 274] width 5 height 5
click at [513, 274] on label at bounding box center [515, 274] width 6 height 6
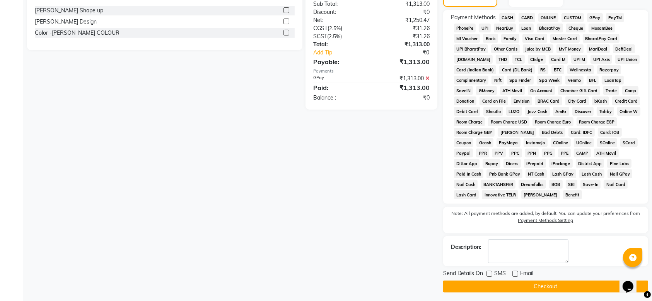
click at [513, 274] on input "checkbox" at bounding box center [514, 274] width 5 height 5
click at [514, 274] on label at bounding box center [515, 274] width 6 height 6
click at [514, 274] on input "checkbox" at bounding box center [514, 274] width 5 height 5
click at [501, 278] on span "SMS" at bounding box center [500, 275] width 12 height 10
click at [499, 281] on button "Checkout" at bounding box center [545, 287] width 205 height 12
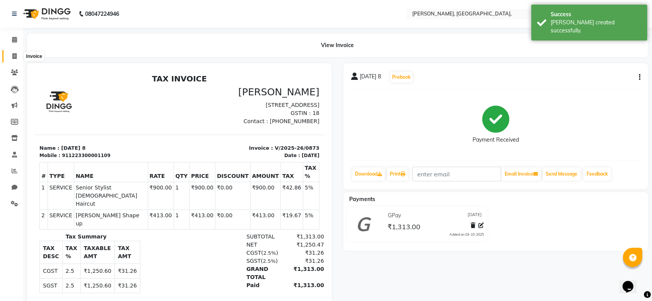
click at [10, 56] on span at bounding box center [15, 56] width 14 height 9
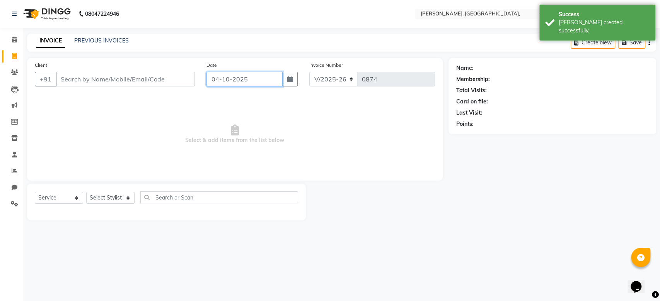
click at [242, 78] on input "04-10-2025" at bounding box center [244, 79] width 76 height 15
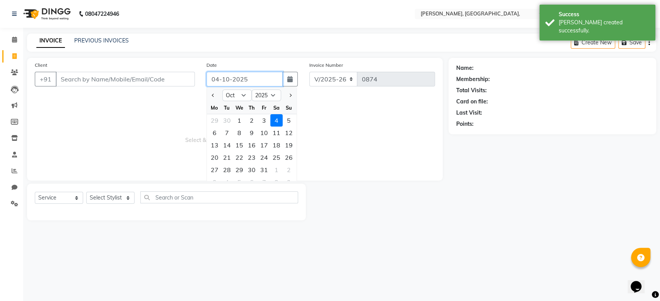
click at [242, 78] on input "04-10-2025" at bounding box center [244, 79] width 76 height 15
paste input "14-09"
click at [101, 78] on input "Client" at bounding box center [125, 79] width 139 height 15
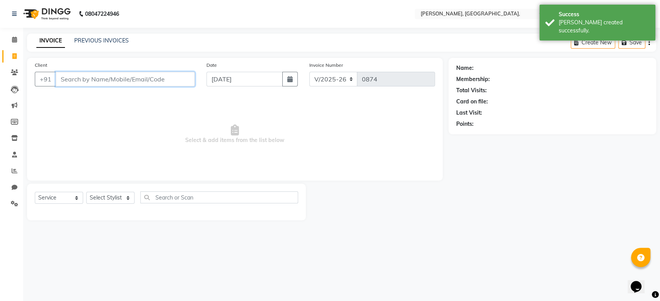
click at [101, 78] on input "Client" at bounding box center [125, 79] width 139 height 15
paste input "[DATE]"
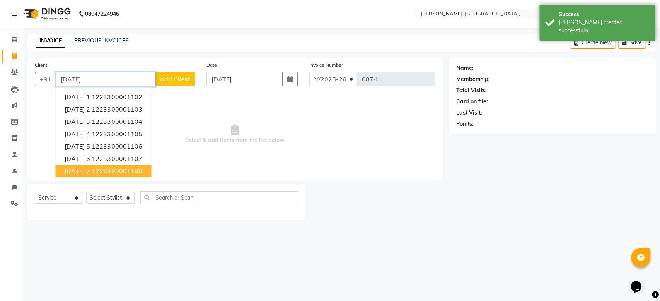
click at [90, 172] on span "[DATE] 7" at bounding box center [78, 171] width 26 height 8
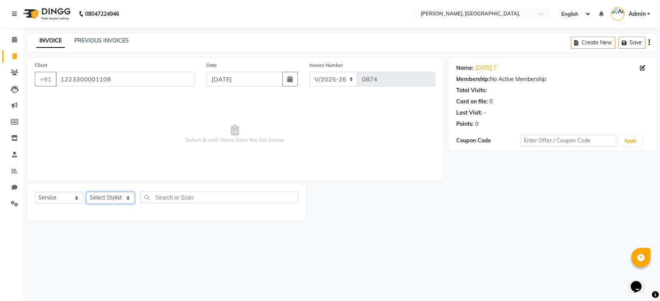
click at [103, 200] on select "Select Stylist Aarti Admin Anuradha Armaan [PERSON_NAME] [PERSON_NAME] [PERSON_…" at bounding box center [110, 198] width 48 height 12
click at [86, 192] on select "Select Stylist Aarti Admin Anuradha Armaan [PERSON_NAME] [PERSON_NAME] [PERSON_…" at bounding box center [110, 198] width 48 height 12
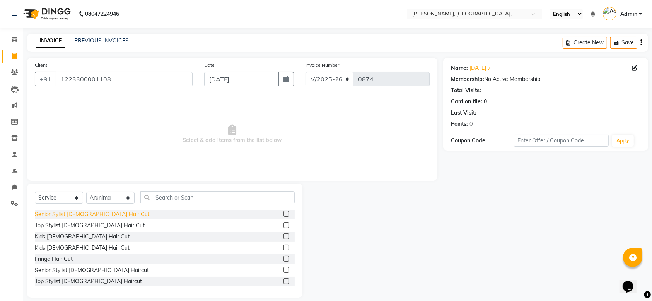
click at [92, 212] on div "Senior Sylist [DEMOGRAPHIC_DATA] Hair Cut" at bounding box center [92, 215] width 115 height 8
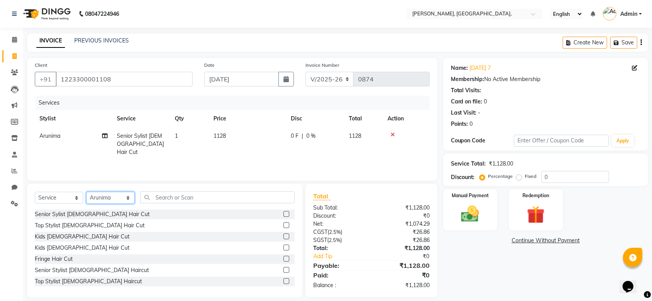
click at [100, 201] on select "Select Stylist Aarti Admin Anuradha Armaan [PERSON_NAME] [PERSON_NAME] [PERSON_…" at bounding box center [110, 198] width 48 height 12
click at [86, 192] on select "Select Stylist Aarti Admin Anuradha Armaan [PERSON_NAME] [PERSON_NAME] [PERSON_…" at bounding box center [110, 198] width 48 height 12
click at [177, 200] on input "text" at bounding box center [217, 198] width 154 height 12
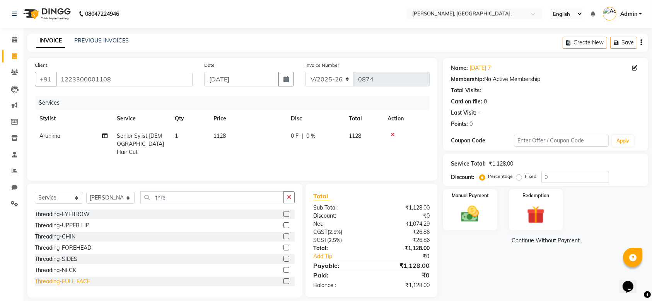
click at [67, 283] on div "Threading-FULL FACE" at bounding box center [62, 282] width 55 height 8
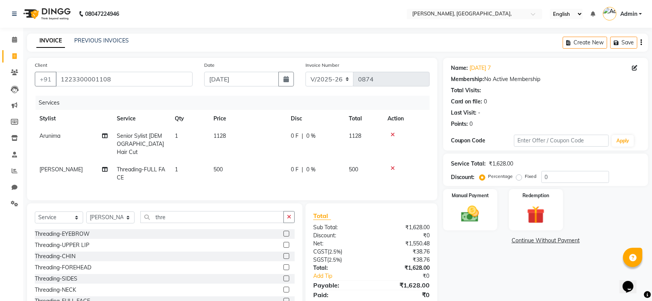
click at [242, 135] on td "1128" at bounding box center [247, 145] width 77 height 34
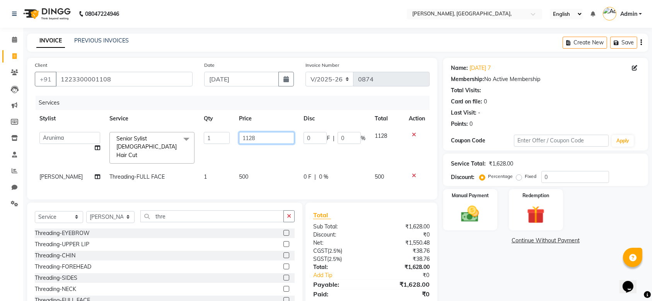
click at [258, 136] on input "1128" at bounding box center [266, 138] width 55 height 12
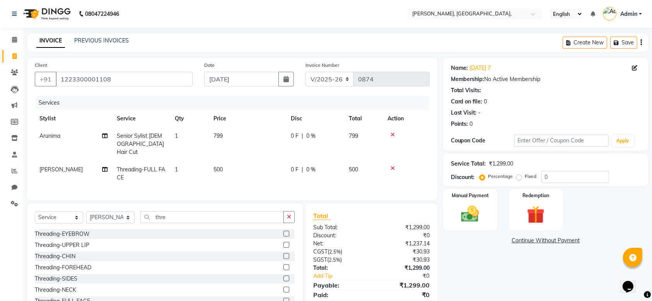
click at [266, 161] on td "500" at bounding box center [247, 174] width 77 height 26
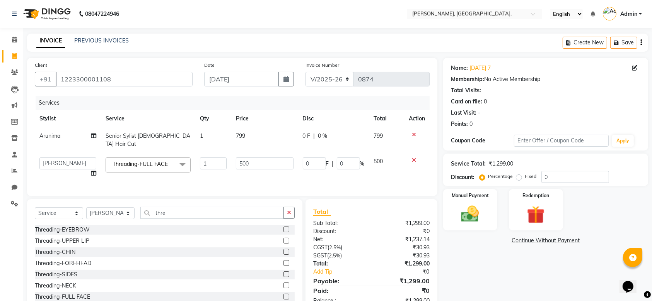
click at [266, 160] on input "500" at bounding box center [265, 164] width 58 height 12
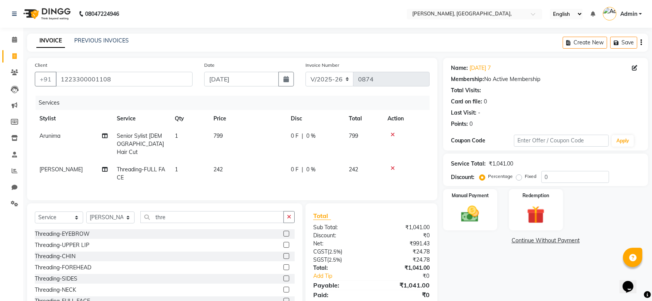
click at [319, 166] on td "0 F | 0 %" at bounding box center [315, 174] width 58 height 26
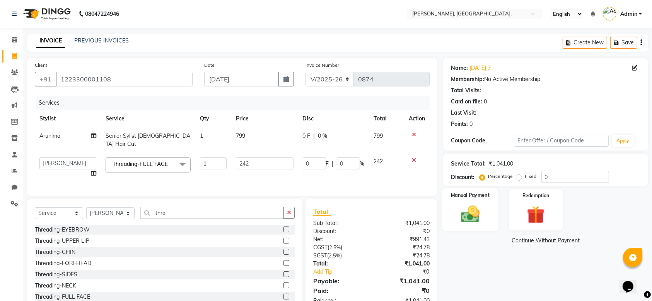
click at [459, 209] on img at bounding box center [470, 214] width 30 height 21
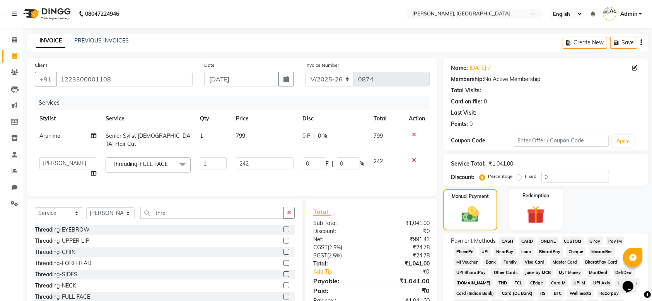
click at [594, 239] on span "GPay" at bounding box center [595, 241] width 16 height 9
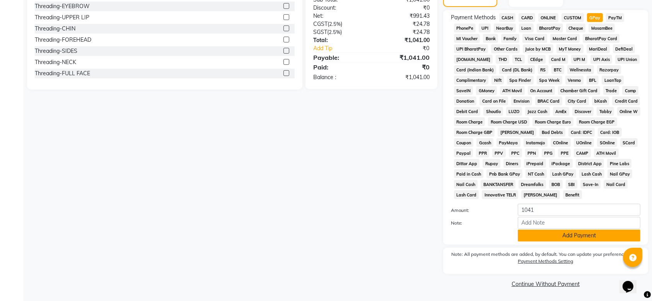
click at [553, 233] on button "Add Payment" at bounding box center [578, 236] width 123 height 12
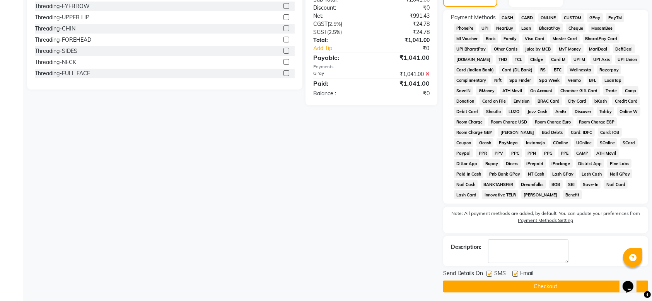
click at [492, 270] on div "SMS" at bounding box center [499, 275] width 26 height 10
click at [492, 272] on div "SMS" at bounding box center [499, 275] width 26 height 10
click at [492, 272] on label at bounding box center [489, 274] width 6 height 6
click at [491, 272] on input "checkbox" at bounding box center [488, 274] width 5 height 5
click at [514, 274] on label at bounding box center [515, 274] width 6 height 6
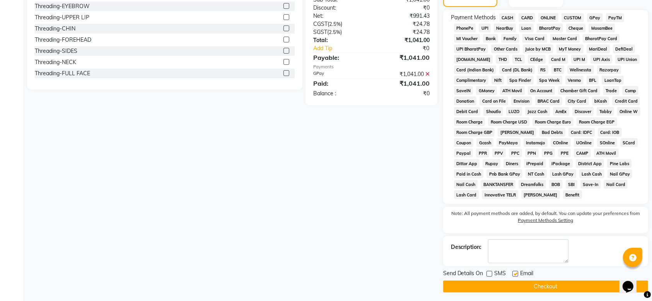
click at [514, 274] on input "checkbox" at bounding box center [514, 274] width 5 height 5
click at [503, 289] on button "Checkout" at bounding box center [545, 287] width 205 height 12
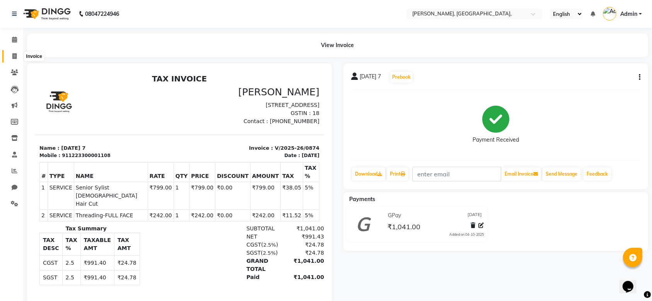
click at [11, 58] on span at bounding box center [15, 56] width 14 height 9
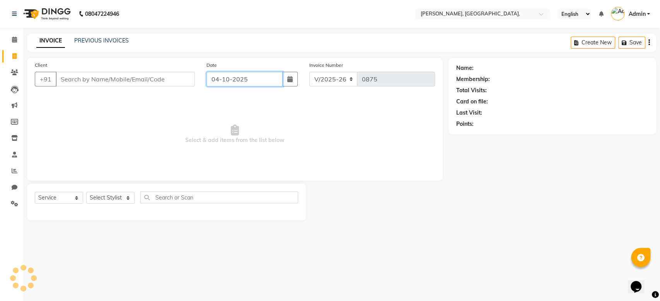
click at [216, 77] on input "04-10-2025" at bounding box center [244, 79] width 76 height 15
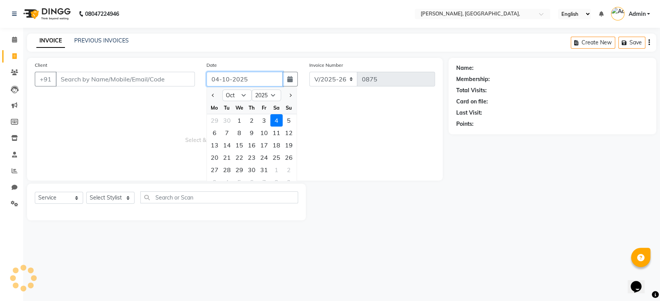
click at [216, 77] on input "04-10-2025" at bounding box center [244, 79] width 76 height 15
click at [212, 97] on button "Previous month" at bounding box center [213, 95] width 7 height 12
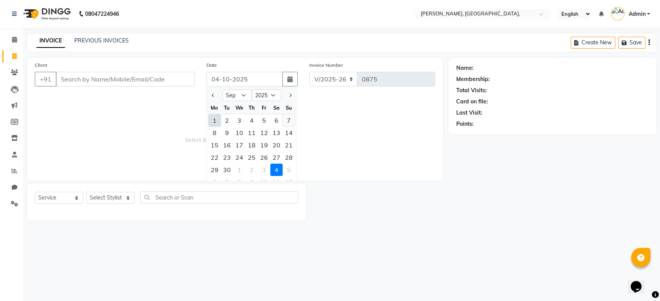
click at [286, 119] on div "7" at bounding box center [288, 120] width 12 height 12
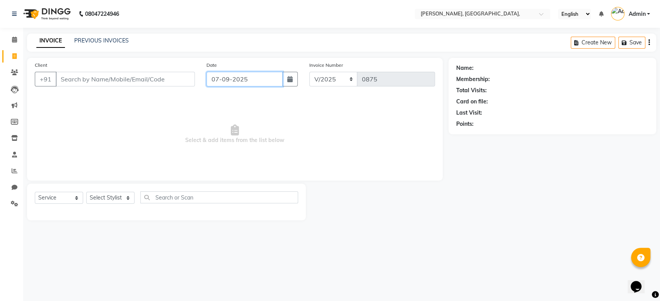
click at [228, 74] on input "07-09-2025" at bounding box center [244, 79] width 76 height 15
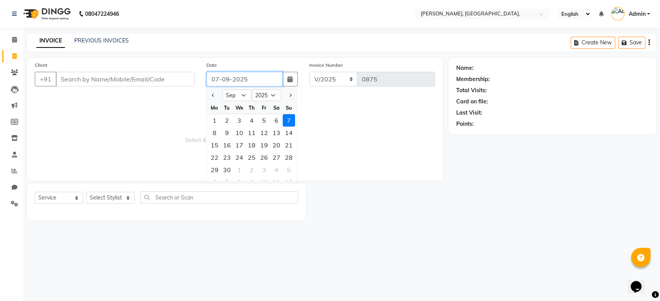
click at [228, 74] on input "07-09-2025" at bounding box center [244, 79] width 76 height 15
paste input "07-09-2025"
click at [131, 77] on input "Client" at bounding box center [125, 79] width 139 height 15
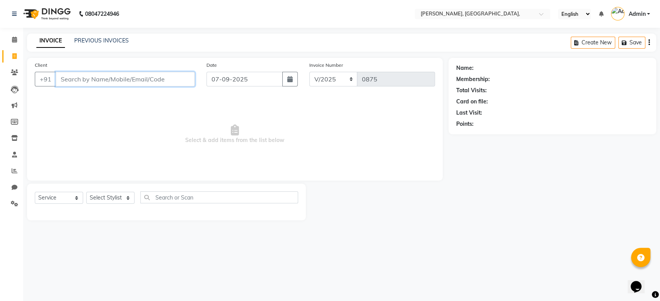
click at [131, 77] on input "Client" at bounding box center [125, 79] width 139 height 15
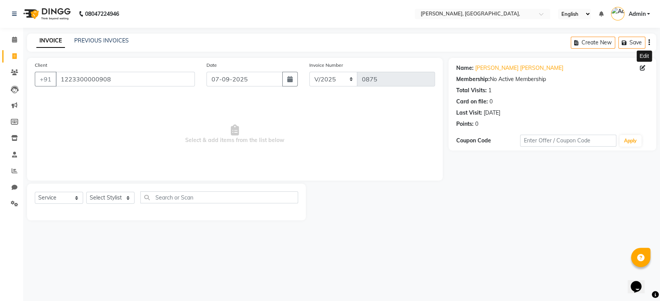
click at [641, 66] on icon at bounding box center [642, 67] width 5 height 5
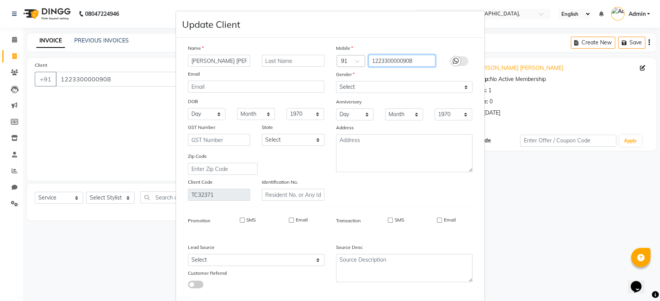
click at [384, 60] on input "1223300000908" at bounding box center [401, 61] width 67 height 12
click at [448, 193] on div "Name [PERSON_NAME] [PERSON_NAME] Email DOB Day 01 02 03 04 05 06 07 08 09 10 11…" at bounding box center [330, 169] width 296 height 251
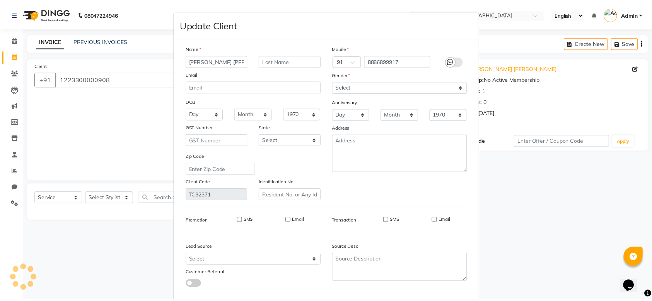
scroll to position [40, 0]
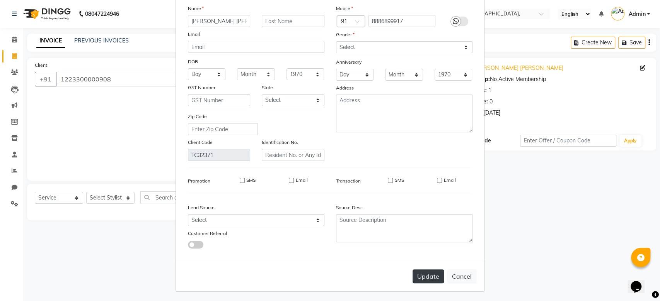
click at [422, 279] on button "Update" at bounding box center [427, 277] width 31 height 14
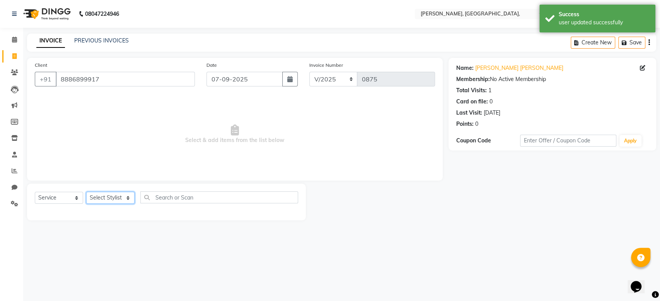
click at [115, 196] on select "Select Stylist Aarti Admin Anuradha Armaan [PERSON_NAME] [PERSON_NAME] [PERSON_…" at bounding box center [110, 198] width 48 height 12
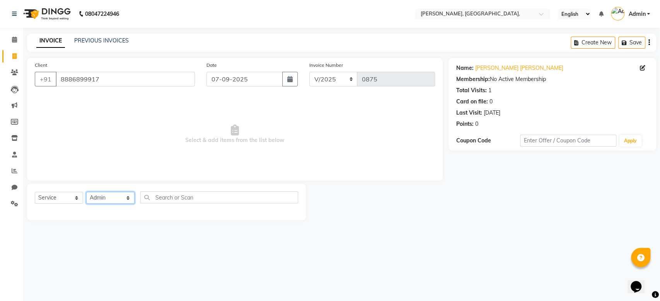
click at [86, 192] on select "Select Stylist Aarti Admin Anuradha Armaan [PERSON_NAME] [PERSON_NAME] [PERSON_…" at bounding box center [110, 198] width 48 height 12
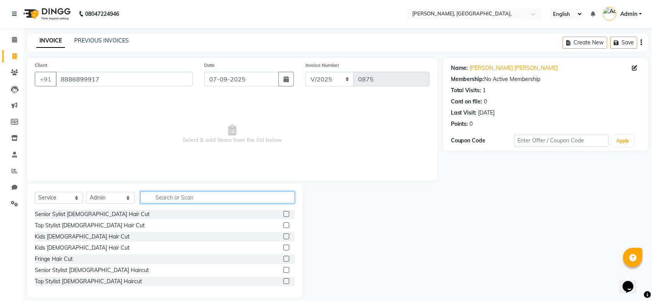
click at [166, 193] on input "text" at bounding box center [217, 198] width 154 height 12
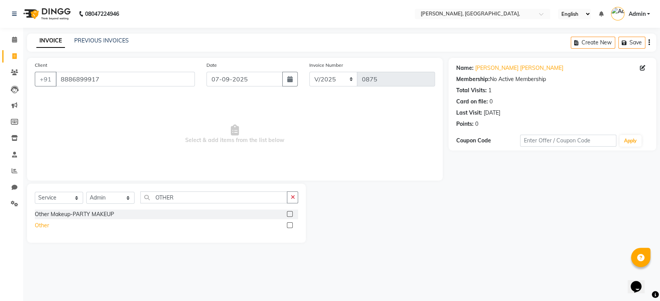
click at [42, 224] on div "Other" at bounding box center [42, 226] width 14 height 8
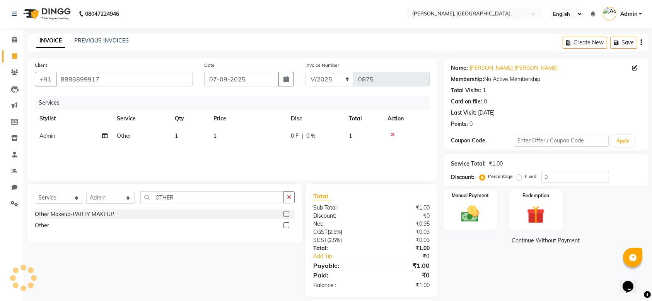
click at [229, 138] on td "1" at bounding box center [247, 136] width 77 height 17
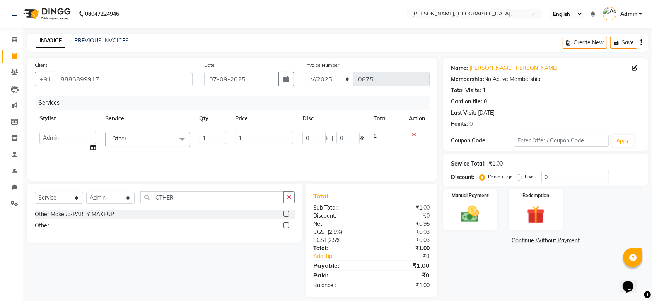
click at [229, 138] on td "1" at bounding box center [213, 142] width 36 height 29
drag, startPoint x: 244, startPoint y: 136, endPoint x: 141, endPoint y: 122, distance: 103.8
click at [141, 122] on table "Stylist Service Qty Price Disc Total Action Aarti Admin Anuradha Armaan [PERSON…" at bounding box center [232, 133] width 395 height 47
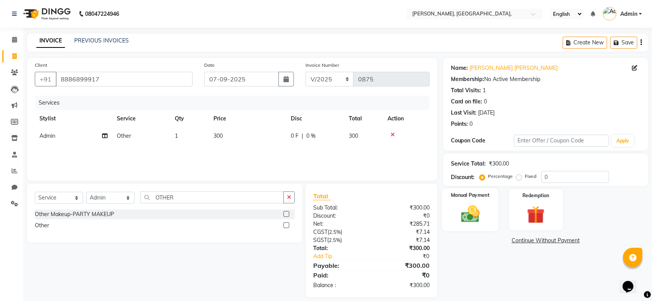
click at [489, 205] on div "Manual Payment" at bounding box center [470, 210] width 56 height 43
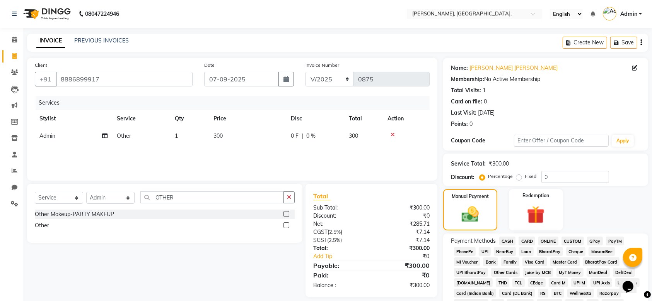
click at [593, 238] on span "GPay" at bounding box center [595, 241] width 16 height 9
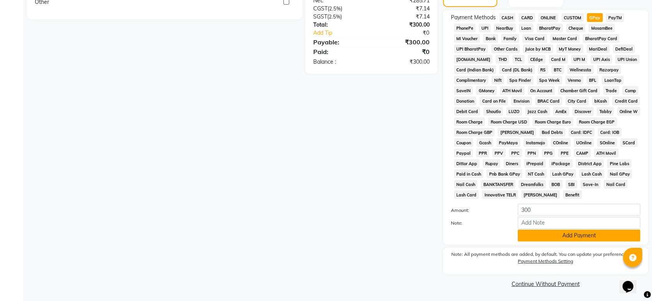
click at [529, 231] on button "Add Payment" at bounding box center [578, 236] width 123 height 12
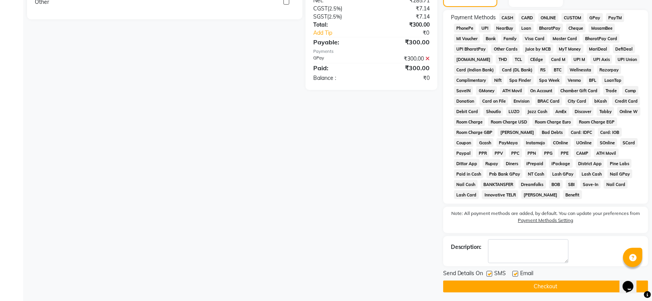
click at [489, 275] on label at bounding box center [489, 274] width 6 height 6
click at [489, 275] on input "checkbox" at bounding box center [488, 274] width 5 height 5
click at [515, 275] on label at bounding box center [515, 274] width 6 height 6
click at [515, 275] on input "checkbox" at bounding box center [514, 274] width 5 height 5
click at [500, 286] on button "Checkout" at bounding box center [545, 287] width 205 height 12
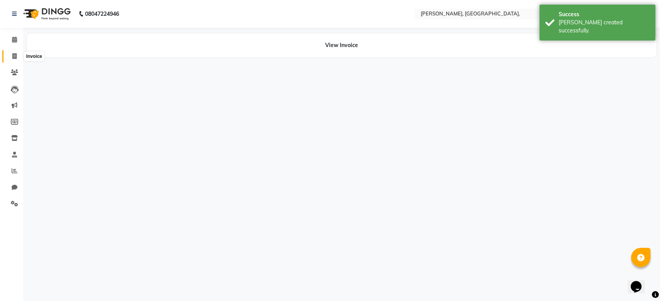
click at [18, 56] on span at bounding box center [15, 56] width 14 height 9
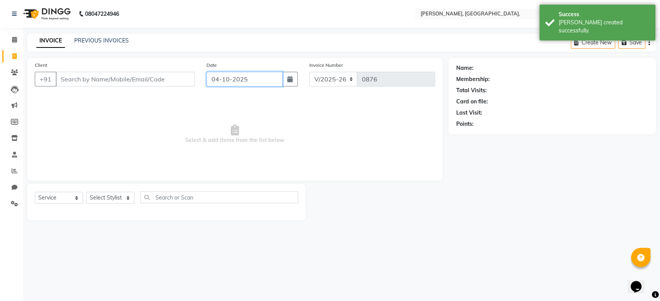
click at [243, 79] on input "04-10-2025" at bounding box center [244, 79] width 76 height 15
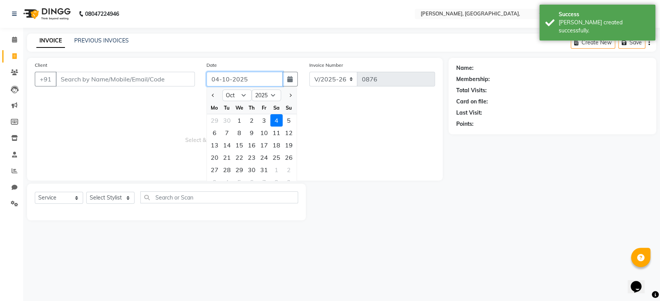
click at [243, 79] on input "04-10-2025" at bounding box center [244, 79] width 76 height 15
paste input "7-09"
click at [134, 82] on input "Client" at bounding box center [125, 79] width 139 height 15
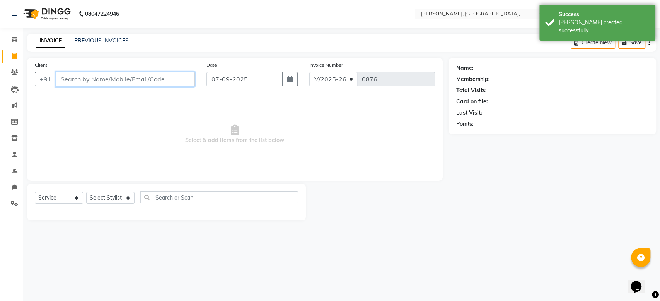
click at [134, 82] on input "Client" at bounding box center [125, 79] width 139 height 15
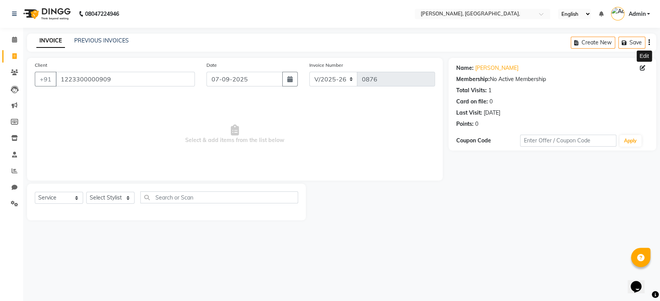
click at [640, 70] on icon at bounding box center [642, 67] width 5 height 5
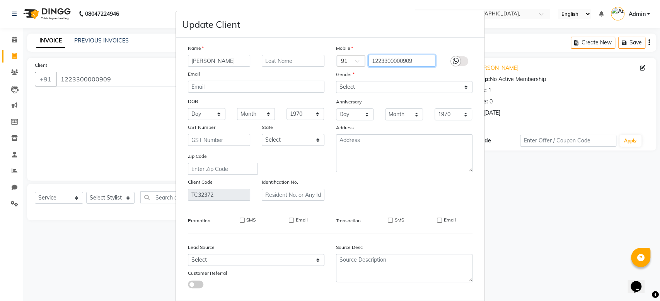
click at [396, 55] on input "1223300000909" at bounding box center [401, 61] width 67 height 12
click at [457, 234] on div "Name [PERSON_NAME] Email DOB Day 01 02 03 04 05 06 07 08 09 10 11 12 13 14 15 1…" at bounding box center [330, 169] width 296 height 251
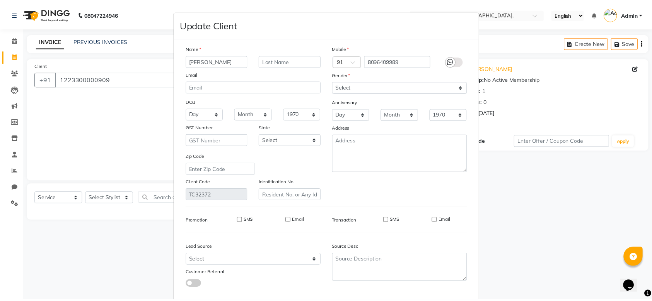
scroll to position [40, 0]
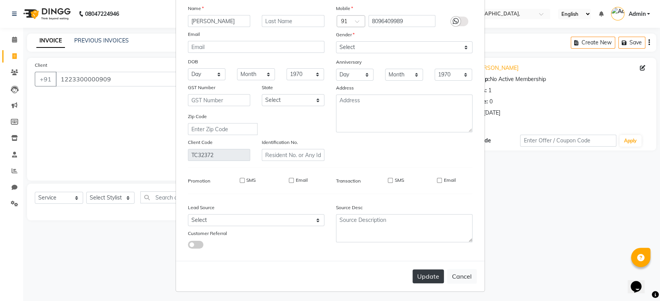
click at [430, 272] on button "Update" at bounding box center [427, 277] width 31 height 14
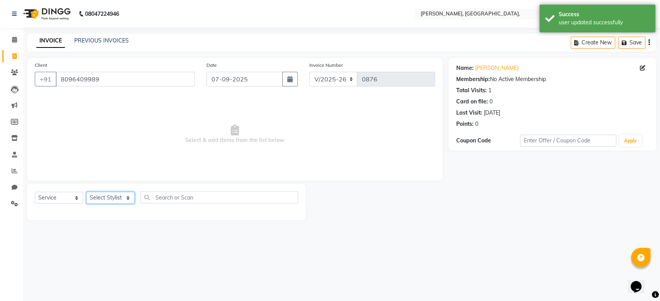
click at [117, 194] on select "Select Stylist Aarti Admin Anuradha Armaan [PERSON_NAME] [PERSON_NAME] [PERSON_…" at bounding box center [110, 198] width 48 height 12
click at [86, 192] on select "Select Stylist Aarti Admin Anuradha Armaan [PERSON_NAME] [PERSON_NAME] [PERSON_…" at bounding box center [110, 198] width 48 height 12
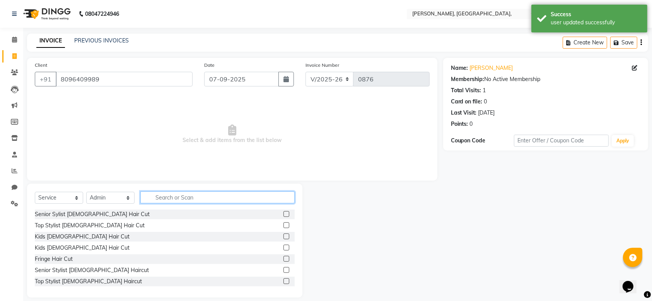
click at [160, 194] on input "text" at bounding box center [217, 198] width 154 height 12
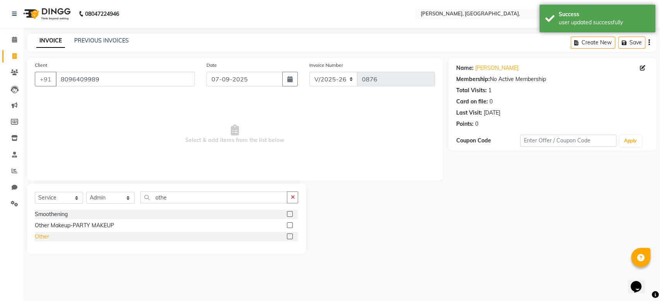
click at [41, 233] on div "Other" at bounding box center [42, 237] width 14 height 8
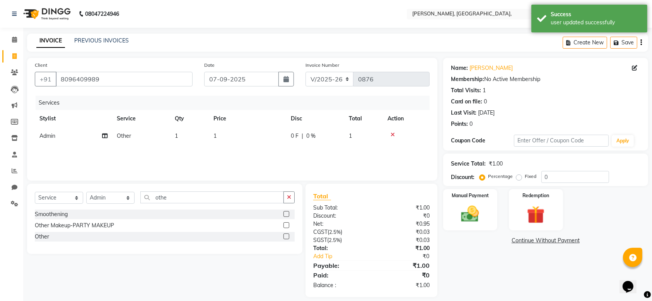
click at [245, 145] on div "Services Stylist Service Qty Price Disc Total Action Admin Other 1 1 0 F | 0 % 1" at bounding box center [232, 134] width 395 height 77
click at [257, 141] on td "1" at bounding box center [247, 136] width 77 height 17
click at [257, 141] on input "1" at bounding box center [264, 138] width 58 height 12
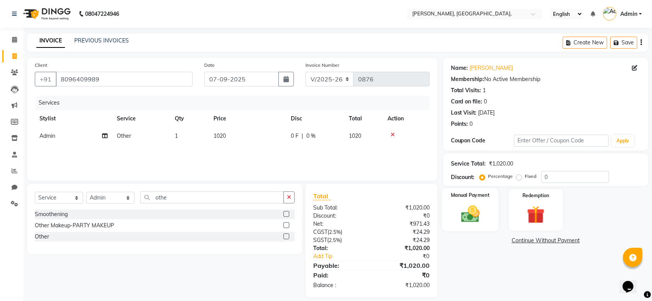
click at [459, 206] on img at bounding box center [470, 214] width 30 height 21
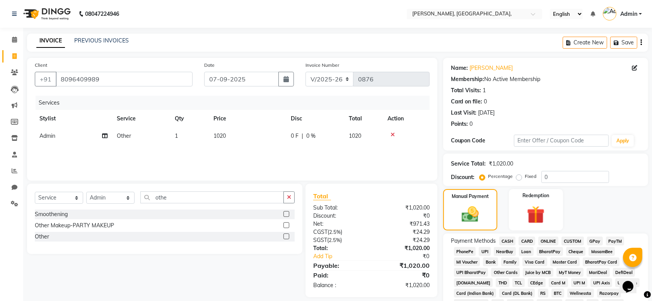
click at [590, 240] on span "GPay" at bounding box center [595, 241] width 16 height 9
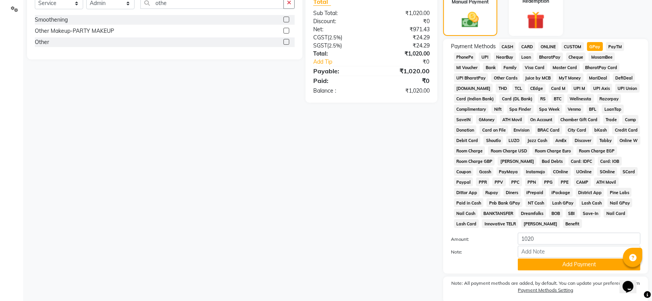
click at [622, 215] on div "Name: [PERSON_NAME] Membership: No Active Membership Total Visits: 1 Card on fi…" at bounding box center [548, 91] width 211 height 456
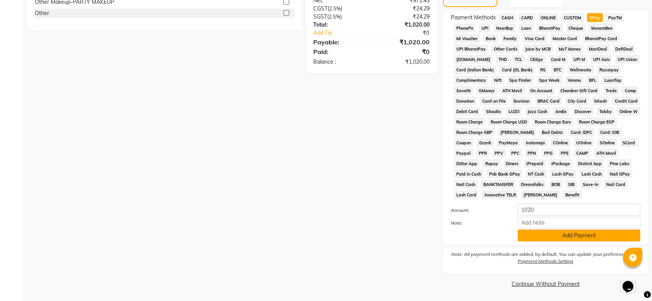
click at [581, 236] on button "Add Payment" at bounding box center [578, 236] width 123 height 12
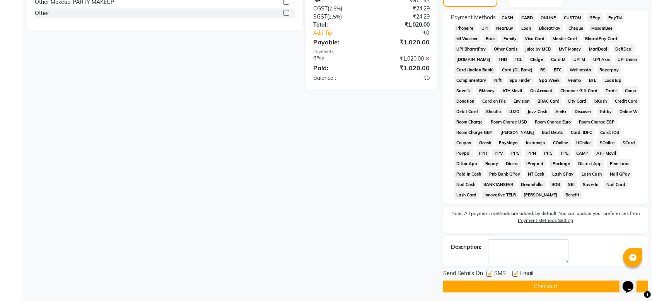
click at [489, 270] on div "SMS" at bounding box center [499, 275] width 26 height 10
click at [489, 271] on label at bounding box center [489, 274] width 6 height 6
click at [489, 272] on input "checkbox" at bounding box center [488, 274] width 5 height 5
click at [488, 273] on label at bounding box center [489, 274] width 6 height 6
click at [488, 273] on input "checkbox" at bounding box center [488, 274] width 5 height 5
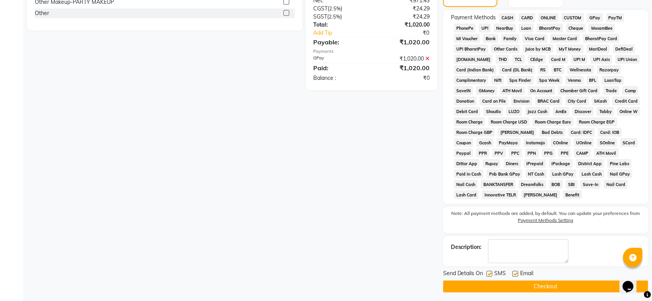
click at [488, 273] on label at bounding box center [489, 274] width 6 height 6
click at [488, 273] on input "checkbox" at bounding box center [488, 274] width 5 height 5
click at [514, 272] on label at bounding box center [515, 274] width 6 height 6
click at [514, 272] on input "checkbox" at bounding box center [514, 274] width 5 height 5
click at [505, 279] on span "SMS" at bounding box center [500, 275] width 12 height 10
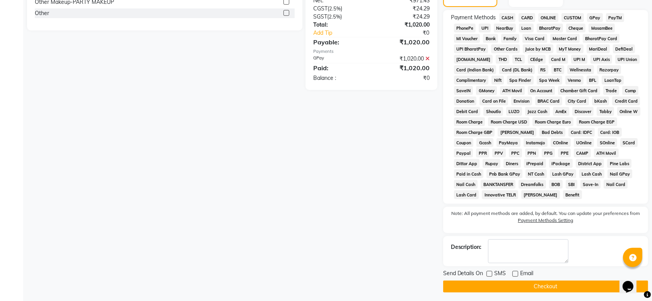
click at [490, 289] on button "Checkout" at bounding box center [545, 287] width 205 height 12
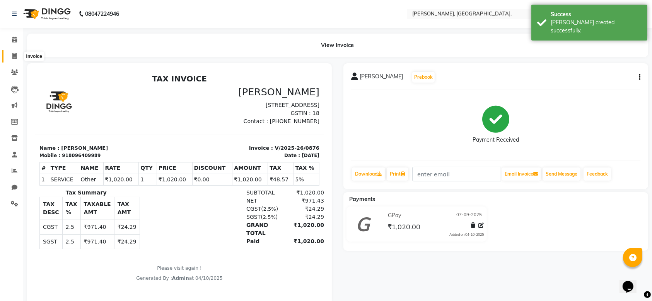
click at [8, 60] on span at bounding box center [15, 56] width 14 height 9
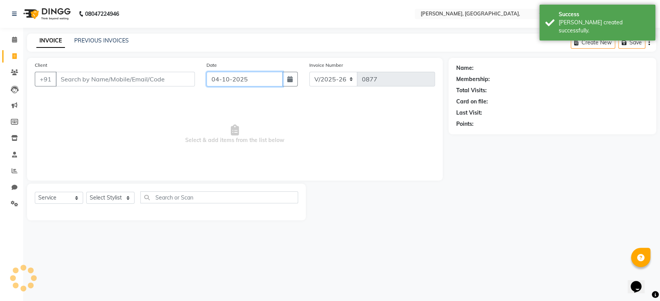
click at [223, 74] on input "04-10-2025" at bounding box center [244, 79] width 76 height 15
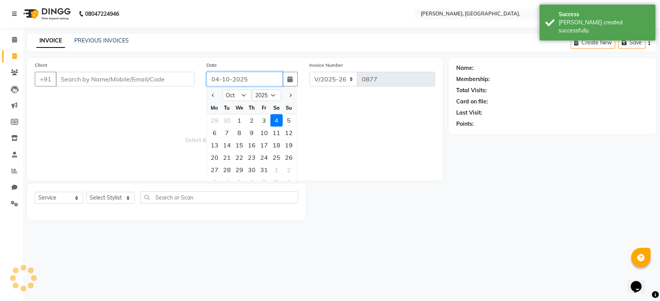
click at [223, 74] on input "04-10-2025" at bounding box center [244, 79] width 76 height 15
paste input "7-09"
click at [160, 77] on input "Client" at bounding box center [125, 79] width 139 height 15
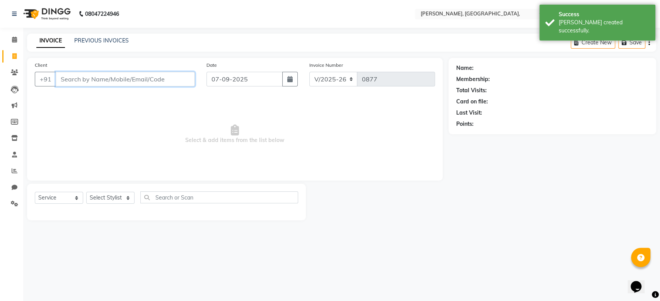
click at [160, 77] on input "Client" at bounding box center [125, 79] width 139 height 15
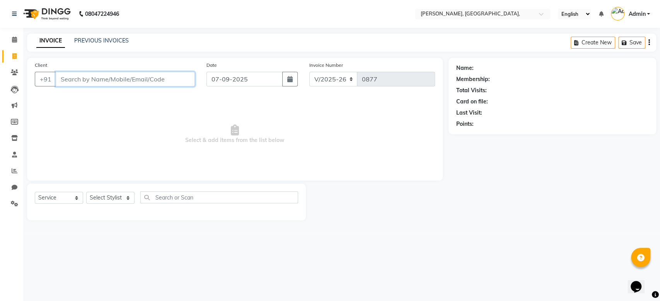
click at [107, 78] on input "Client" at bounding box center [125, 79] width 139 height 15
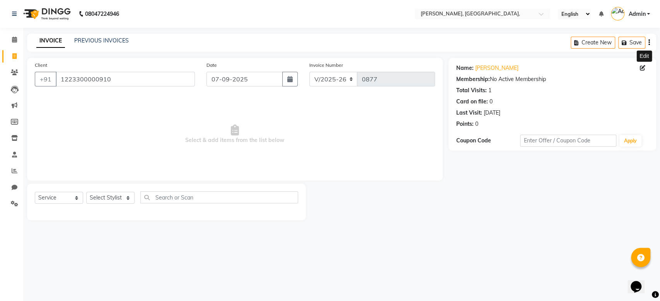
click at [640, 68] on icon at bounding box center [642, 67] width 5 height 5
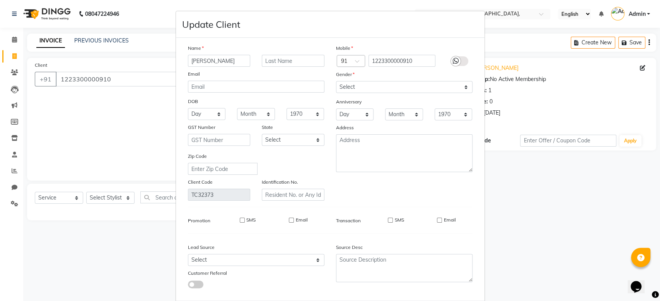
click at [642, 68] on ngb-modal-window "Update Client Name [PERSON_NAME] Email DOB Day 01 02 03 04 05 06 07 08 09 10 11…" at bounding box center [330, 150] width 660 height 301
click at [395, 58] on input "1223300000910" at bounding box center [401, 61] width 67 height 12
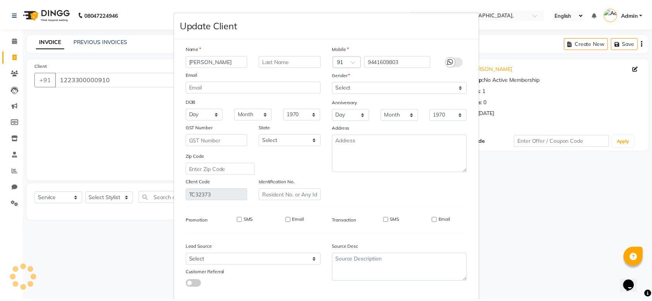
scroll to position [40, 0]
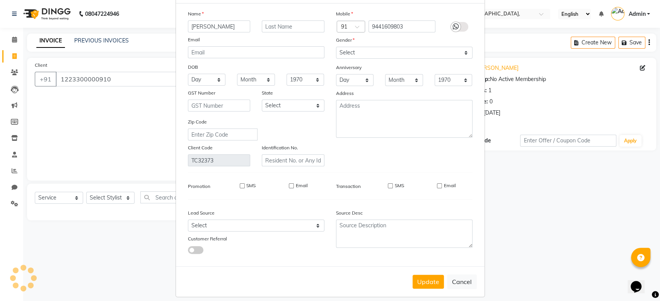
click at [448, 233] on div "Name [PERSON_NAME] Email DOB Day 01 02 03 04 05 06 07 08 09 10 11 12 13 14 15 1…" at bounding box center [330, 135] width 296 height 251
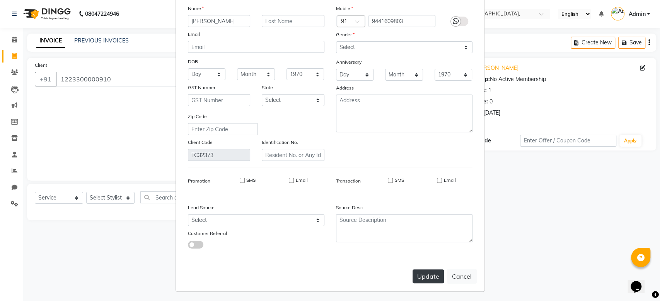
click at [429, 281] on button "Update" at bounding box center [427, 277] width 31 height 14
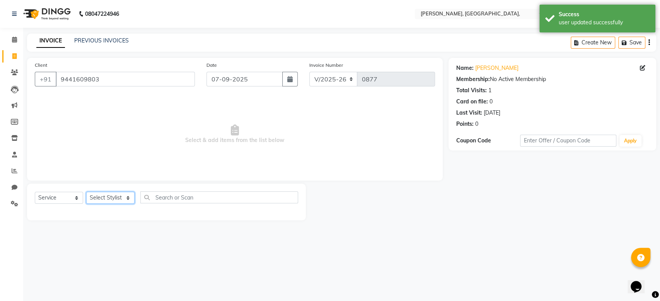
click at [106, 201] on select "Select Stylist Aarti Admin Anuradha Armaan [PERSON_NAME] [PERSON_NAME] [PERSON_…" at bounding box center [110, 198] width 48 height 12
click at [86, 192] on select "Select Stylist Aarti Admin Anuradha Armaan [PERSON_NAME] [PERSON_NAME] [PERSON_…" at bounding box center [110, 198] width 48 height 12
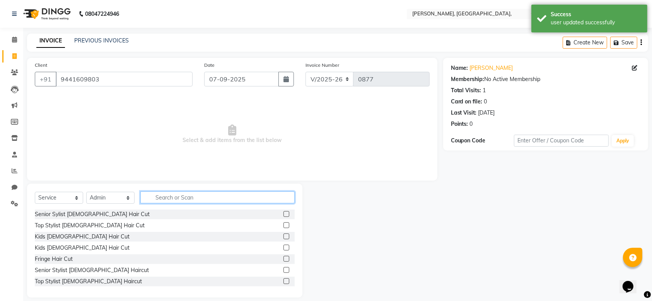
drag, startPoint x: 144, startPoint y: 199, endPoint x: 149, endPoint y: 199, distance: 5.4
click at [149, 199] on input "text" at bounding box center [217, 198] width 154 height 12
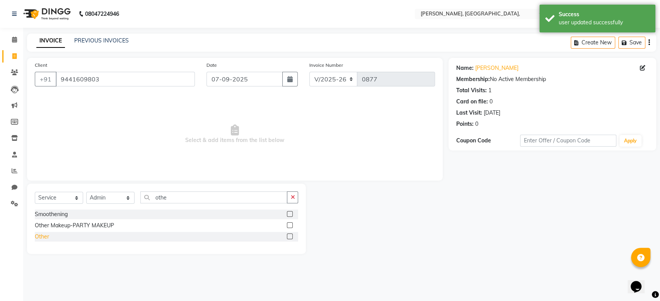
click at [41, 236] on div "Other" at bounding box center [42, 237] width 14 height 8
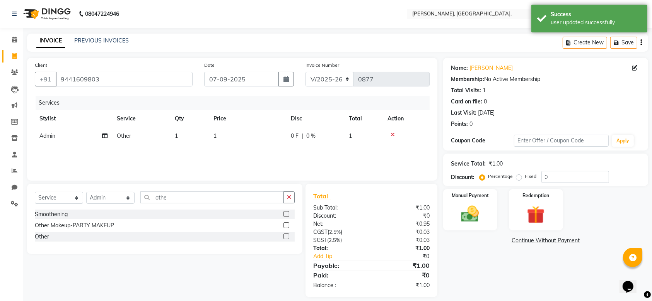
click at [259, 147] on div "Services Stylist Service Qty Price Disc Total Action Admin Other 1 1 0 F | 0 % 1" at bounding box center [232, 134] width 395 height 77
click at [259, 140] on td "1" at bounding box center [247, 136] width 77 height 17
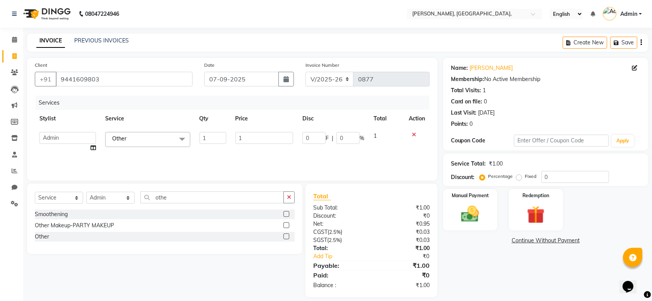
click at [259, 140] on input "1" at bounding box center [264, 138] width 58 height 12
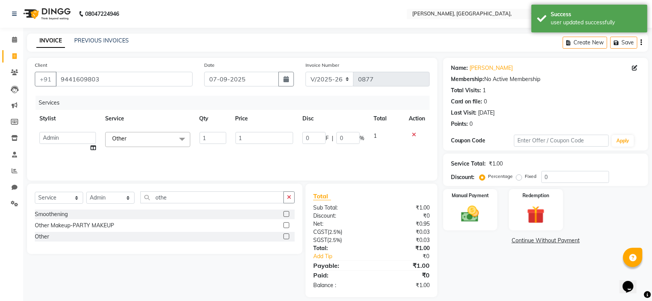
click at [259, 140] on input "1" at bounding box center [264, 138] width 58 height 12
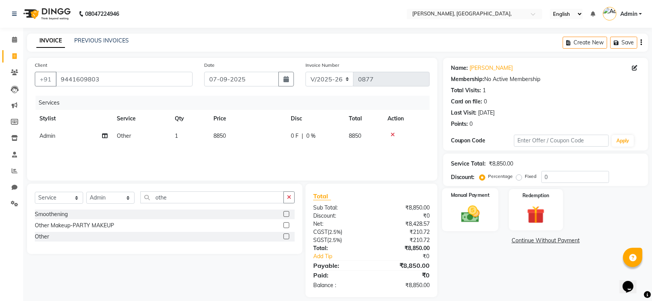
click at [458, 219] on img at bounding box center [470, 214] width 30 height 21
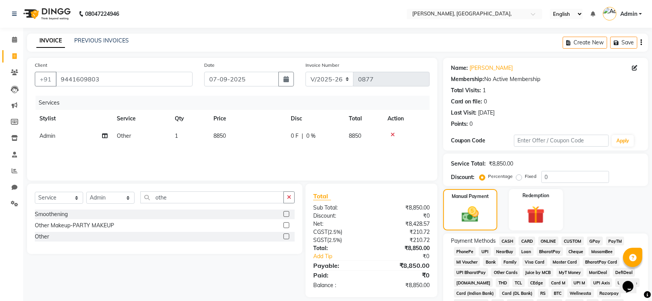
click at [601, 242] on span "GPay" at bounding box center [595, 241] width 16 height 9
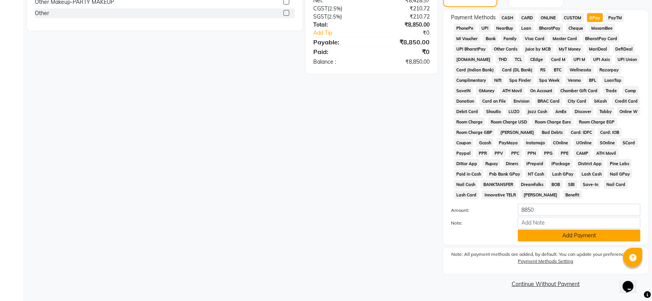
click at [538, 230] on button "Add Payment" at bounding box center [578, 236] width 123 height 12
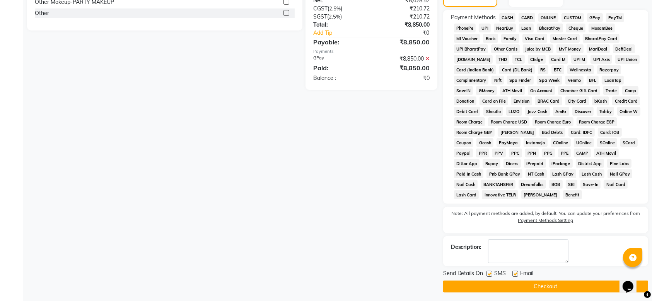
click at [490, 276] on label at bounding box center [489, 274] width 6 height 6
click at [490, 276] on input "checkbox" at bounding box center [488, 274] width 5 height 5
click at [515, 276] on label at bounding box center [515, 274] width 6 height 6
click at [515, 276] on input "checkbox" at bounding box center [514, 274] width 5 height 5
click at [511, 281] on button "Checkout" at bounding box center [545, 287] width 205 height 12
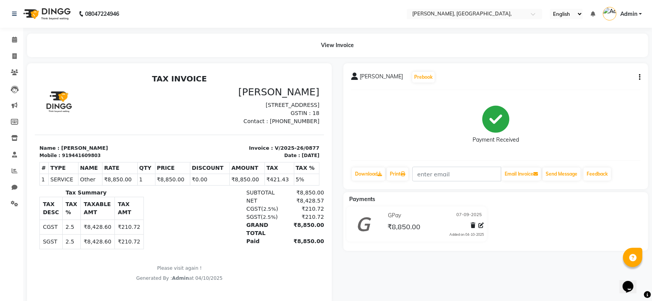
click at [17, 63] on li "Invoice" at bounding box center [11, 56] width 23 height 17
click at [15, 60] on span at bounding box center [15, 56] width 14 height 9
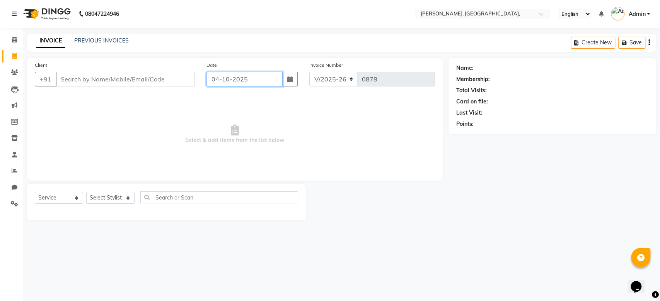
click at [218, 82] on input "04-10-2025" at bounding box center [244, 79] width 76 height 15
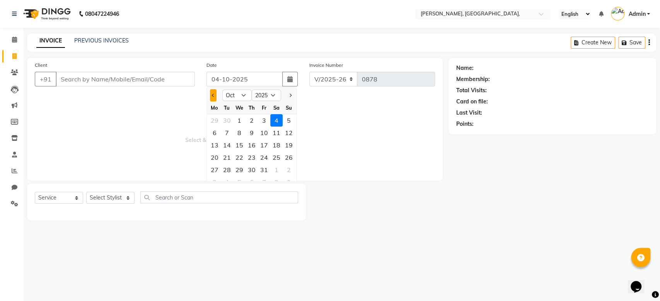
click at [214, 100] on button "Previous month" at bounding box center [213, 95] width 7 height 12
click at [236, 132] on div "10" at bounding box center [239, 133] width 12 height 12
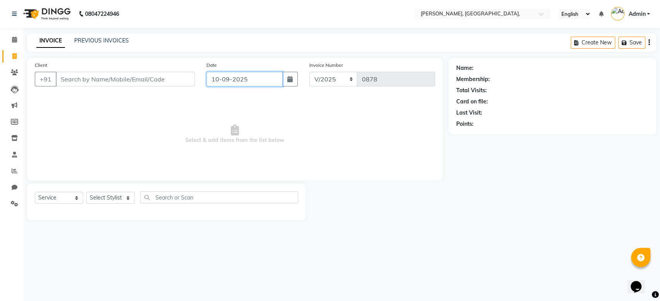
click at [220, 75] on input "10-09-2025" at bounding box center [244, 79] width 76 height 15
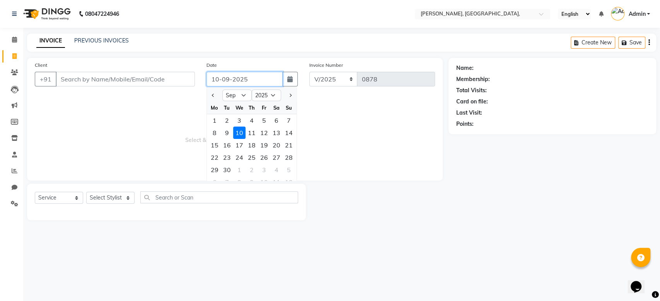
click at [220, 75] on input "10-09-2025" at bounding box center [244, 79] width 76 height 15
paste input "10-09-2025"
click at [162, 84] on input "Client" at bounding box center [125, 79] width 139 height 15
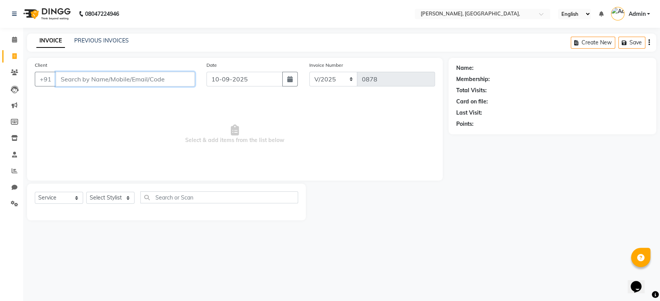
click at [162, 84] on input "Client" at bounding box center [125, 79] width 139 height 15
click at [185, 76] on span "Add Client" at bounding box center [175, 79] width 31 height 8
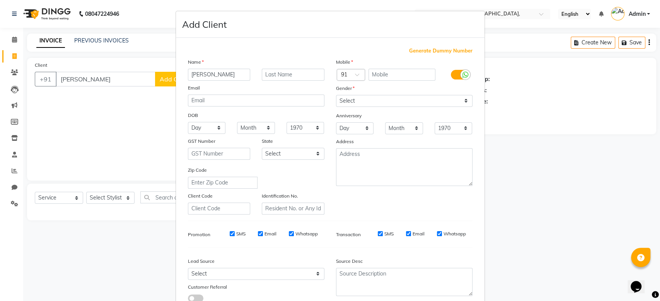
click at [436, 49] on span "Generate Dummy Number" at bounding box center [440, 51] width 63 height 8
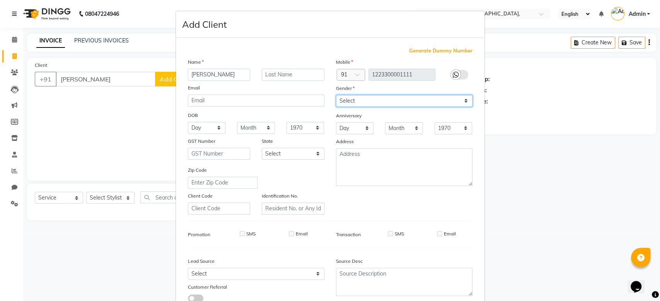
click at [393, 103] on select "Select [DEMOGRAPHIC_DATA] [DEMOGRAPHIC_DATA] Other Prefer Not To Say" at bounding box center [404, 101] width 136 height 12
click at [336, 95] on select "Select [DEMOGRAPHIC_DATA] [DEMOGRAPHIC_DATA] Other Prefer Not To Say" at bounding box center [404, 101] width 136 height 12
click at [420, 116] on div "Anniversary" at bounding box center [404, 116] width 148 height 12
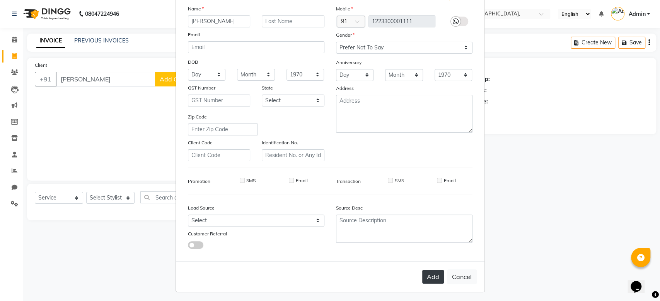
click at [420, 275] on div "Add Cancel" at bounding box center [330, 277] width 308 height 31
click at [422, 275] on button "Add" at bounding box center [433, 277] width 22 height 14
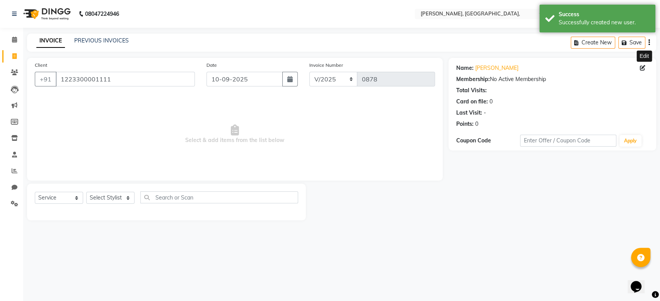
click at [642, 69] on icon at bounding box center [642, 67] width 5 height 5
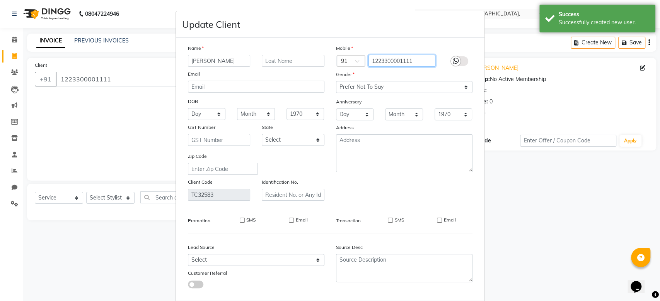
click at [403, 58] on input "1223300001111" at bounding box center [401, 61] width 67 height 12
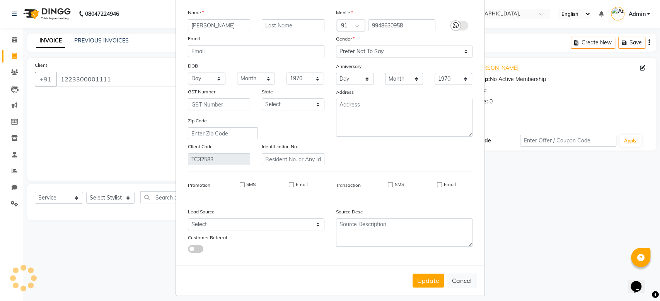
click at [425, 71] on div "Mobile Country Code × 91 9948630958 Gender Select [DEMOGRAPHIC_DATA] [DEMOGRAPH…" at bounding box center [404, 87] width 148 height 157
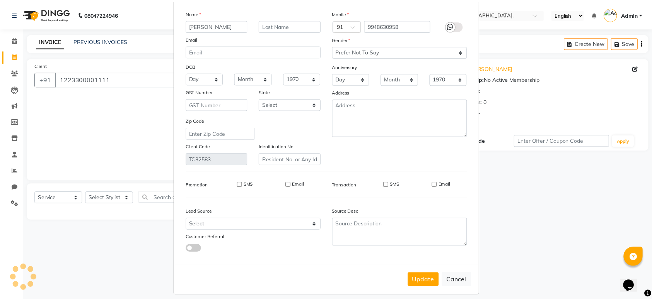
scroll to position [40, 0]
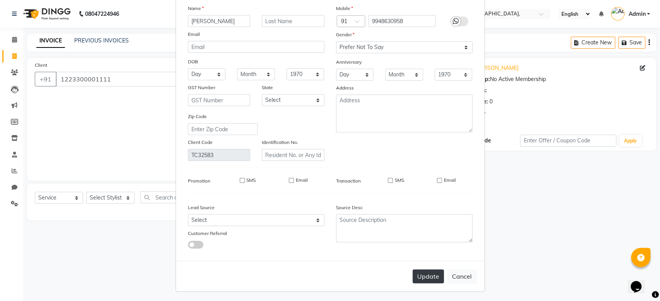
click at [422, 272] on button "Update" at bounding box center [427, 277] width 31 height 14
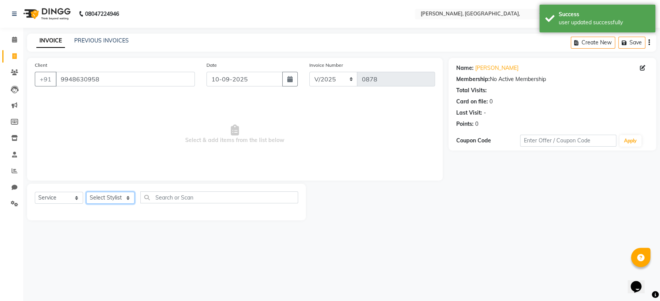
click at [117, 198] on select "Select Stylist Aarti Admin Anuradha Armaan [PERSON_NAME] [PERSON_NAME] [PERSON_…" at bounding box center [110, 198] width 48 height 12
click at [86, 192] on select "Select Stylist Aarti Admin Anuradha Armaan [PERSON_NAME] [PERSON_NAME] [PERSON_…" at bounding box center [110, 198] width 48 height 12
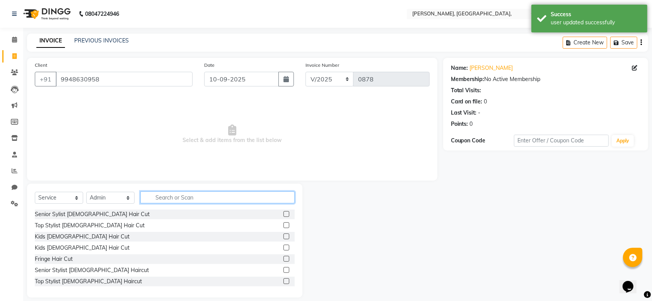
click at [180, 197] on input "text" at bounding box center [217, 198] width 154 height 12
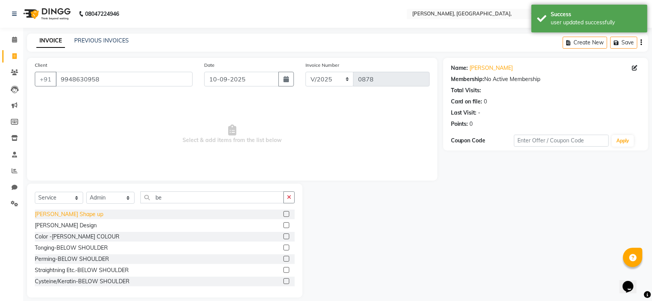
click at [63, 217] on div "[PERSON_NAME] Shape up" at bounding box center [69, 215] width 68 height 8
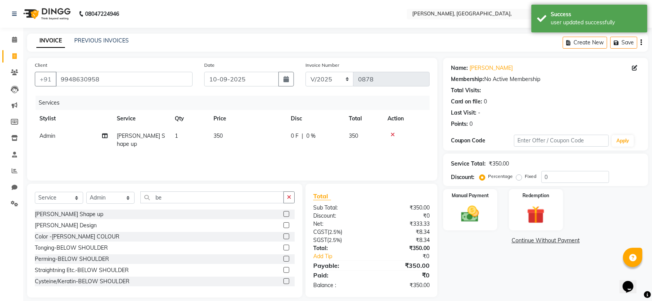
click at [218, 134] on span "350" at bounding box center [217, 136] width 9 height 7
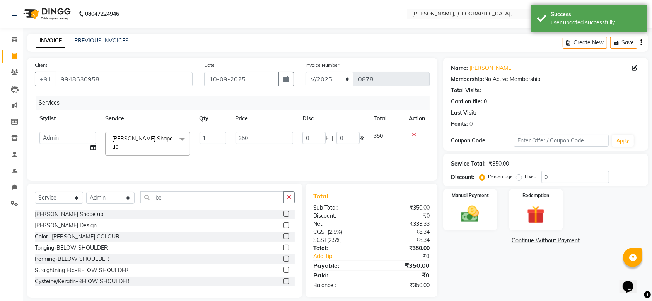
click at [250, 138] on tr "Aarti Admin Anuradha Armaan [PERSON_NAME] [PERSON_NAME] [PERSON_NAME] Rahat [PE…" at bounding box center [232, 144] width 395 height 33
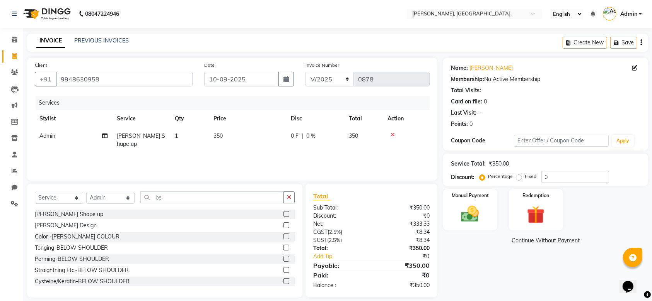
click at [250, 138] on td "350" at bounding box center [247, 141] width 77 height 26
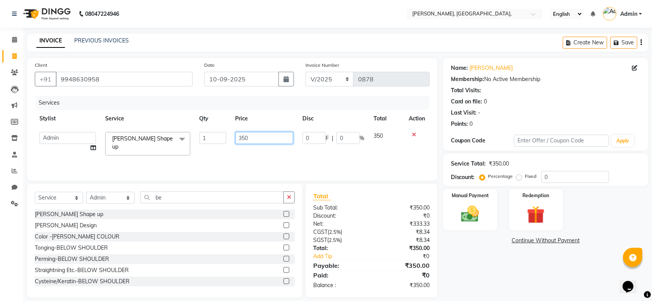
click at [250, 138] on input "350" at bounding box center [264, 138] width 58 height 12
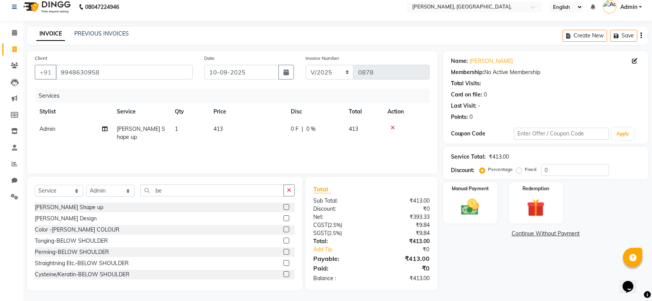
click at [411, 156] on div "Services Stylist Service Qty Price Disc Total Action Admin [PERSON_NAME] Shape …" at bounding box center [232, 127] width 395 height 77
click at [482, 194] on div "Manual Payment" at bounding box center [470, 202] width 56 height 43
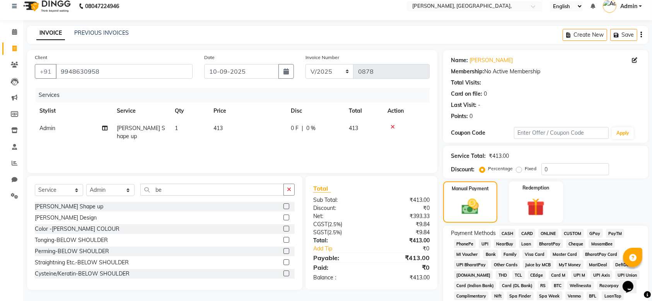
click at [598, 232] on span "GPay" at bounding box center [595, 233] width 16 height 9
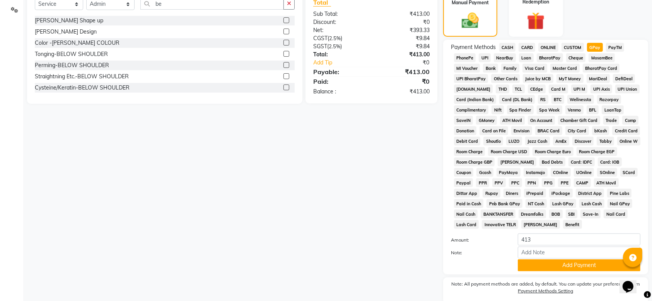
click at [631, 210] on div "Name: [PERSON_NAME] Membership: No Active Membership Total Visits: Card on file…" at bounding box center [548, 92] width 211 height 456
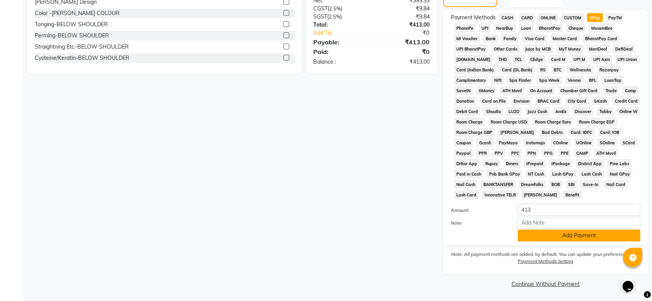
click at [587, 238] on button "Add Payment" at bounding box center [578, 236] width 123 height 12
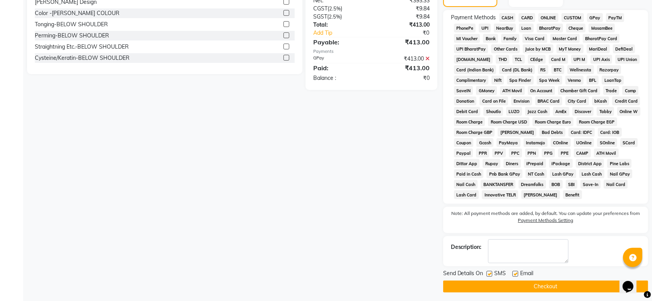
click at [490, 273] on label at bounding box center [489, 274] width 6 height 6
click at [490, 273] on input "checkbox" at bounding box center [488, 274] width 5 height 5
click at [515, 276] on label at bounding box center [515, 274] width 6 height 6
click at [515, 276] on input "checkbox" at bounding box center [514, 274] width 5 height 5
click at [498, 288] on button "Checkout" at bounding box center [545, 287] width 205 height 12
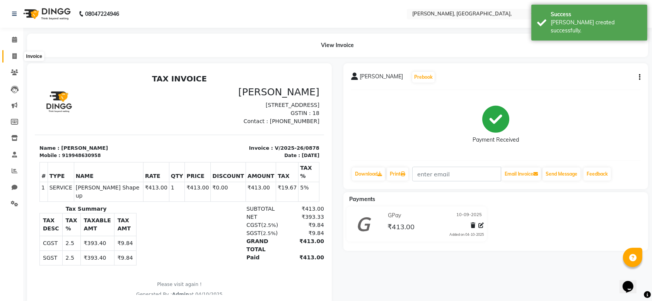
click at [10, 59] on span at bounding box center [15, 56] width 14 height 9
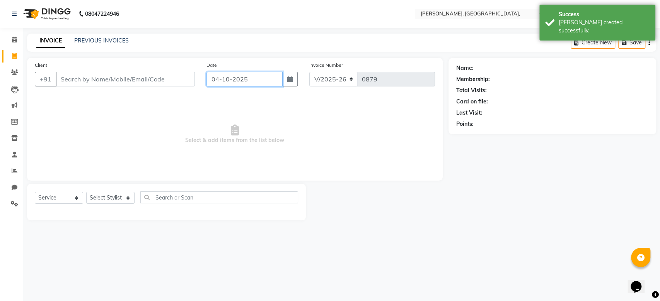
click at [239, 79] on input "04-10-2025" at bounding box center [244, 79] width 76 height 15
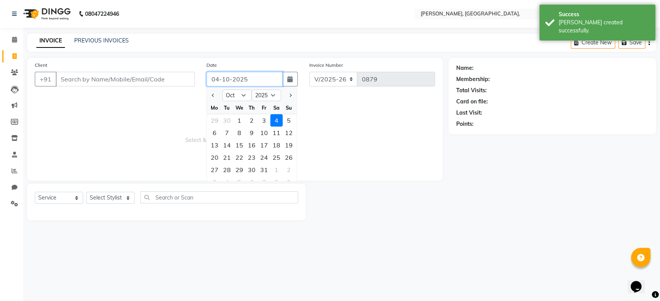
click at [239, 79] on input "04-10-2025" at bounding box center [244, 79] width 76 height 15
paste input "10-09"
click at [167, 82] on input "Client" at bounding box center [125, 79] width 139 height 15
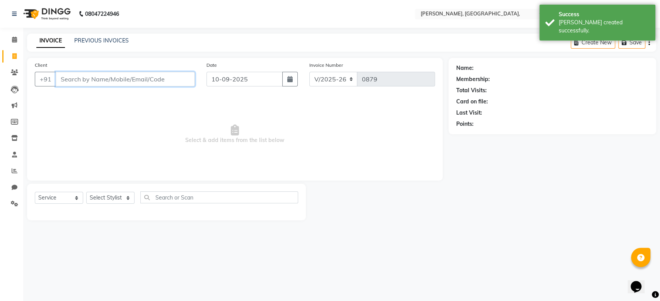
click at [167, 82] on input "Client" at bounding box center [125, 79] width 139 height 15
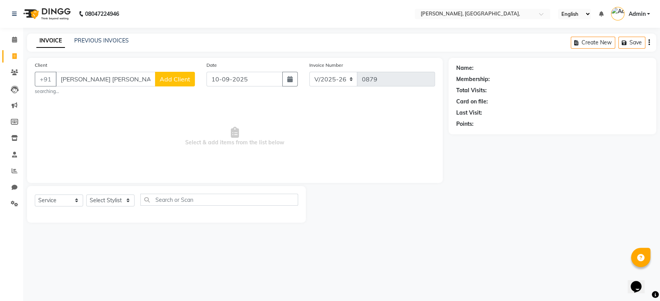
click at [173, 82] on span "Add Client" at bounding box center [175, 79] width 31 height 8
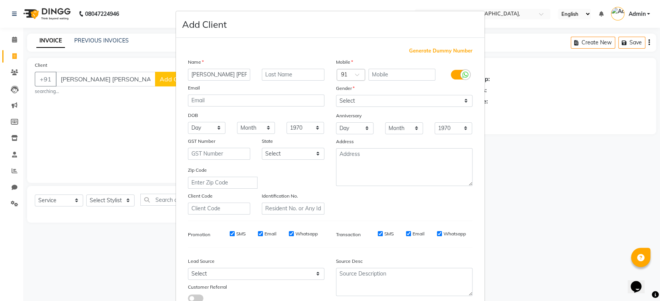
click at [427, 51] on span "Generate Dummy Number" at bounding box center [440, 51] width 63 height 8
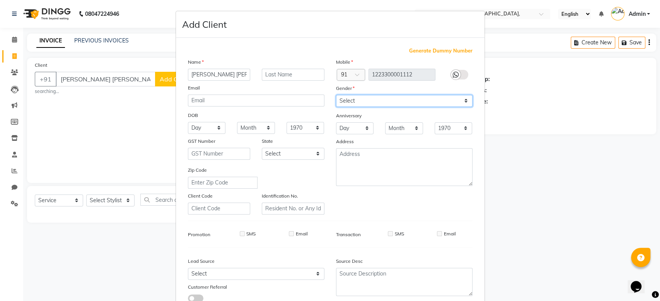
click at [383, 100] on select "Select [DEMOGRAPHIC_DATA] [DEMOGRAPHIC_DATA] Other Prefer Not To Say" at bounding box center [404, 101] width 136 height 12
click at [336, 95] on select "Select [DEMOGRAPHIC_DATA] [DEMOGRAPHIC_DATA] Other Prefer Not To Say" at bounding box center [404, 101] width 136 height 12
click at [415, 111] on div "Mobile Country Code × 91 1223300001112 Gender Select [DEMOGRAPHIC_DATA] [DEMOGR…" at bounding box center [404, 136] width 148 height 157
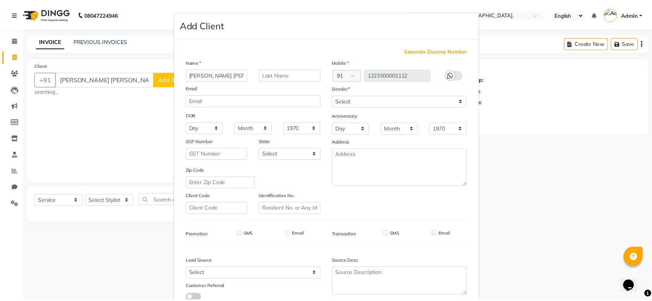
scroll to position [53, 0]
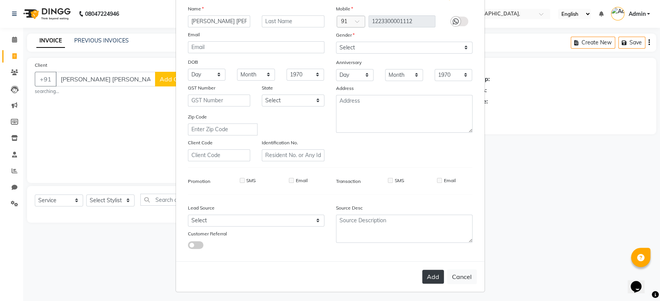
click at [423, 281] on button "Add" at bounding box center [433, 277] width 22 height 14
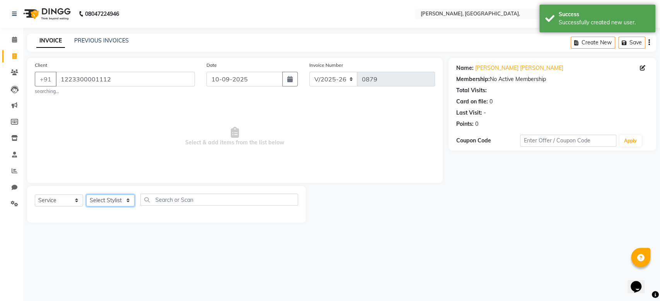
click at [102, 201] on select "Select Stylist Aarti Admin Anuradha Armaan [PERSON_NAME] [PERSON_NAME] [PERSON_…" at bounding box center [110, 201] width 48 height 12
click at [86, 195] on select "Select Stylist Aarti Admin Anuradha Armaan [PERSON_NAME] [PERSON_NAME] [PERSON_…" at bounding box center [110, 201] width 48 height 12
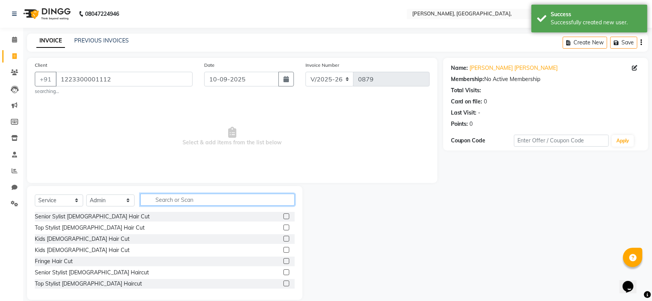
click at [165, 197] on input "text" at bounding box center [217, 200] width 154 height 12
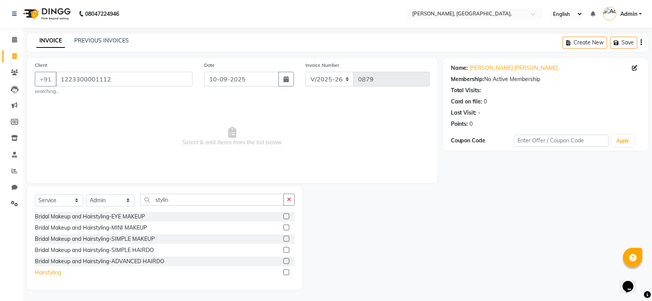
click at [45, 271] on div "Hairstyling" at bounding box center [48, 273] width 26 height 8
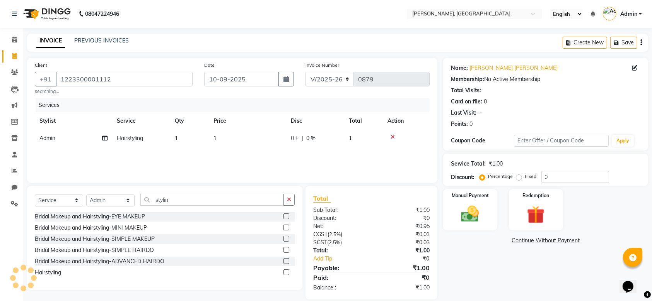
click at [238, 142] on td "1" at bounding box center [247, 138] width 77 height 17
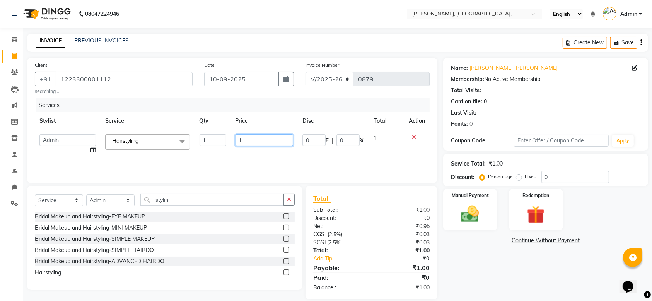
click at [244, 141] on input "1" at bounding box center [264, 140] width 58 height 12
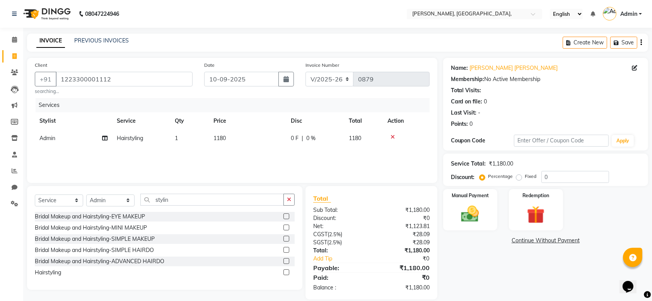
click at [269, 153] on div "Services Stylist Service Qty Price Disc Total Action Admin Hairstyling 1 1180 0…" at bounding box center [232, 136] width 395 height 77
click at [483, 206] on img at bounding box center [470, 214] width 30 height 21
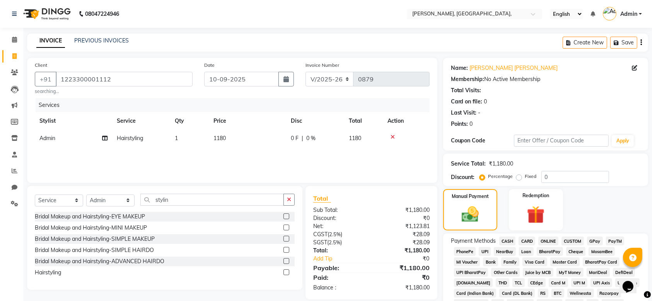
click at [592, 241] on span "GPay" at bounding box center [595, 241] width 16 height 9
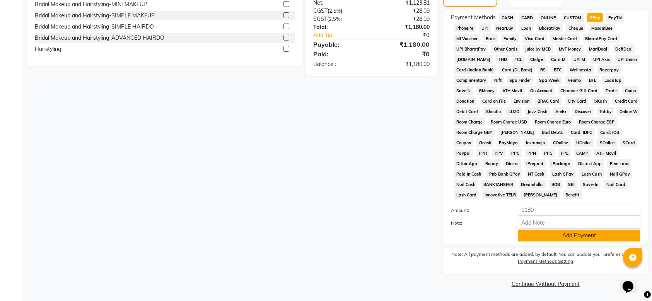
click at [538, 236] on button "Add Payment" at bounding box center [578, 236] width 123 height 12
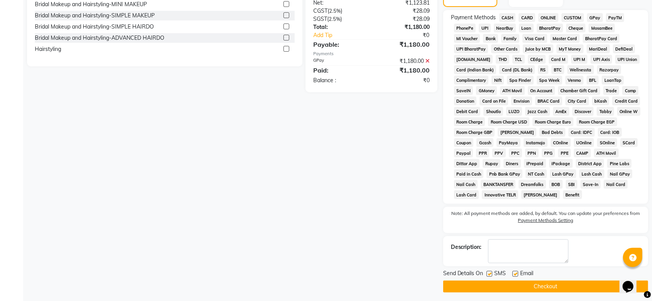
click at [488, 273] on label at bounding box center [489, 274] width 6 height 6
click at [488, 273] on input "checkbox" at bounding box center [488, 274] width 5 height 5
click at [513, 274] on label at bounding box center [515, 274] width 6 height 6
click at [513, 274] on input "checkbox" at bounding box center [514, 274] width 5 height 5
click at [498, 285] on button "Checkout" at bounding box center [545, 287] width 205 height 12
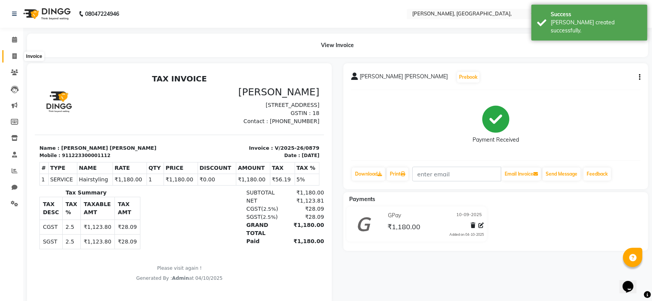
click at [9, 58] on span at bounding box center [15, 56] width 14 height 9
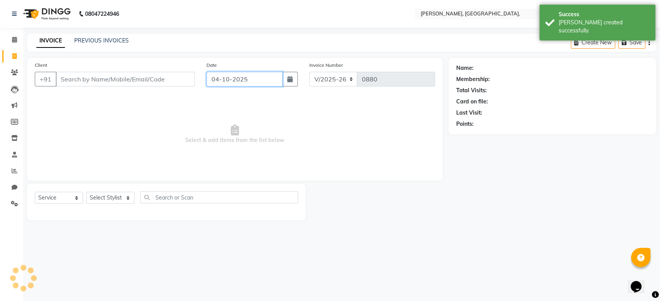
click at [240, 82] on input "04-10-2025" at bounding box center [244, 79] width 76 height 15
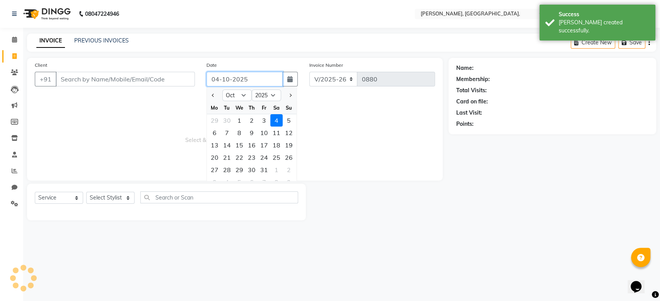
click at [240, 82] on input "04-10-2025" at bounding box center [244, 79] width 76 height 15
paste input "10-09"
click at [148, 77] on input "Client" at bounding box center [125, 79] width 139 height 15
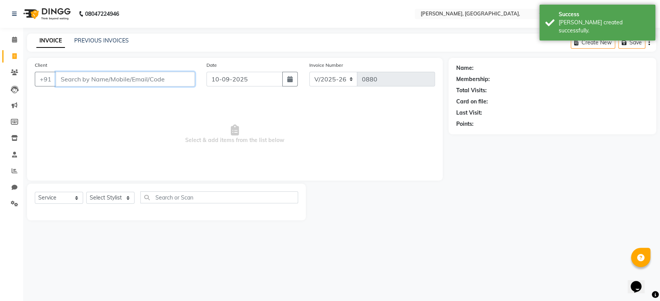
click at [148, 77] on input "Client" at bounding box center [125, 79] width 139 height 15
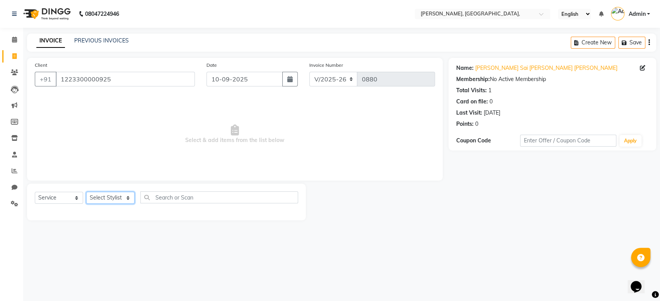
click at [106, 199] on select "Select Stylist Aarti Admin Anuradha Armaan [PERSON_NAME] [PERSON_NAME] [PERSON_…" at bounding box center [110, 198] width 48 height 12
click at [86, 192] on select "Select Stylist Aarti Admin Anuradha Armaan [PERSON_NAME] [PERSON_NAME] [PERSON_…" at bounding box center [110, 198] width 48 height 12
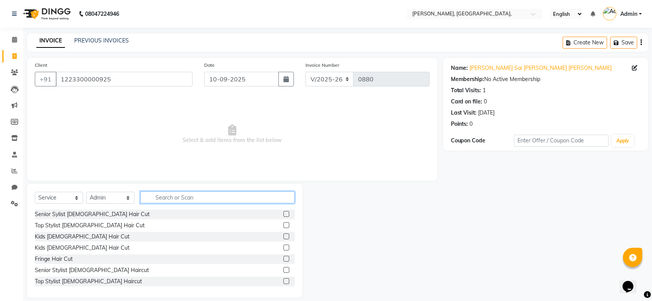
click at [193, 199] on input "text" at bounding box center [217, 198] width 154 height 12
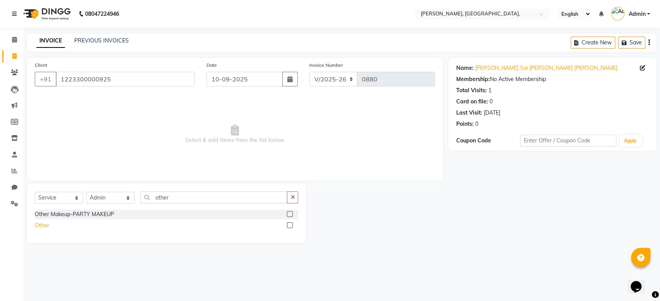
click at [40, 225] on div "Other" at bounding box center [42, 226] width 14 height 8
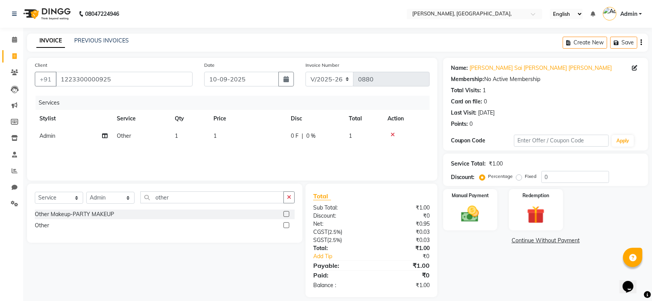
click at [254, 137] on td "1" at bounding box center [247, 136] width 77 height 17
click at [254, 137] on input "1" at bounding box center [264, 138] width 58 height 12
drag, startPoint x: 254, startPoint y: 137, endPoint x: 223, endPoint y: 137, distance: 30.9
click at [223, 137] on tr "Aarti Admin Anuradha Armaan [PERSON_NAME] [PERSON_NAME] [PERSON_NAME] Rahat [PE…" at bounding box center [232, 142] width 395 height 29
click at [473, 202] on div "Manual Payment" at bounding box center [470, 210] width 56 height 43
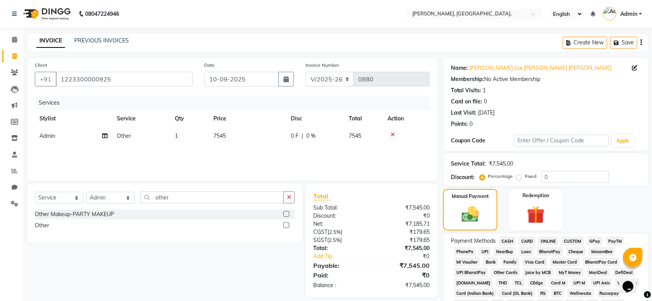
click at [596, 243] on span "GPay" at bounding box center [595, 241] width 16 height 9
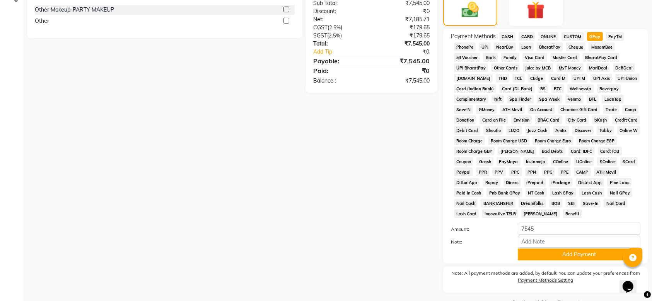
click at [609, 221] on div "Name: [PERSON_NAME] Sai Dilip [PERSON_NAME] Membership: No Active Membership To…" at bounding box center [548, 81] width 211 height 456
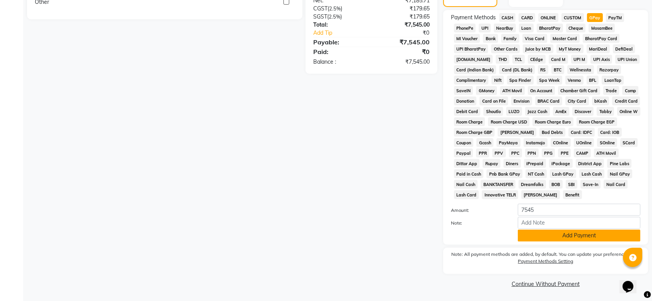
click at [553, 233] on button "Add Payment" at bounding box center [578, 236] width 123 height 12
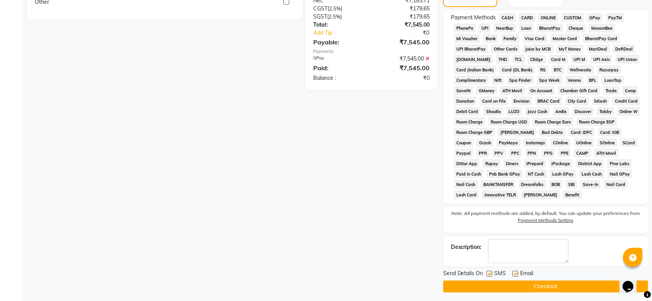
click at [492, 274] on label at bounding box center [489, 274] width 6 height 6
click at [491, 274] on input "checkbox" at bounding box center [488, 274] width 5 height 5
drag, startPoint x: 492, startPoint y: 274, endPoint x: 513, endPoint y: 274, distance: 21.6
click at [513, 274] on div "Send Details On SMS Email" at bounding box center [545, 275] width 205 height 10
click at [493, 288] on button "Checkout" at bounding box center [545, 287] width 205 height 12
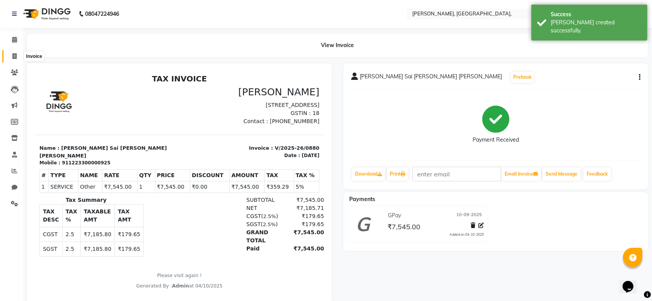
click at [11, 56] on span at bounding box center [15, 56] width 14 height 9
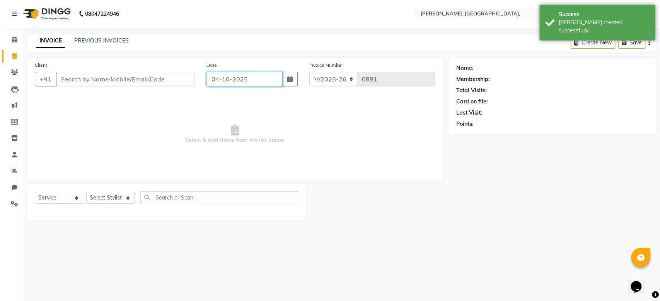
click at [231, 73] on input "04-10-2025" at bounding box center [244, 79] width 76 height 15
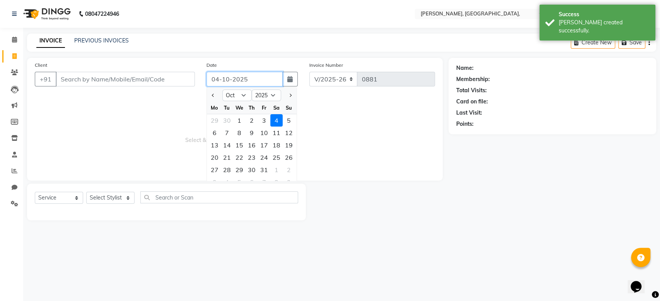
click at [231, 73] on input "04-10-2025" at bounding box center [244, 79] width 76 height 15
paste input "10-09"
click at [161, 75] on input "Client" at bounding box center [125, 79] width 139 height 15
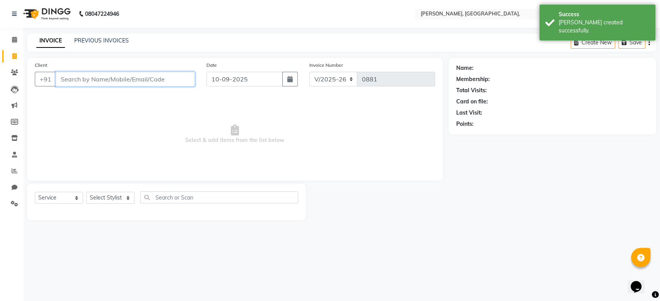
click at [161, 75] on input "Client" at bounding box center [125, 79] width 139 height 15
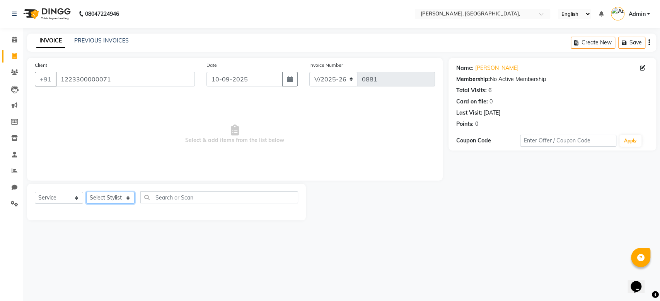
click at [109, 197] on select "Select Stylist Aarti Admin Anuradha Armaan [PERSON_NAME] [PERSON_NAME] [PERSON_…" at bounding box center [110, 198] width 48 height 12
click at [86, 192] on select "Select Stylist Aarti Admin Anuradha Armaan [PERSON_NAME] [PERSON_NAME] [PERSON_…" at bounding box center [110, 198] width 48 height 12
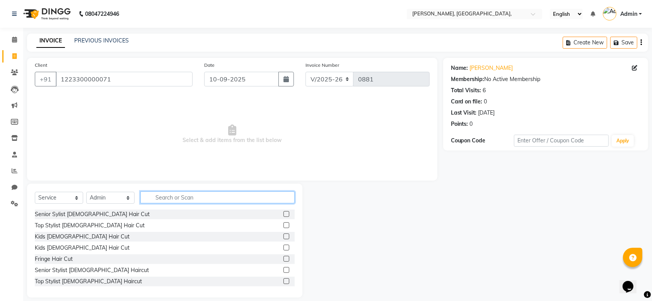
click at [164, 194] on input "text" at bounding box center [217, 198] width 154 height 12
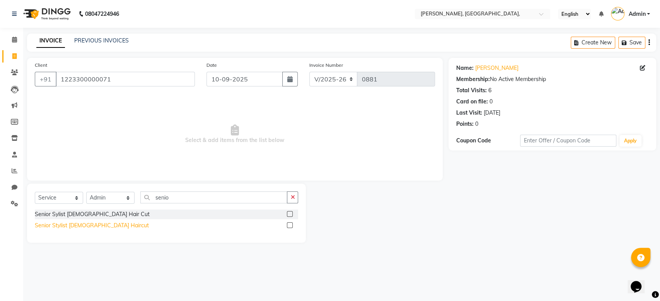
click at [89, 224] on div "Senior Stylist [DEMOGRAPHIC_DATA] Haircut" at bounding box center [92, 226] width 114 height 8
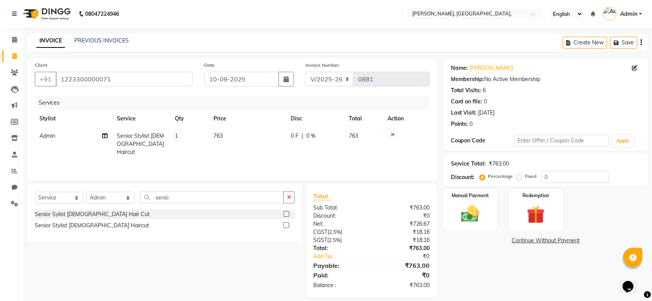
click at [229, 133] on td "763" at bounding box center [247, 145] width 77 height 34
click at [209, 133] on td "1" at bounding box center [189, 145] width 39 height 34
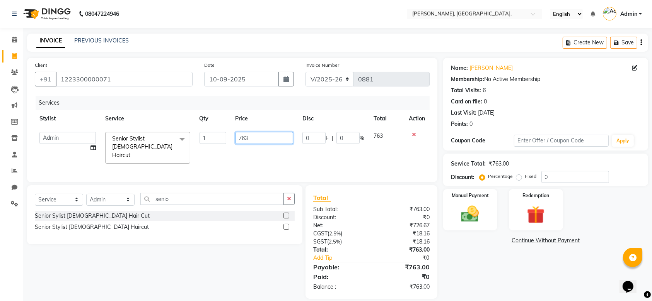
click at [265, 134] on input "763" at bounding box center [264, 138] width 58 height 12
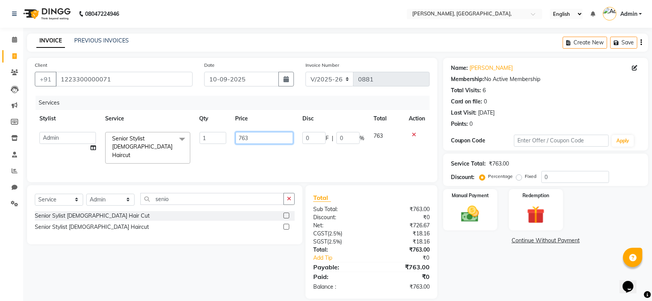
click at [265, 134] on input "763" at bounding box center [264, 138] width 58 height 12
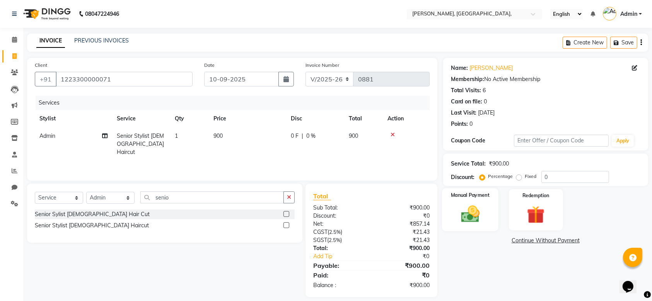
click at [479, 215] on img at bounding box center [470, 214] width 30 height 21
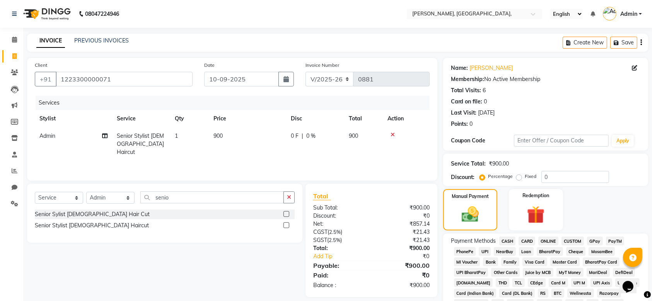
click at [597, 245] on span "GPay" at bounding box center [595, 241] width 16 height 9
click at [618, 218] on div "Manual Payment Redemption" at bounding box center [545, 209] width 216 height 41
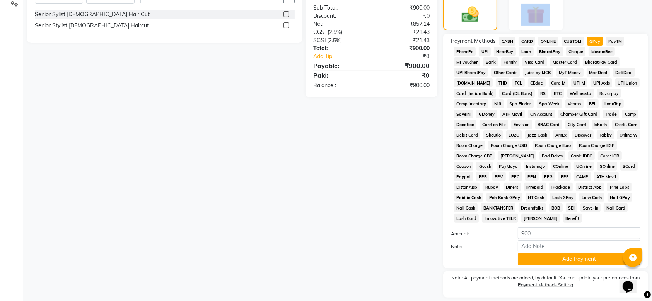
scroll to position [224, 0]
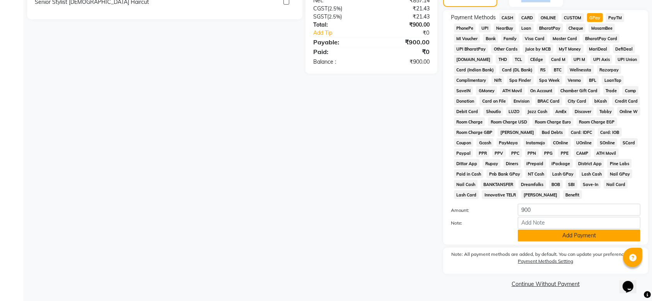
click at [563, 240] on button "Add Payment" at bounding box center [578, 236] width 123 height 12
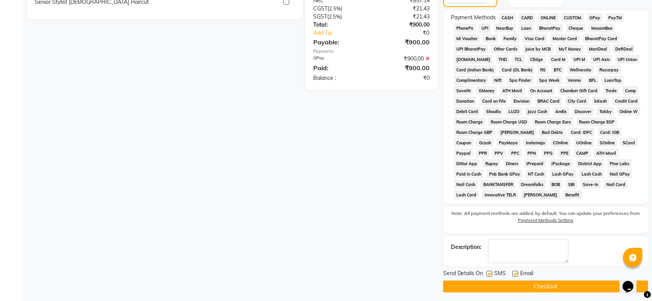
click at [488, 276] on label at bounding box center [489, 274] width 6 height 6
click at [488, 276] on input "checkbox" at bounding box center [488, 274] width 5 height 5
click at [514, 274] on label at bounding box center [515, 274] width 6 height 6
click at [514, 274] on input "checkbox" at bounding box center [514, 274] width 5 height 5
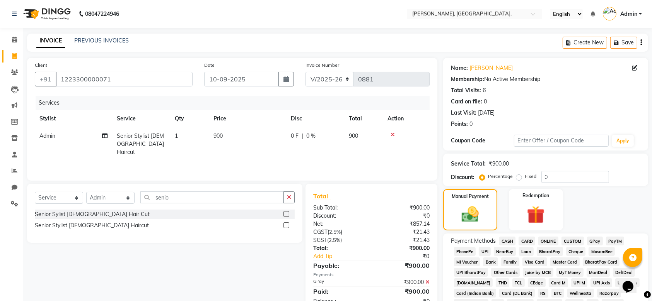
scroll to position [226, 0]
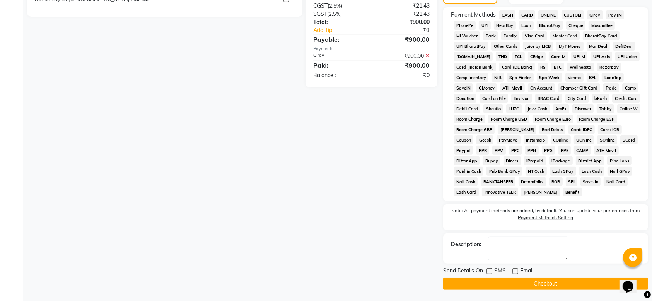
click at [509, 286] on button "Checkout" at bounding box center [545, 284] width 205 height 12
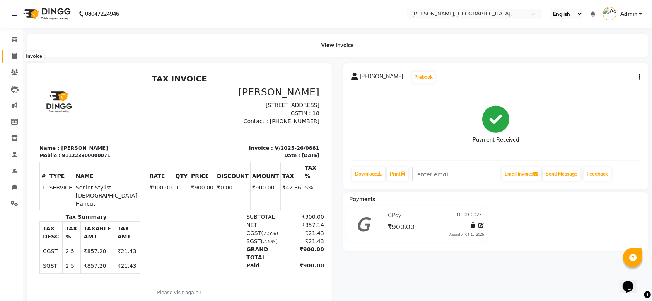
click at [16, 56] on icon at bounding box center [14, 56] width 4 height 6
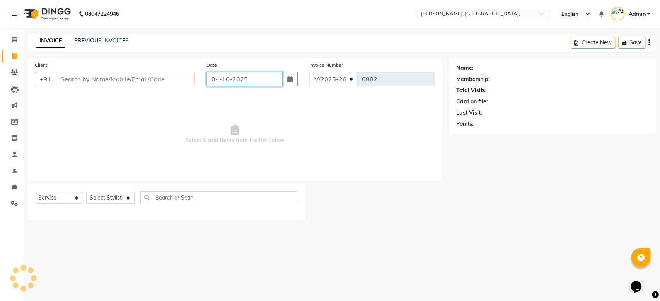
click at [237, 82] on input "04-10-2025" at bounding box center [244, 79] width 76 height 15
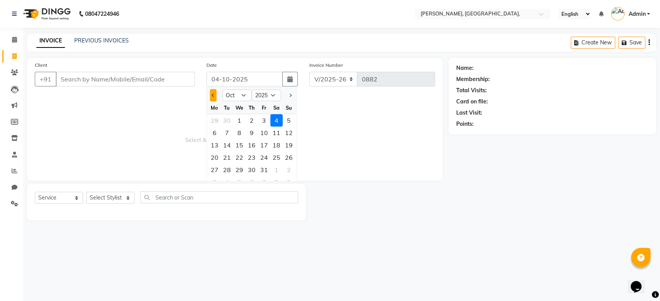
click at [214, 95] on span "Previous month" at bounding box center [212, 95] width 3 height 3
click at [251, 149] on div "18" at bounding box center [251, 145] width 12 height 12
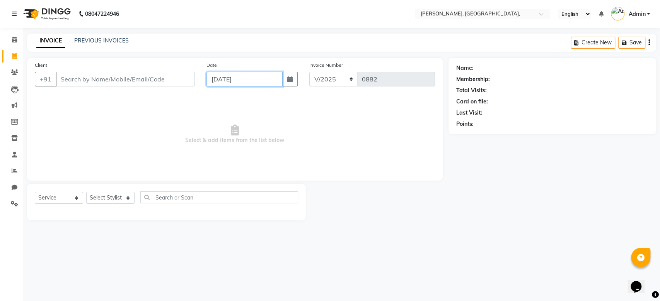
click at [224, 75] on input "[DATE]" at bounding box center [244, 79] width 76 height 15
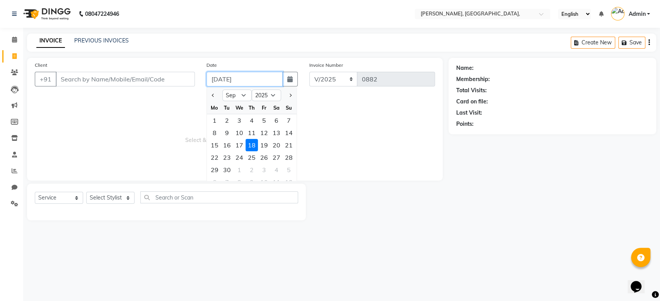
click at [224, 75] on input "[DATE]" at bounding box center [244, 79] width 76 height 15
paste input "[DATE]"
click at [142, 84] on input "Client" at bounding box center [125, 79] width 139 height 15
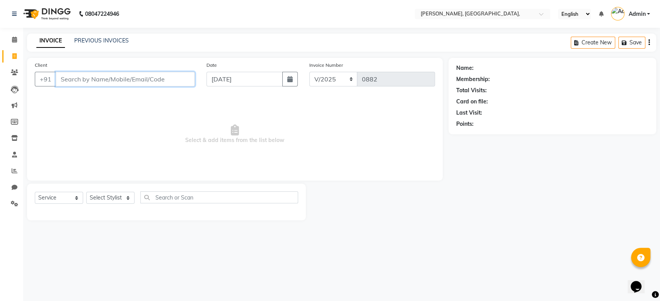
click at [142, 84] on input "Client" at bounding box center [125, 79] width 139 height 15
click at [188, 74] on button "Add Client" at bounding box center [175, 79] width 40 height 15
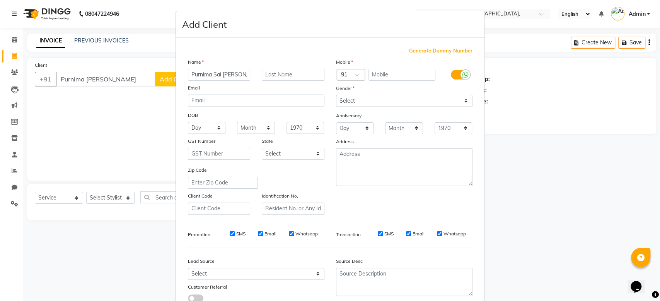
click at [447, 50] on span "Generate Dummy Number" at bounding box center [440, 51] width 63 height 8
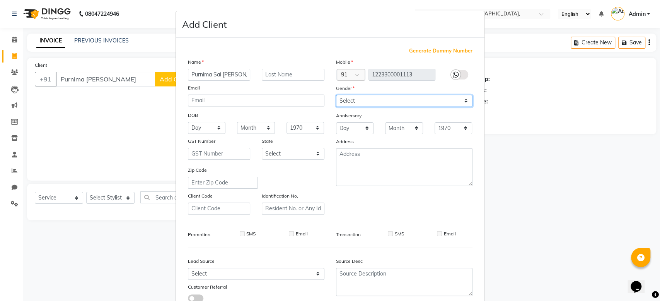
click at [351, 99] on select "Select [DEMOGRAPHIC_DATA] [DEMOGRAPHIC_DATA] Other Prefer Not To Say" at bounding box center [404, 101] width 136 height 12
click at [336, 95] on select "Select [DEMOGRAPHIC_DATA] [DEMOGRAPHIC_DATA] Other Prefer Not To Say" at bounding box center [404, 101] width 136 height 12
click at [399, 118] on div "Anniversary" at bounding box center [404, 116] width 148 height 12
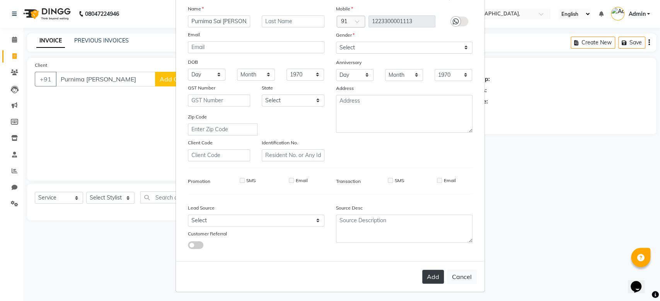
click at [426, 275] on button "Add" at bounding box center [433, 277] width 22 height 14
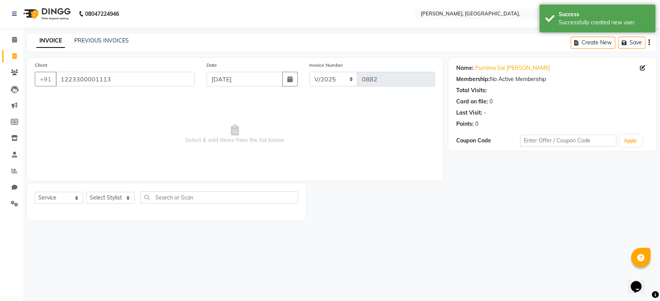
click at [643, 63] on div "Name: [PERSON_NAME] Membership: No Active Membership Total Visits: Card on file…" at bounding box center [552, 94] width 192 height 67
click at [641, 67] on icon at bounding box center [642, 67] width 5 height 5
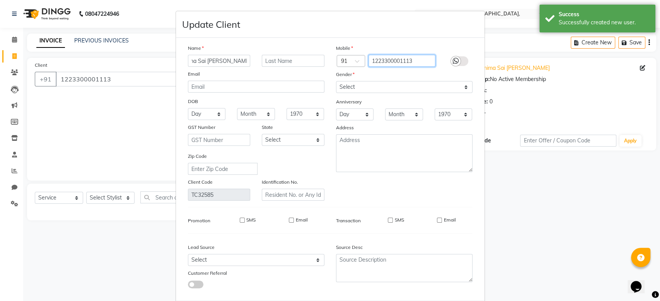
scroll to position [0, 0]
click at [404, 57] on input "1223300001113" at bounding box center [401, 61] width 67 height 12
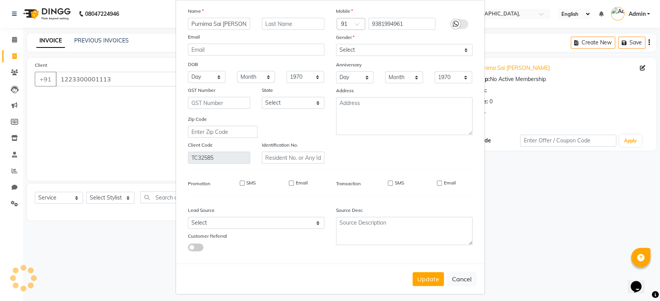
click at [413, 203] on div "Name Purnima Sai [PERSON_NAME] Email DOB Day 01 02 03 04 05 06 07 08 09 10 11 1…" at bounding box center [330, 132] width 296 height 251
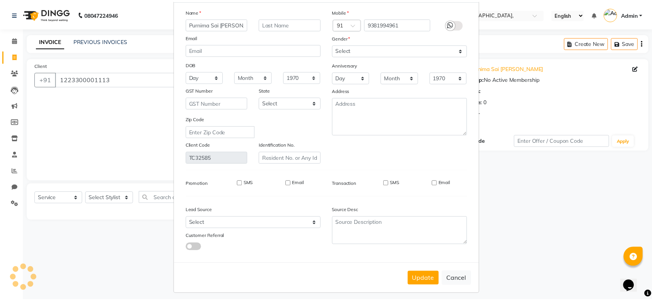
scroll to position [40, 0]
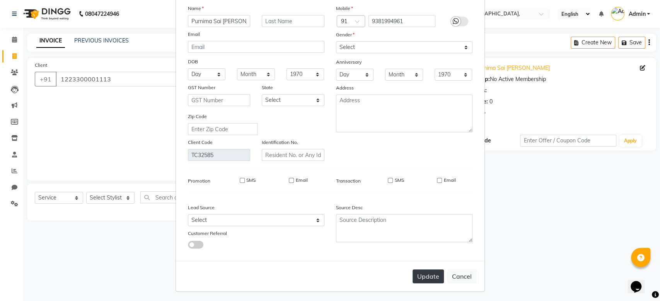
click at [420, 274] on button "Update" at bounding box center [427, 277] width 31 height 14
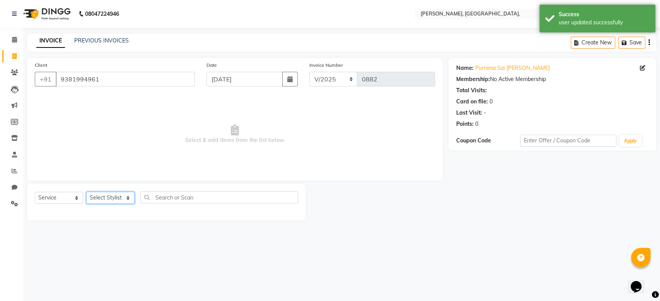
click at [111, 197] on select "Select Stylist Aarti Admin Anuradha Armaan [PERSON_NAME] [PERSON_NAME] [PERSON_…" at bounding box center [110, 198] width 48 height 12
click at [86, 192] on select "Select Stylist Aarti Admin Anuradha Armaan [PERSON_NAME] [PERSON_NAME] [PERSON_…" at bounding box center [110, 198] width 48 height 12
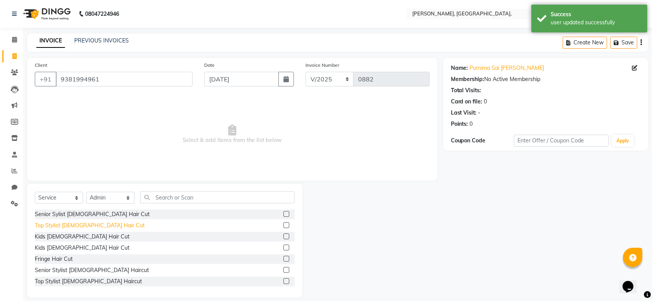
click at [83, 225] on div "Top Stylist [DEMOGRAPHIC_DATA] Hair Cut" at bounding box center [90, 226] width 110 height 8
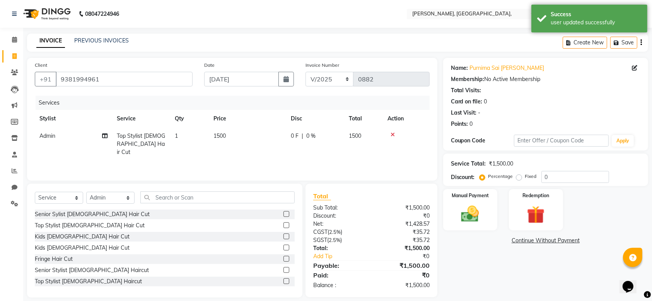
click at [281, 126] on th "Price" at bounding box center [247, 118] width 77 height 17
click at [272, 129] on td "1500" at bounding box center [247, 145] width 77 height 34
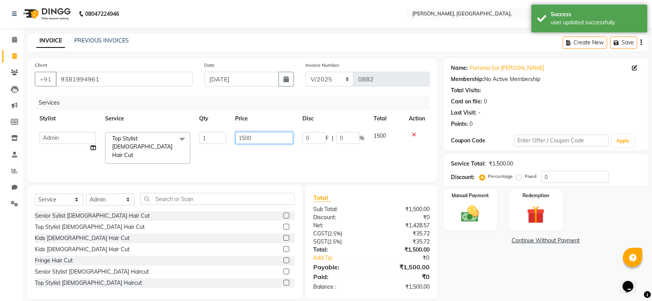
drag, startPoint x: 272, startPoint y: 129, endPoint x: 265, endPoint y: 139, distance: 12.4
click at [265, 139] on td "1500" at bounding box center [264, 148] width 67 height 41
drag, startPoint x: 265, startPoint y: 139, endPoint x: 97, endPoint y: 108, distance: 170.9
click at [97, 108] on div "Services Stylist Service Qty Price Disc Total Action Aarti Admin Anuradha Armaa…" at bounding box center [232, 135] width 395 height 79
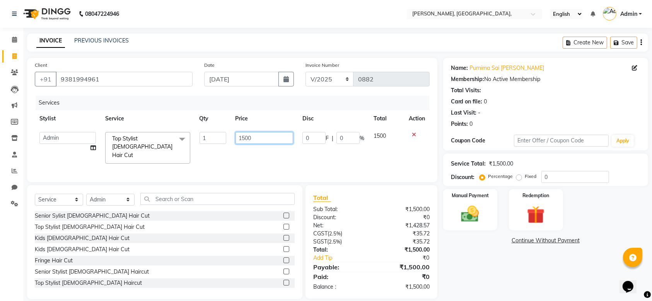
click at [283, 135] on input "1500" at bounding box center [264, 138] width 58 height 12
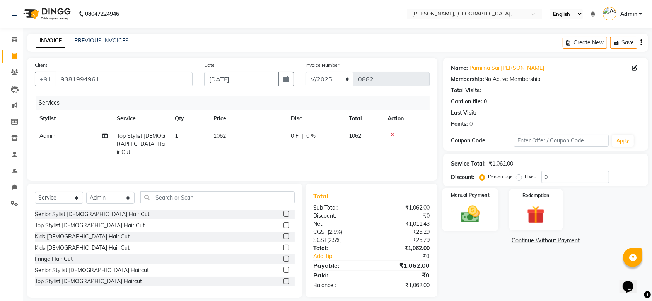
click at [475, 207] on img at bounding box center [470, 214] width 30 height 21
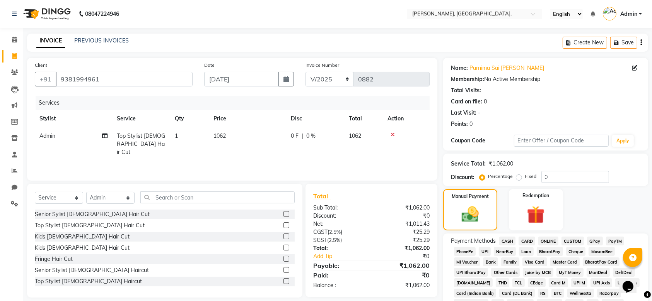
click at [592, 238] on span "GPay" at bounding box center [595, 241] width 16 height 9
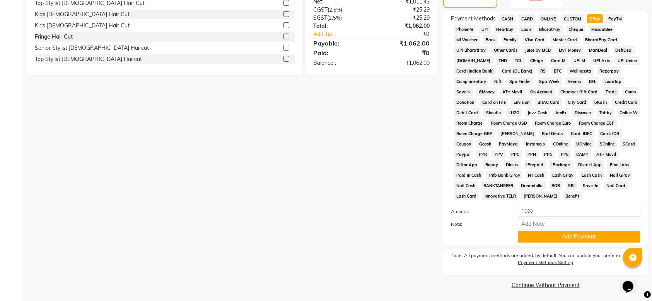
scroll to position [224, 0]
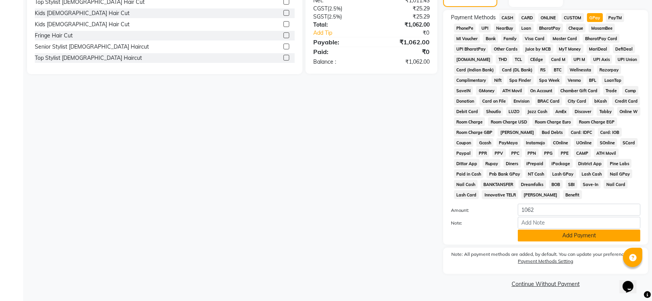
click at [565, 237] on button "Add Payment" at bounding box center [578, 236] width 123 height 12
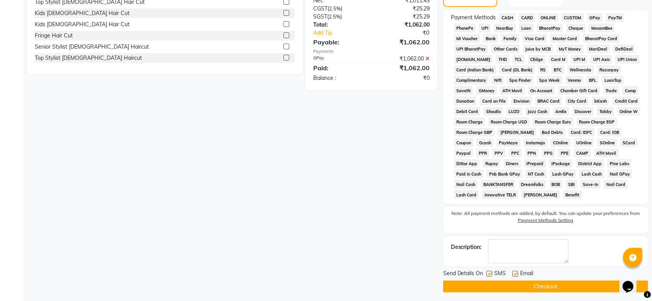
click at [488, 274] on label at bounding box center [489, 274] width 6 height 6
click at [488, 274] on input "checkbox" at bounding box center [488, 274] width 5 height 5
click at [516, 273] on div "Email" at bounding box center [525, 275] width 27 height 10
click at [516, 273] on label at bounding box center [515, 274] width 6 height 6
click at [516, 273] on input "checkbox" at bounding box center [514, 274] width 5 height 5
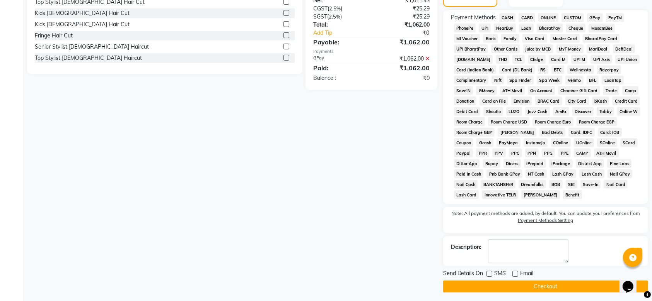
click at [506, 281] on button "Checkout" at bounding box center [545, 287] width 205 height 12
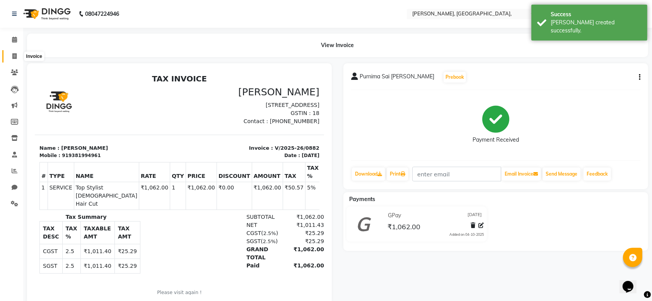
click at [15, 52] on span at bounding box center [15, 56] width 14 height 9
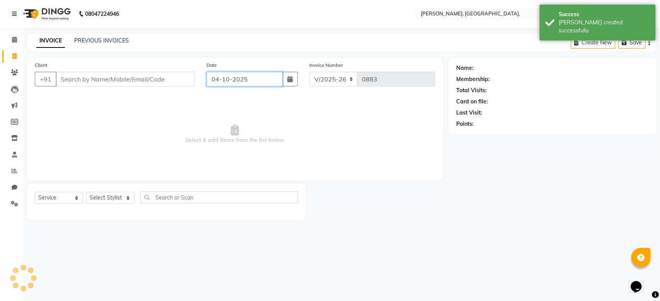
click at [245, 76] on input "04-10-2025" at bounding box center [244, 79] width 76 height 15
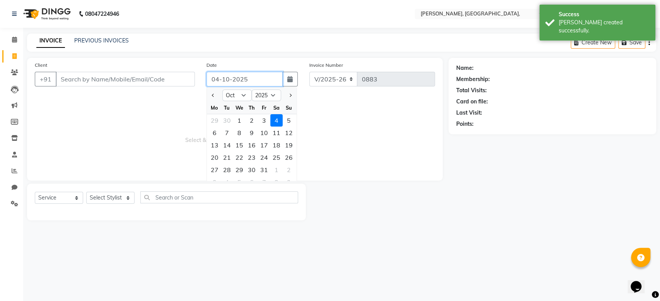
click at [245, 76] on input "04-10-2025" at bounding box center [244, 79] width 76 height 15
paste input "18-09"
click at [129, 85] on input "Client" at bounding box center [125, 79] width 139 height 15
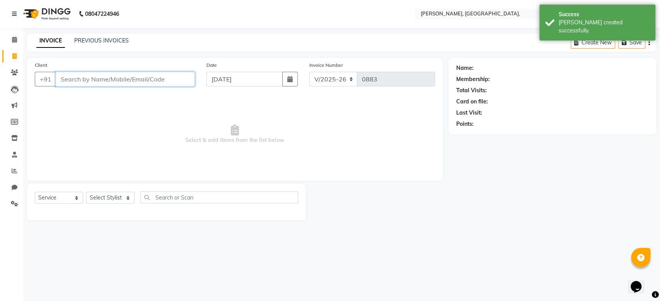
click at [129, 85] on input "Client" at bounding box center [125, 79] width 139 height 15
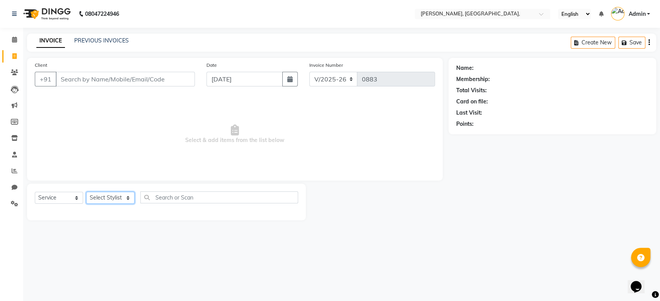
click at [127, 196] on select "Select Stylist Aarti Admin Anuradha Armaan [PERSON_NAME] [PERSON_NAME] [PERSON_…" at bounding box center [110, 198] width 48 height 12
click at [86, 192] on select "Select Stylist Aarti Admin Anuradha Armaan [PERSON_NAME] [PERSON_NAME] [PERSON_…" at bounding box center [110, 198] width 48 height 12
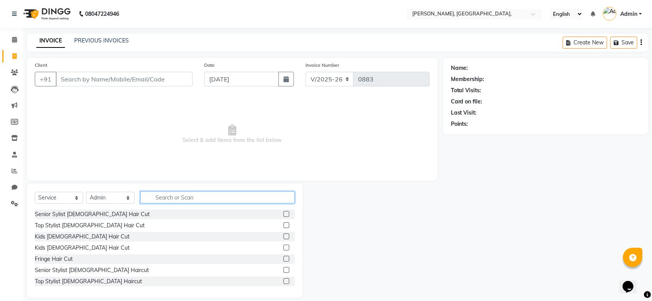
click at [166, 198] on input "text" at bounding box center [217, 198] width 154 height 12
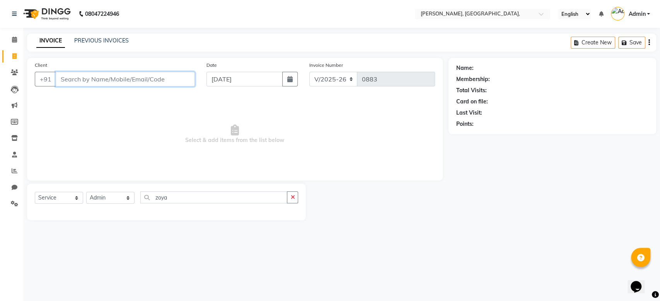
click at [112, 82] on input "Client" at bounding box center [125, 79] width 139 height 15
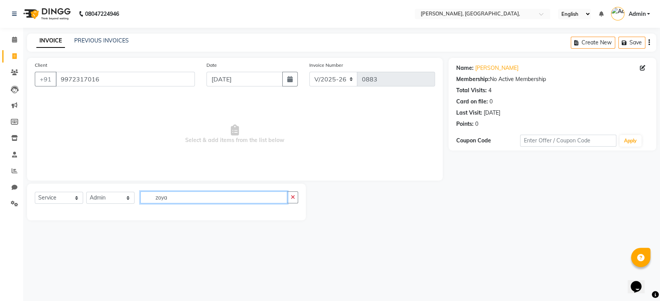
click at [153, 202] on input "zoya" at bounding box center [213, 198] width 147 height 12
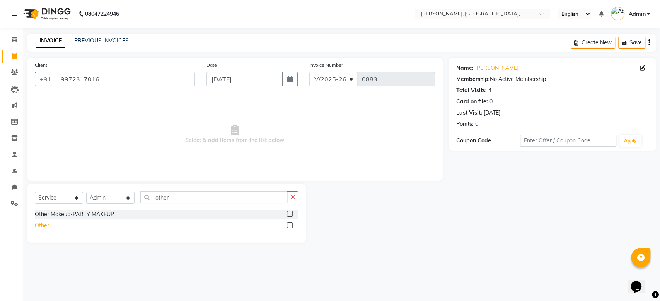
click at [39, 227] on div "Other" at bounding box center [42, 226] width 14 height 8
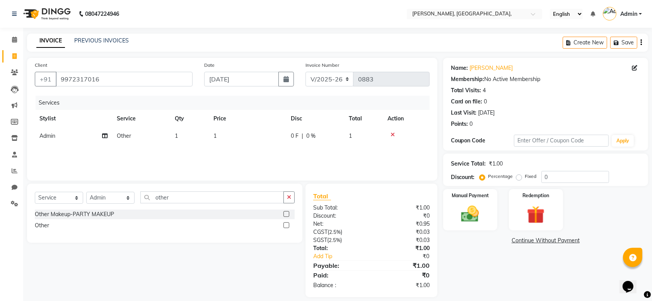
click at [246, 140] on td "1" at bounding box center [247, 136] width 77 height 17
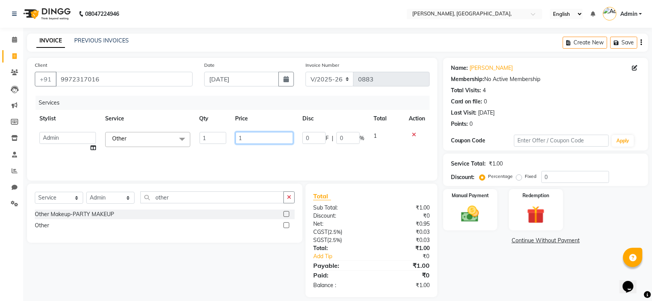
click at [247, 137] on input "1" at bounding box center [264, 138] width 58 height 12
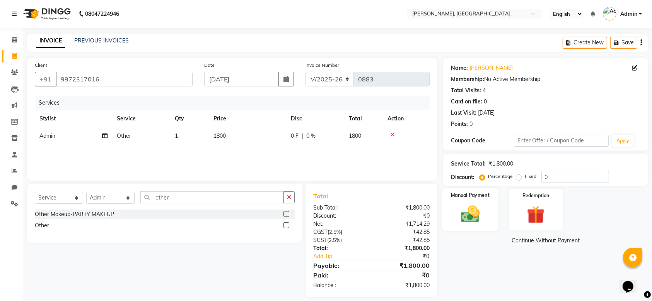
click at [472, 213] on img at bounding box center [470, 214] width 30 height 21
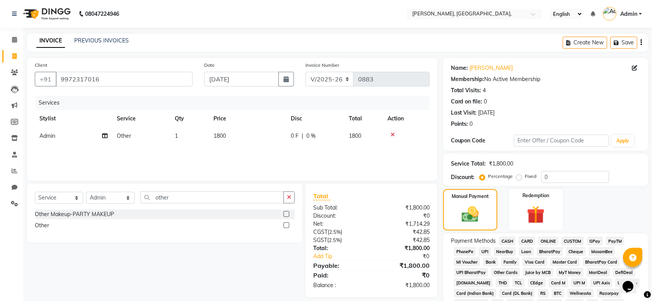
click at [595, 238] on span "GPay" at bounding box center [595, 241] width 16 height 9
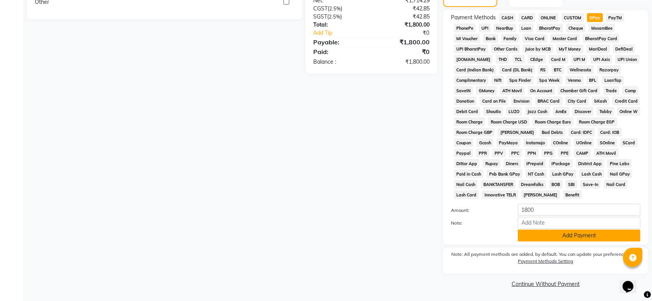
click at [526, 235] on button "Add Payment" at bounding box center [578, 236] width 123 height 12
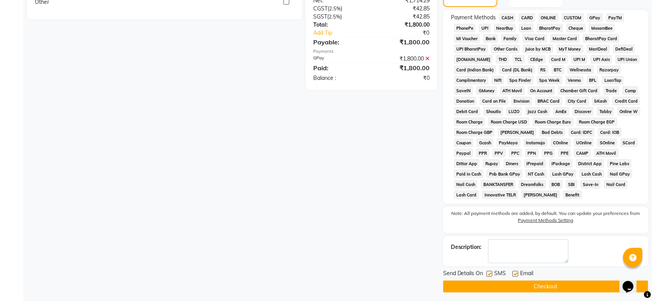
click at [492, 275] on label at bounding box center [489, 274] width 6 height 6
click at [491, 275] on input "checkbox" at bounding box center [488, 274] width 5 height 5
click at [517, 274] on label at bounding box center [515, 274] width 6 height 6
click at [517, 274] on input "checkbox" at bounding box center [514, 274] width 5 height 5
click at [499, 283] on button "Checkout" at bounding box center [545, 287] width 205 height 12
